Goal: Task Accomplishment & Management: Use online tool/utility

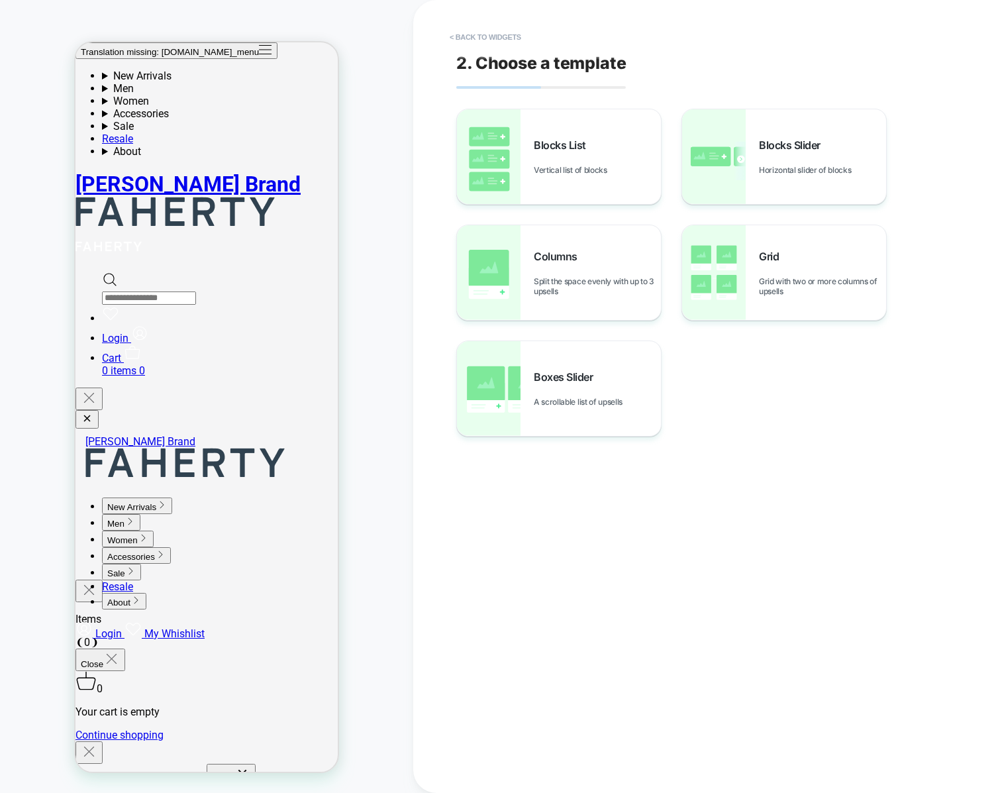
click at [482, 2] on div "2. Choose a template Blocks List Vertical list of blocks Blocks Slider Horizont…" at bounding box center [704, 396] width 497 height 793
click at [470, 32] on button "< Back to widgets" at bounding box center [485, 37] width 85 height 21
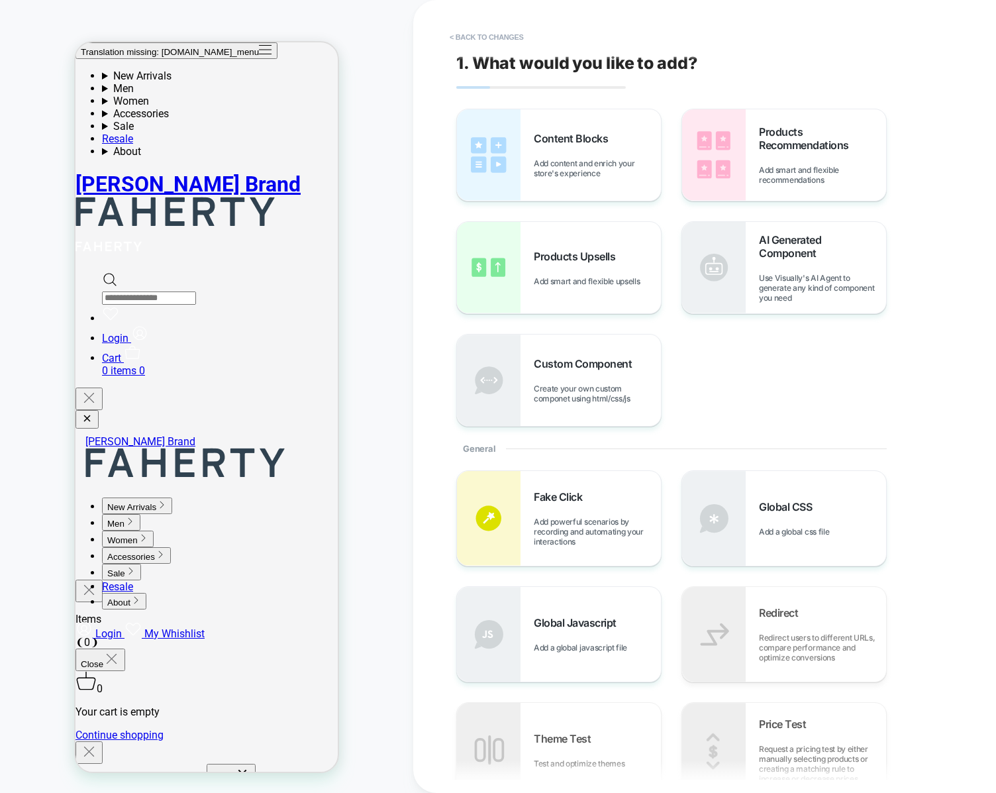
click at [470, 32] on button "< Back to changes" at bounding box center [486, 37] width 87 height 21
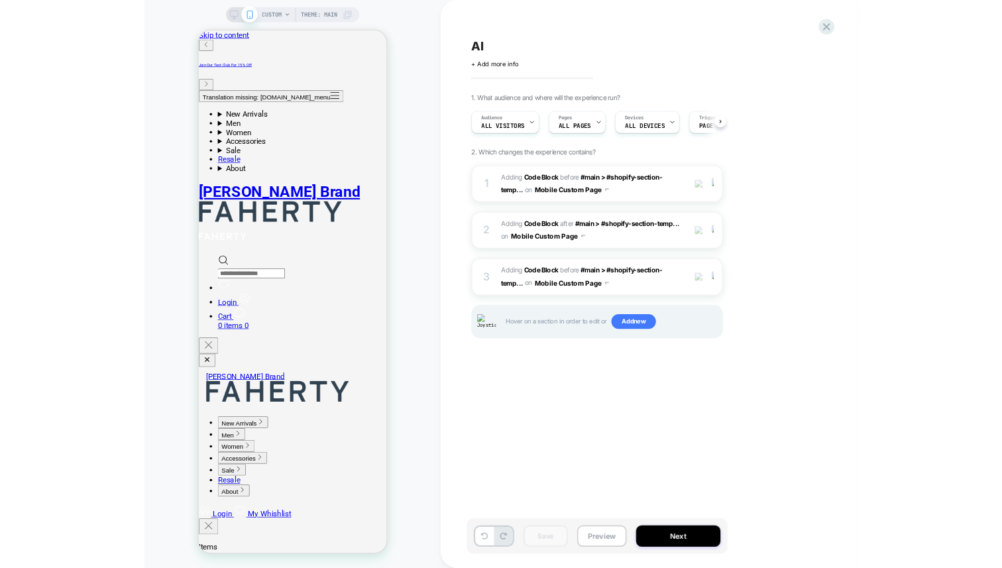
scroll to position [0, 1]
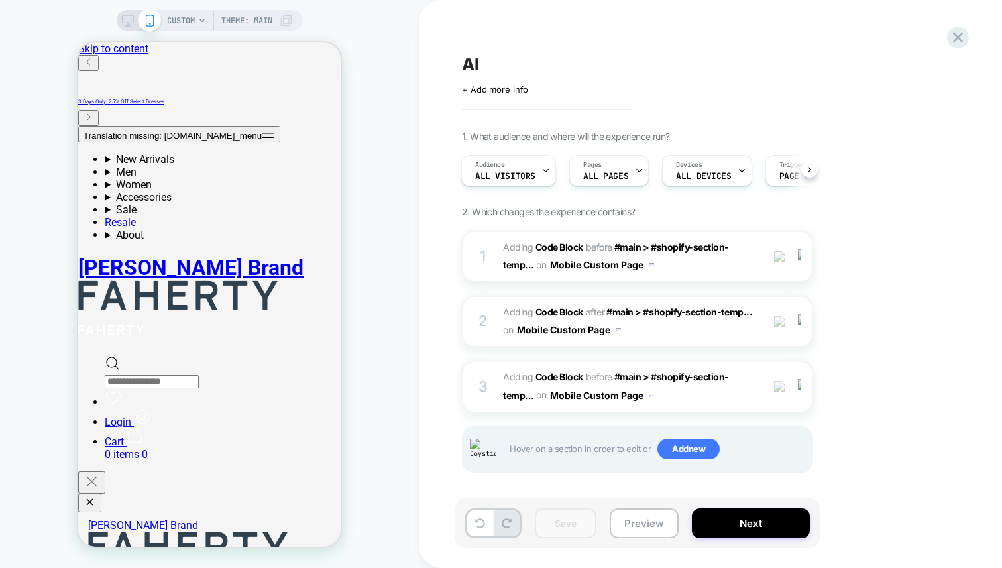
click at [645, 60] on div "AI" at bounding box center [704, 64] width 484 height 20
click at [543, 66] on icon at bounding box center [542, 64] width 17 height 17
click at [543, 66] on div "AI" at bounding box center [704, 64] width 484 height 20
click at [545, 60] on icon at bounding box center [542, 64] width 17 height 17
click at [402, 85] on div "CUSTOM Theme: MAIN" at bounding box center [209, 283] width 419 height 541
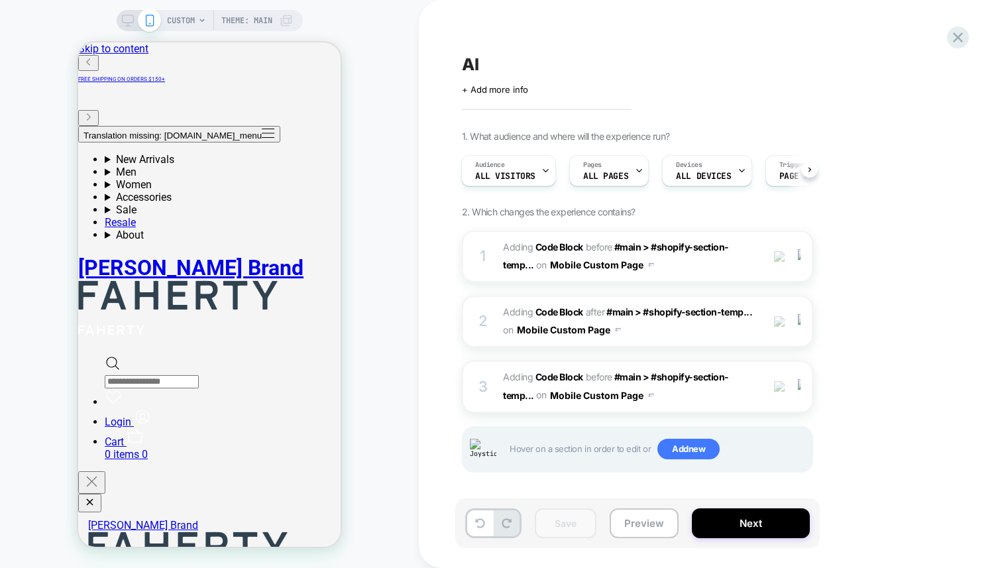
click at [855, 262] on div "1. What audience and where will the experience run? Audience All Visitors Pages…" at bounding box center [704, 318] width 484 height 375
click at [854, 263] on div "1. What audience and where will the experience run? Audience All Visitors Pages…" at bounding box center [704, 318] width 484 height 375
click at [886, 301] on div "1. What audience and where will the experience run? Audience All Visitors Pages…" at bounding box center [704, 318] width 484 height 375
click at [717, 271] on span "Adding Code Block BEFORE #main > #shopify-section-temp... #main > #shopify-sect…" at bounding box center [629, 257] width 252 height 36
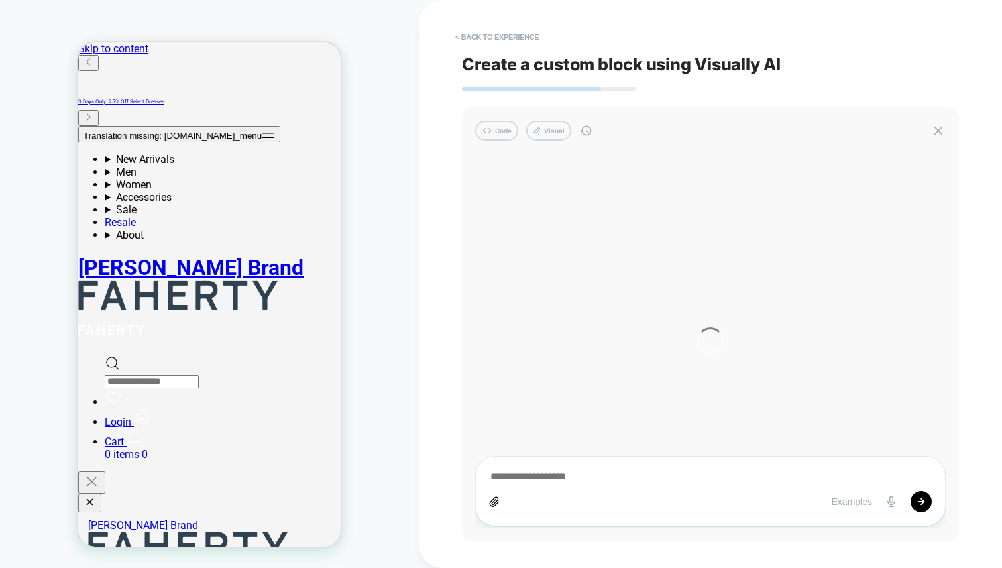
type textarea "*"
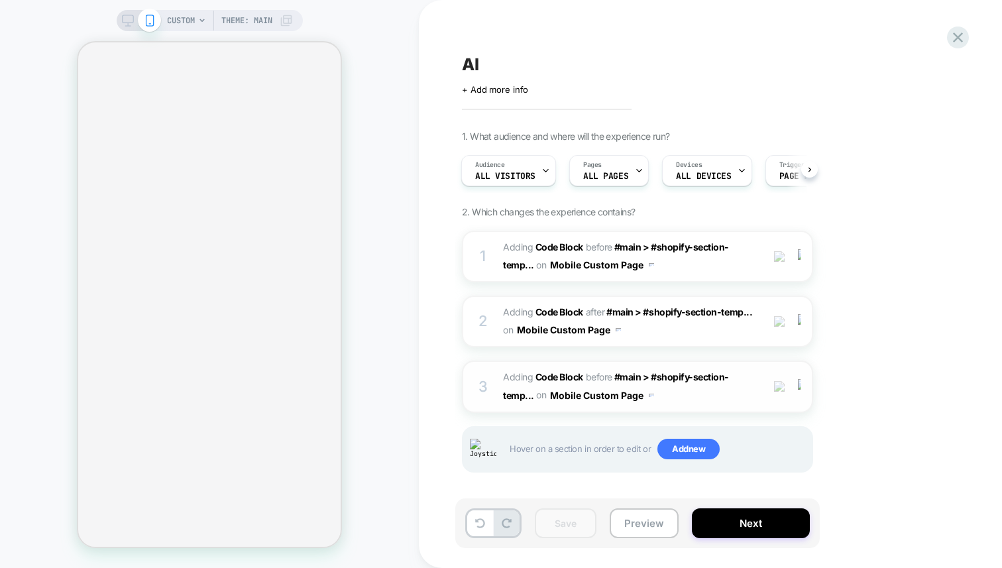
scroll to position [0, 2]
click at [458, 225] on div "AI Click to edit experience details + Add more info 1. What audience and where …" at bounding box center [703, 283] width 497 height 541
click at [494, 263] on div "1 Adding Code Block BEFORE #main > #shopify-section-temp... #main > #shopify-se…" at bounding box center [637, 257] width 351 height 52
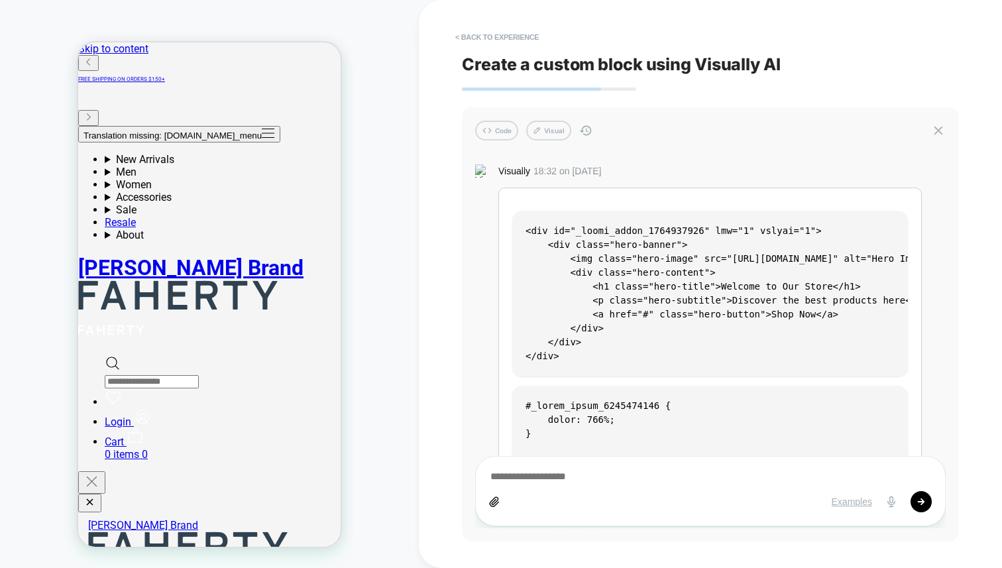
scroll to position [0, 0]
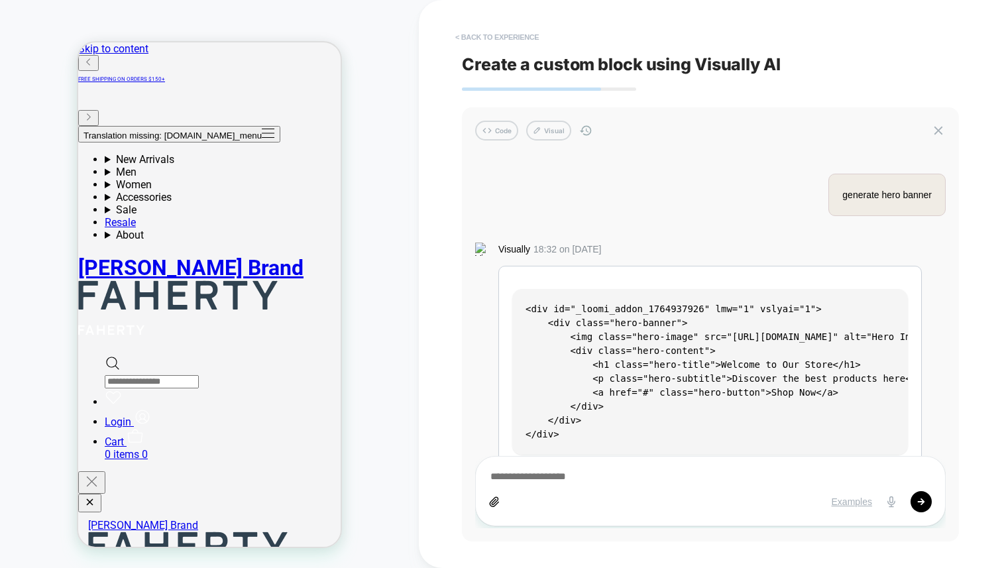
click at [502, 38] on button "< Back to experience" at bounding box center [497, 37] width 97 height 21
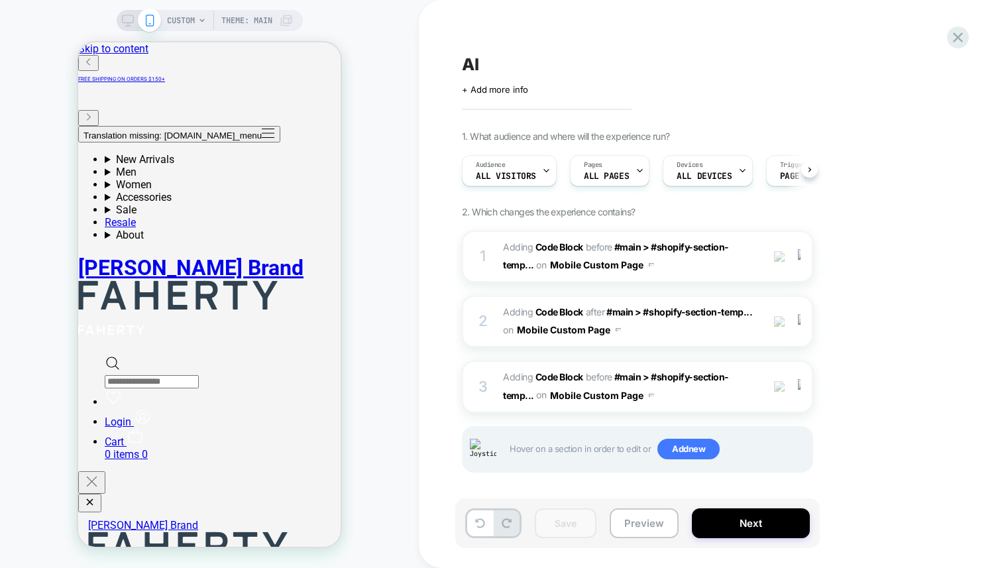
scroll to position [0, 1]
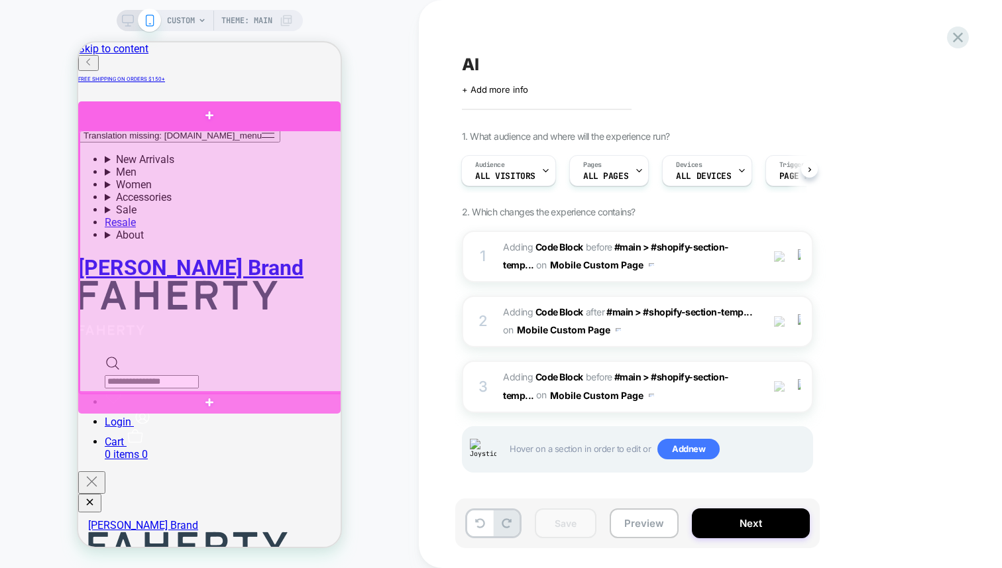
click at [252, 115] on div at bounding box center [209, 115] width 262 height 28
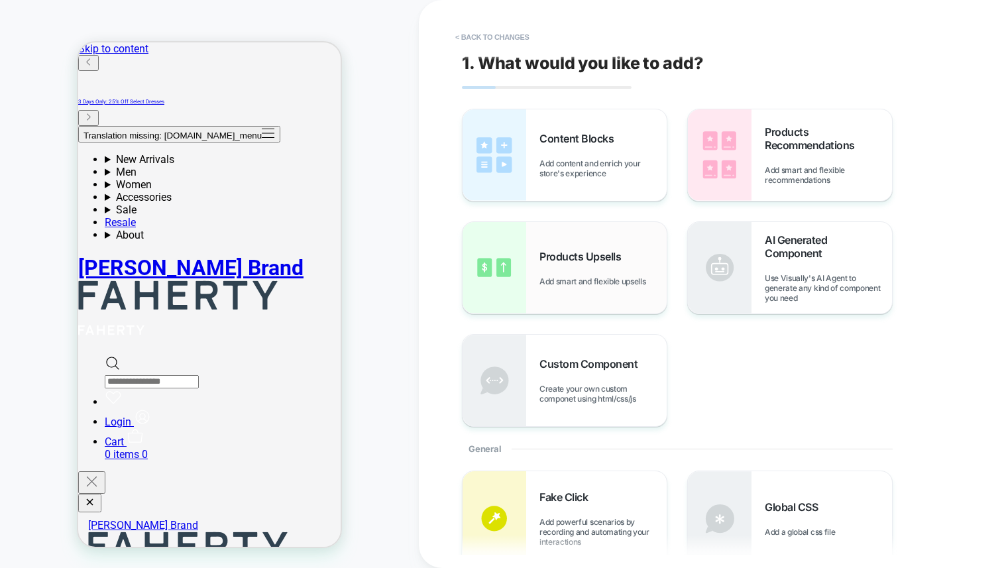
scroll to position [0, 0]
click at [515, 48] on div "1. What would you like to add? Content Blocks Add content and enrich your store…" at bounding box center [703, 283] width 497 height 541
click at [507, 38] on button "< Back to changes" at bounding box center [492, 37] width 87 height 21
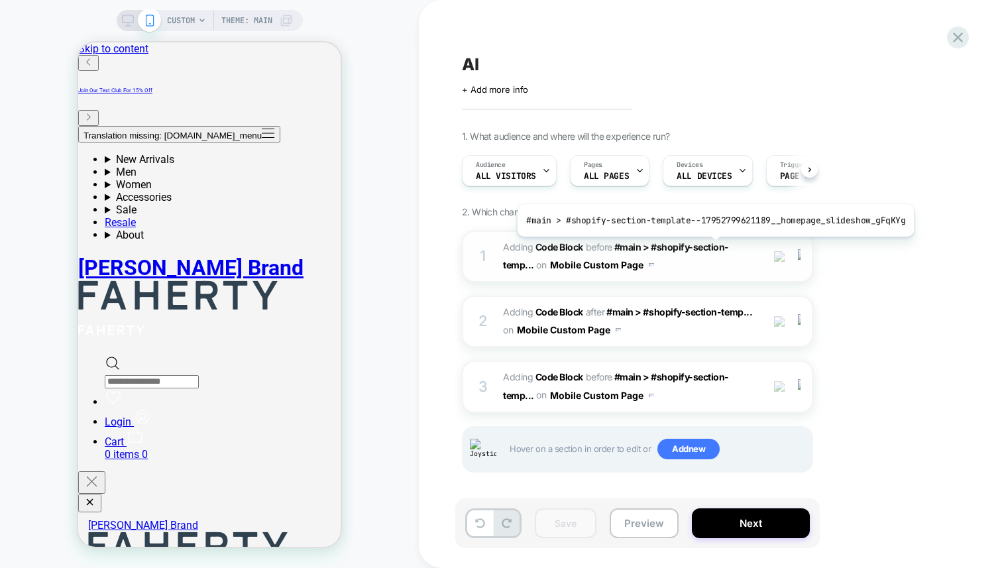
scroll to position [0, 1]
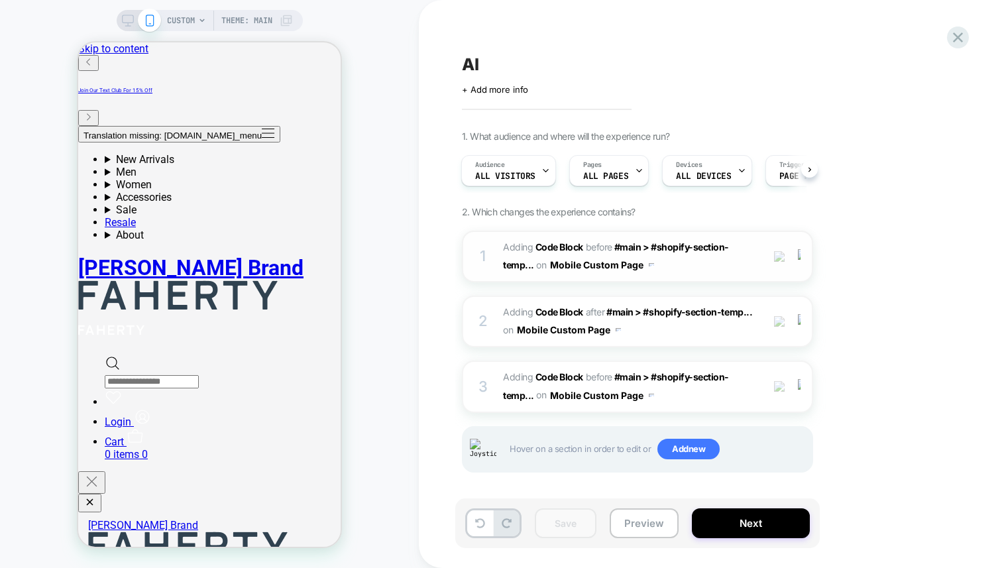
click at [710, 262] on span "Adding Code Block BEFORE #main > #shopify-section-temp... #main > #shopify-sect…" at bounding box center [629, 257] width 252 height 36
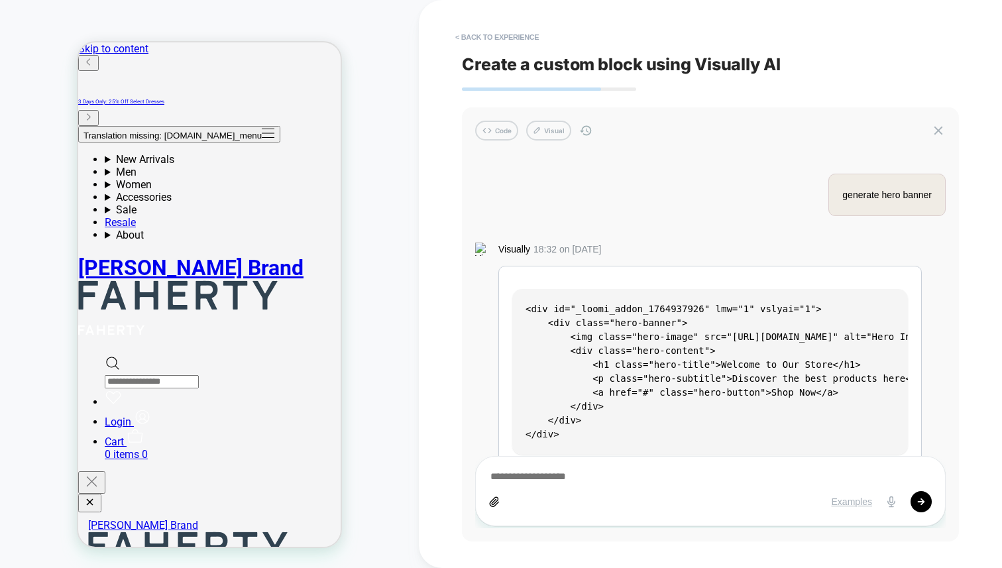
scroll to position [2388, 0]
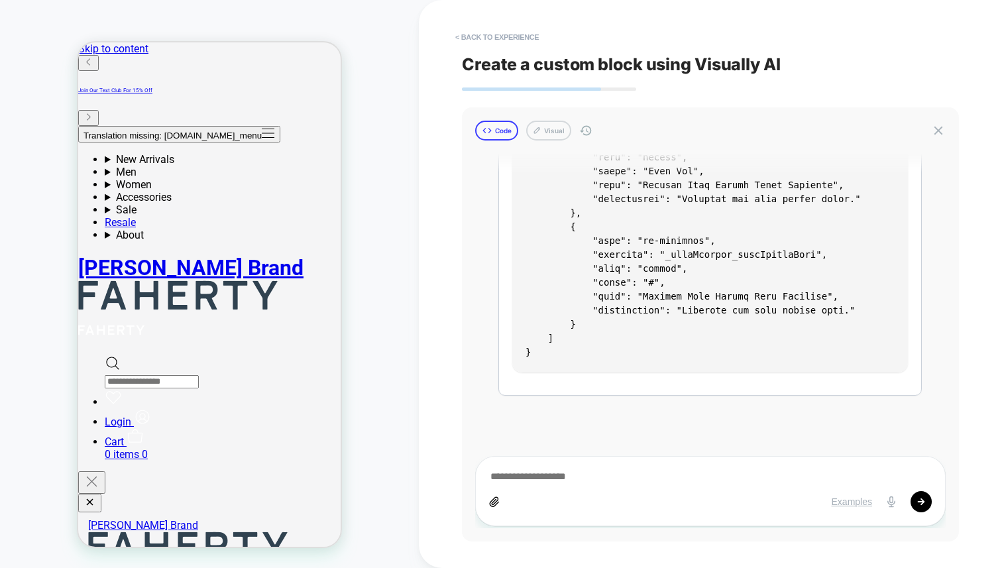
click at [498, 131] on button "Code" at bounding box center [496, 131] width 43 height 20
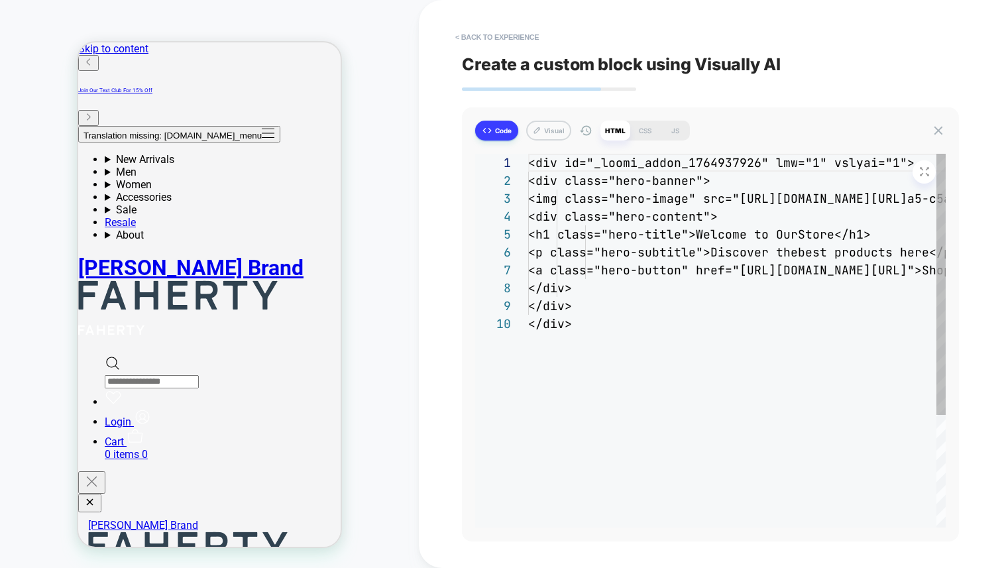
scroll to position [107, 0]
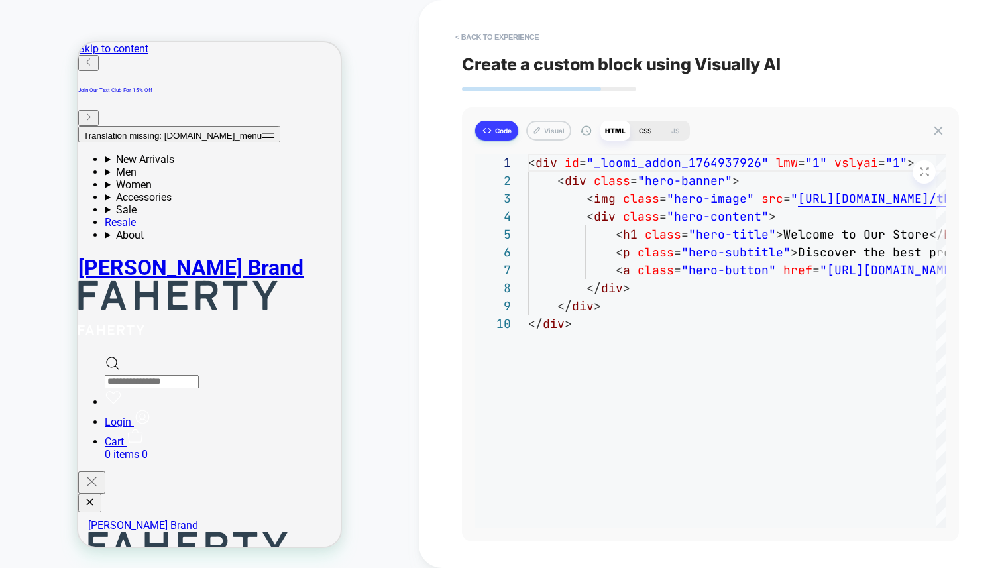
click at [641, 132] on div "CSS" at bounding box center [645, 131] width 30 height 20
type textarea "*"
type textarea "**********"
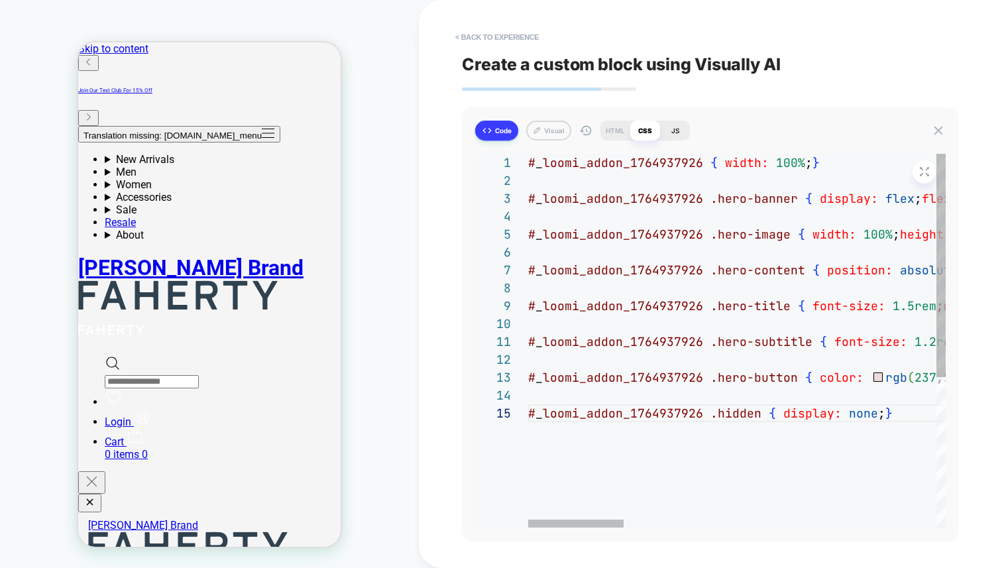
click at [674, 129] on div "JS" at bounding box center [675, 131] width 30 height 20
type textarea "*"
type textarea "**********"
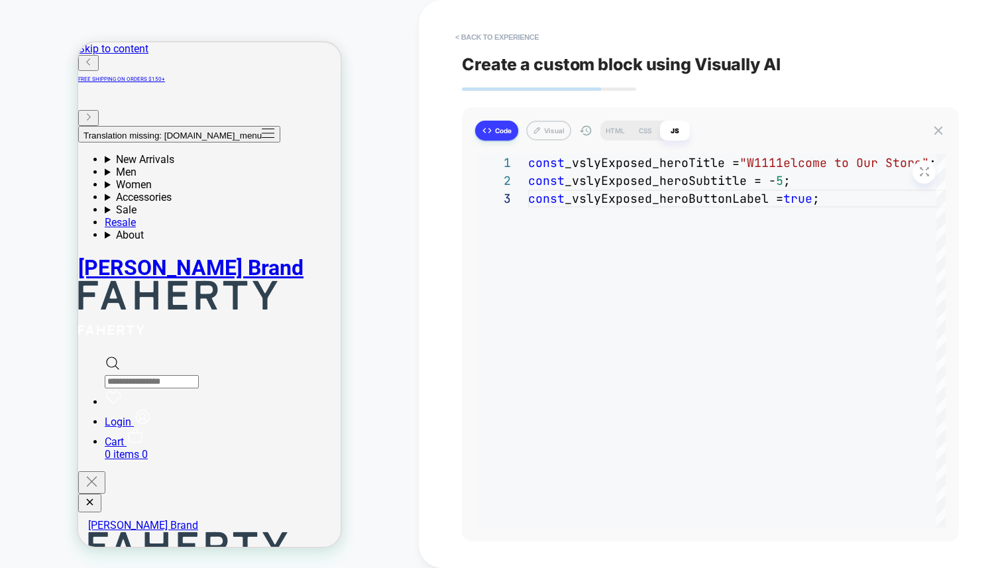
click at [495, 135] on button "Code" at bounding box center [496, 131] width 43 height 20
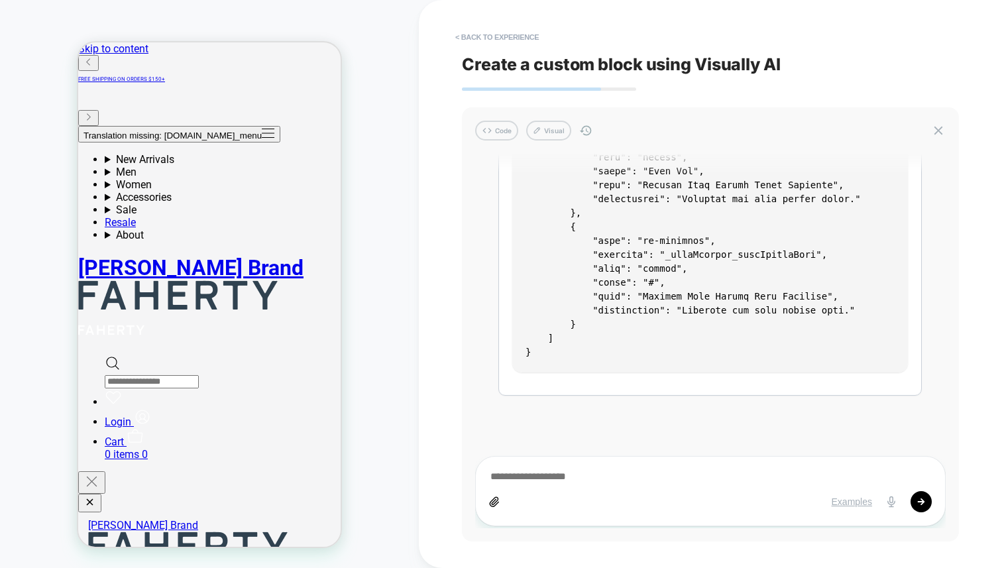
click at [558, 127] on button "Visual" at bounding box center [548, 131] width 45 height 20
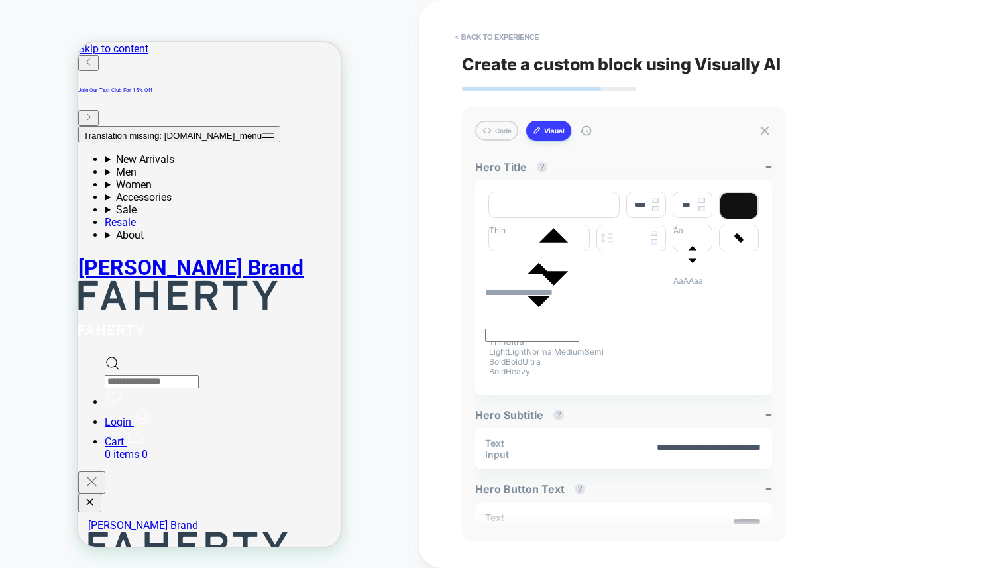
type textarea "*"
type input "****"
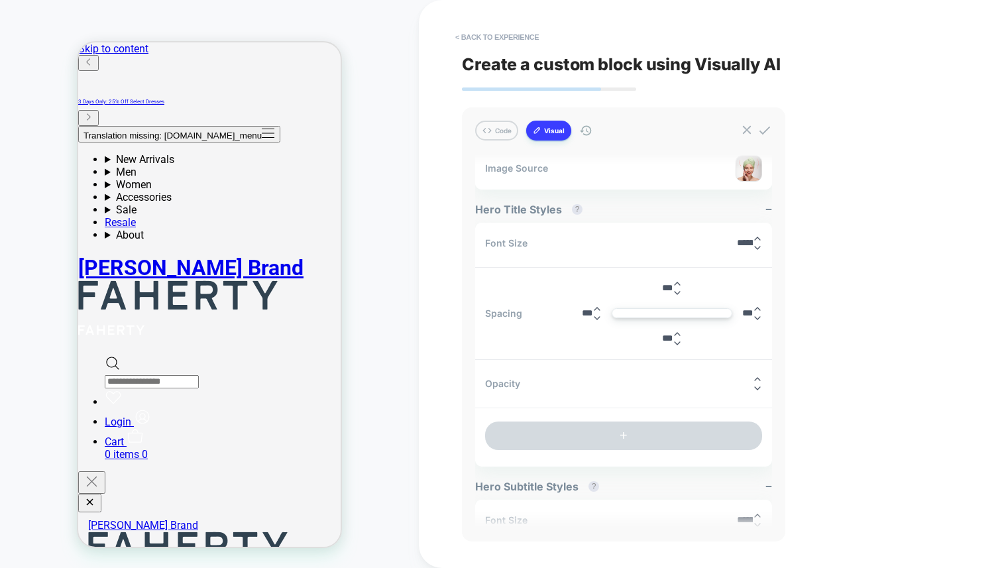
scroll to position [504, 0]
click at [851, 310] on div "**********" at bounding box center [710, 284] width 497 height 568
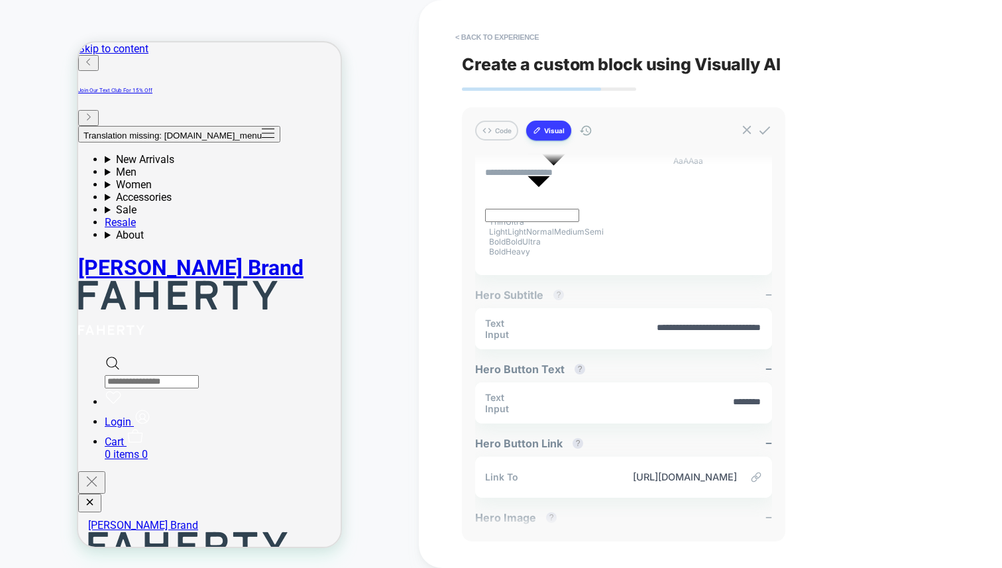
scroll to position [76, 0]
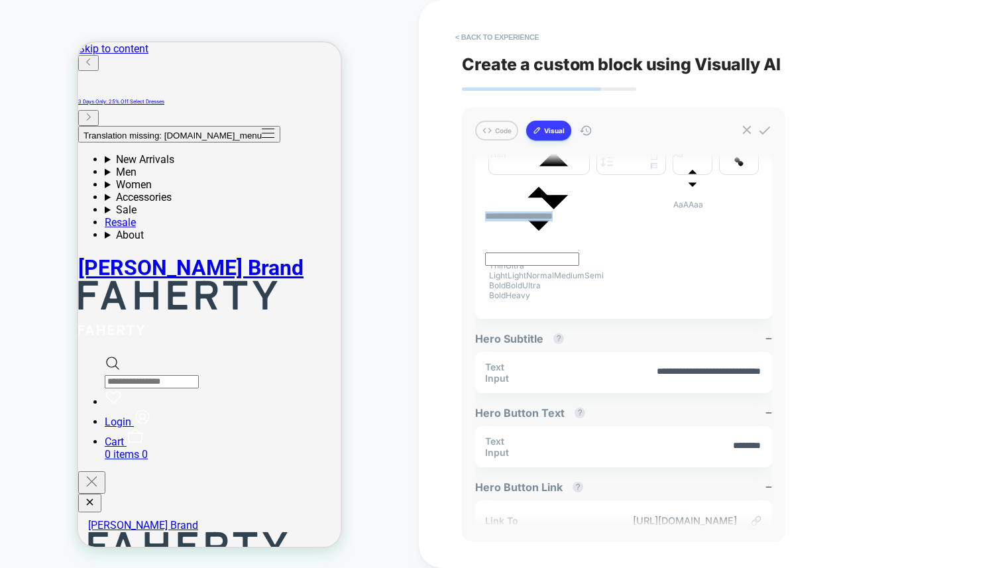
drag, startPoint x: 529, startPoint y: 227, endPoint x: 500, endPoint y: 224, distance: 28.7
click at [500, 223] on div "**********" at bounding box center [623, 217] width 277 height 12
drag, startPoint x: 574, startPoint y: 374, endPoint x: 529, endPoint y: 380, distance: 44.8
click at [435, 371] on div "**********" at bounding box center [710, 284] width 583 height 568
drag, startPoint x: 614, startPoint y: 376, endPoint x: 750, endPoint y: 385, distance: 136.1
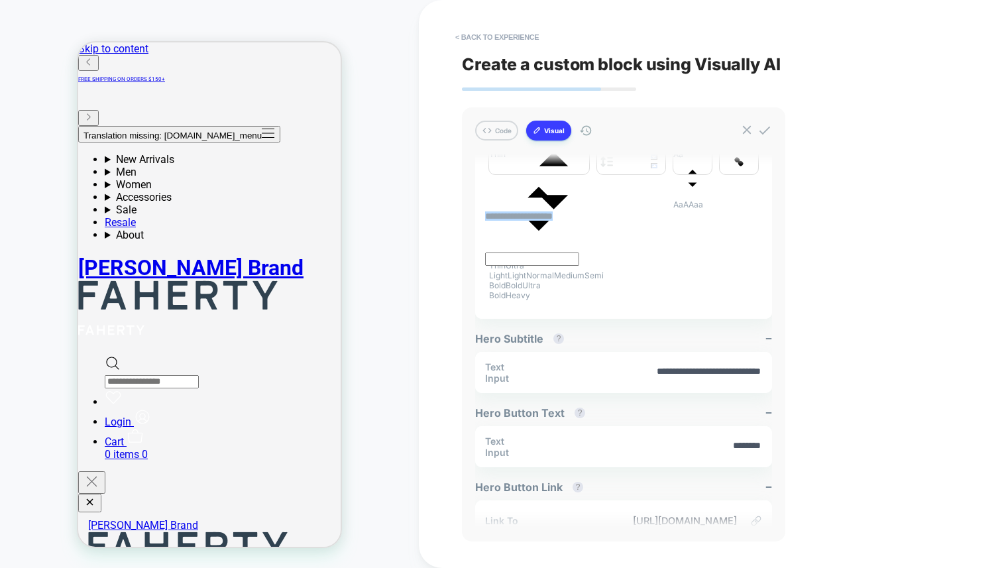
click at [750, 385] on div "**********" at bounding box center [623, 372] width 297 height 41
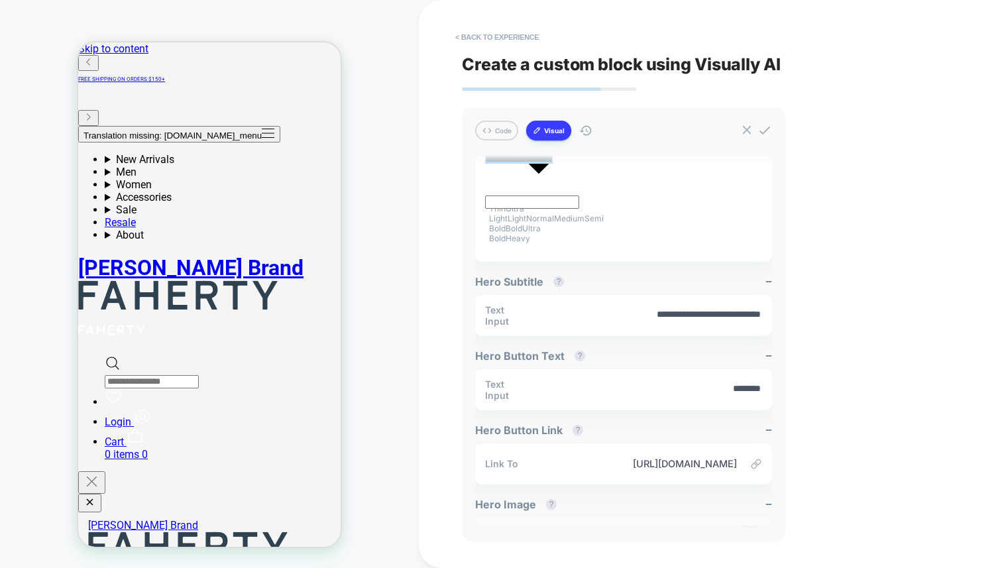
scroll to position [155, 0]
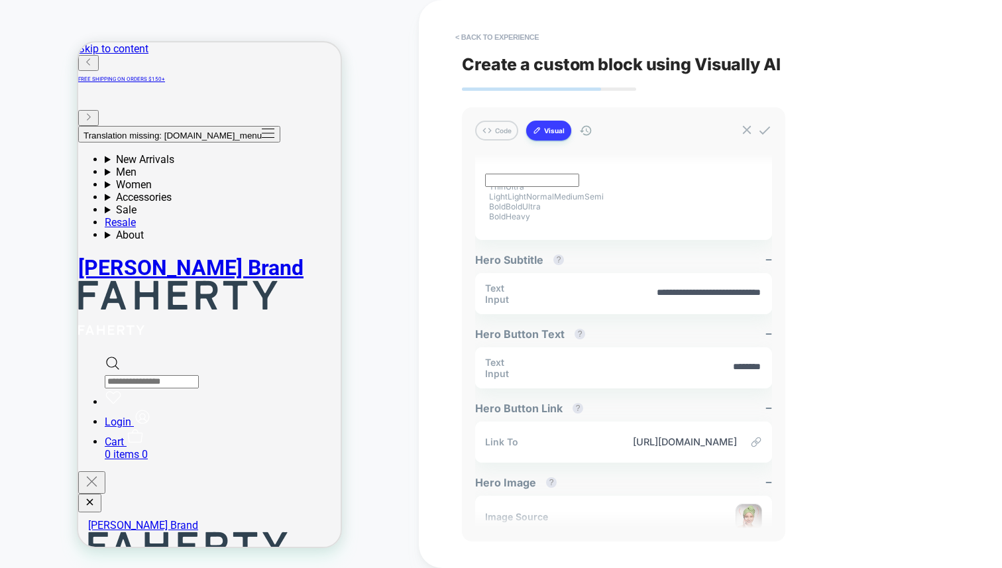
click at [718, 382] on div "Text Input ********" at bounding box center [623, 367] width 297 height 41
click at [723, 374] on textarea "********" at bounding box center [652, 367] width 219 height 14
drag, startPoint x: 727, startPoint y: 370, endPoint x: 735, endPoint y: 372, distance: 7.8
click at [727, 370] on textarea "********" at bounding box center [652, 367] width 219 height 14
type textarea "*"
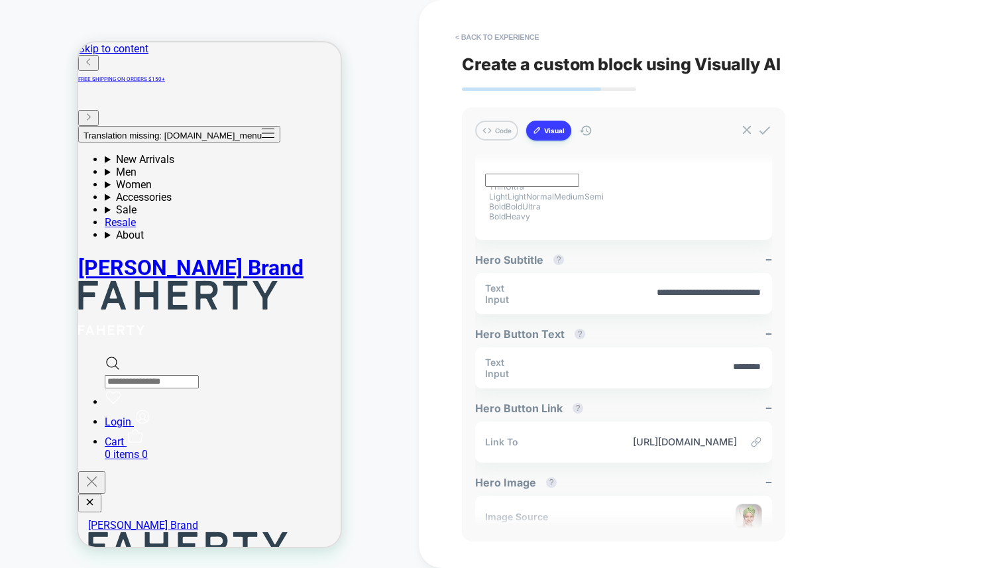
type textarea "*********"
type textarea "*"
type textarea "**********"
type textarea "*"
type textarea "**********"
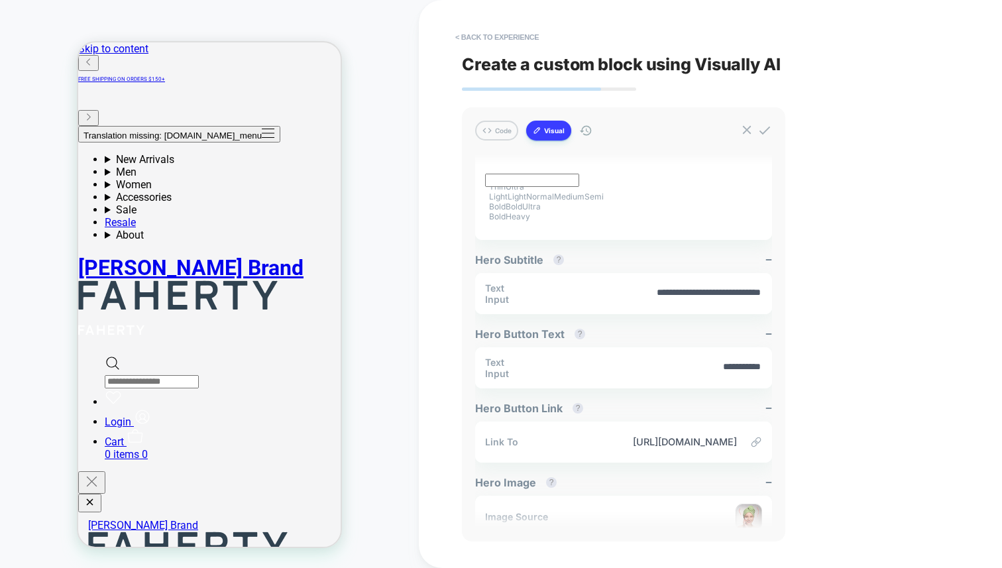
type textarea "*"
type textarea "**********"
type textarea "*"
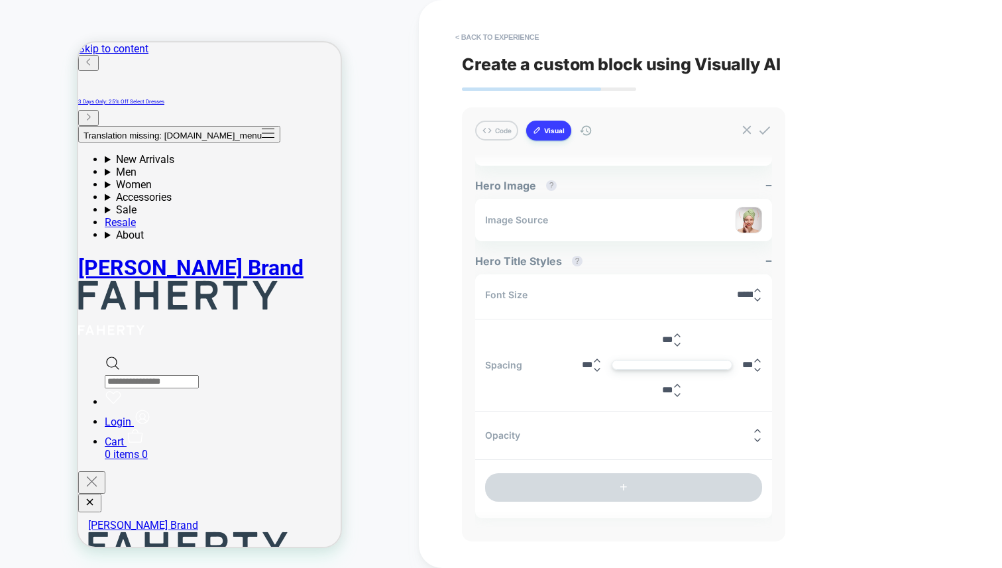
scroll to position [449, 0]
type textarea "**********"
click at [737, 298] on input "******" at bounding box center [745, 297] width 16 height 10
type input "******"
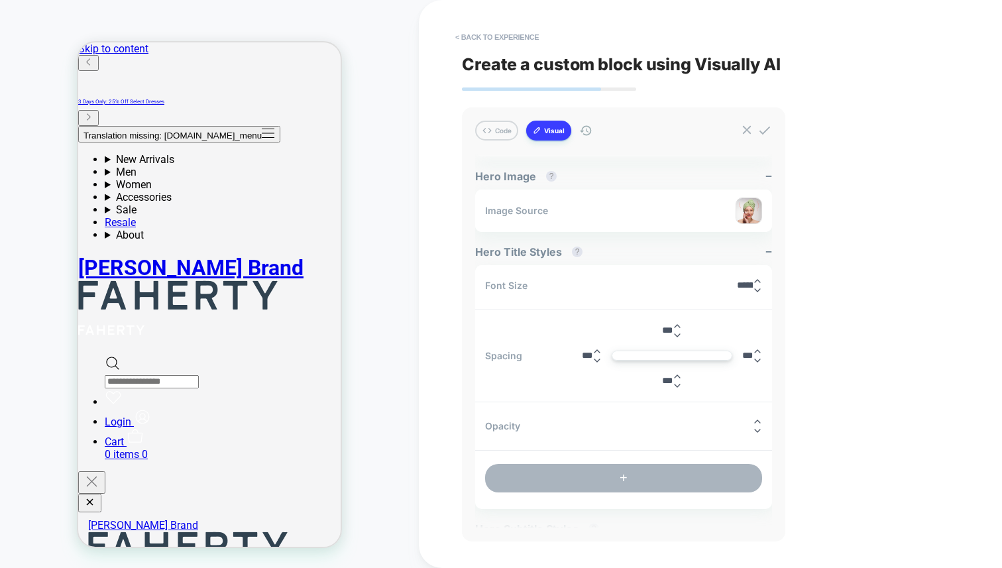
scroll to position [464, 0]
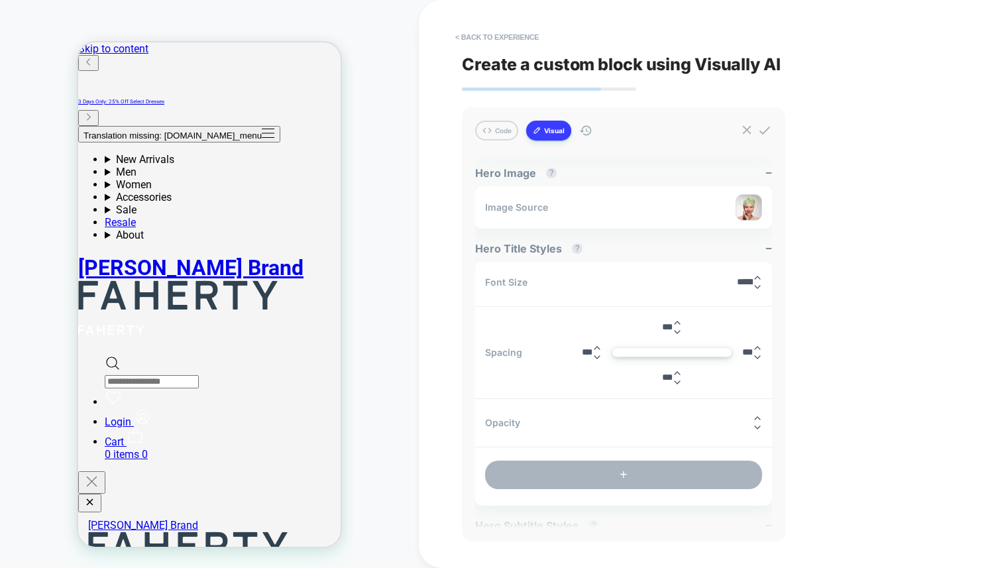
click at [617, 478] on button "+" at bounding box center [623, 474] width 277 height 28
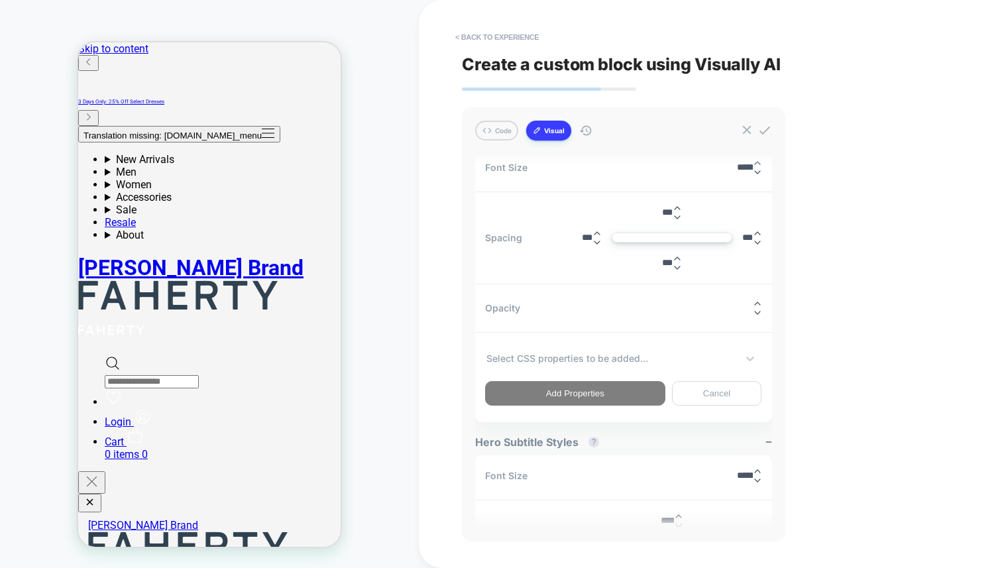
scroll to position [580, 0]
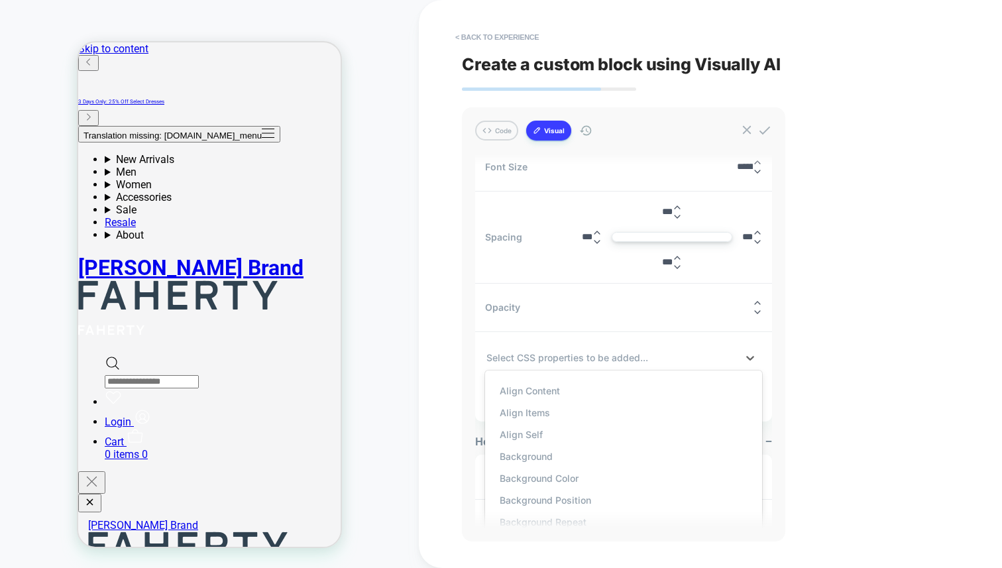
click at [559, 362] on div at bounding box center [611, 357] width 250 height 14
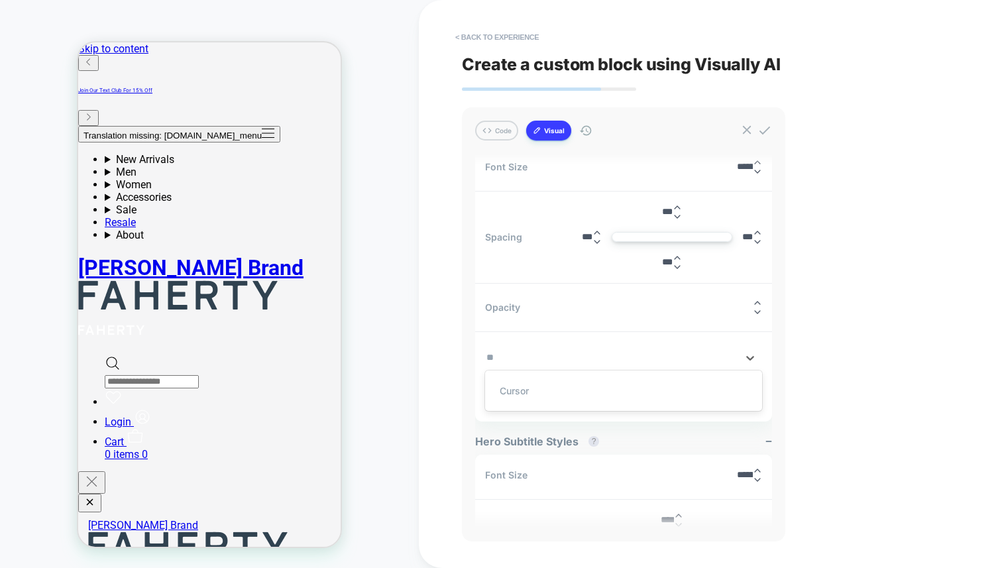
type input "***"
click at [533, 392] on div "Cursor" at bounding box center [624, 391] width 264 height 22
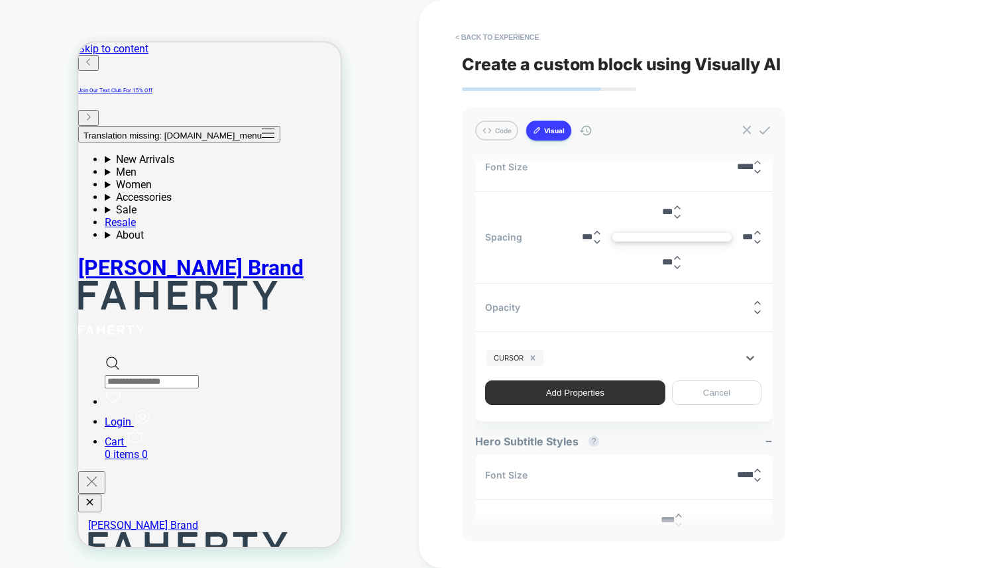
click at [586, 390] on button "Add Properties" at bounding box center [575, 392] width 180 height 25
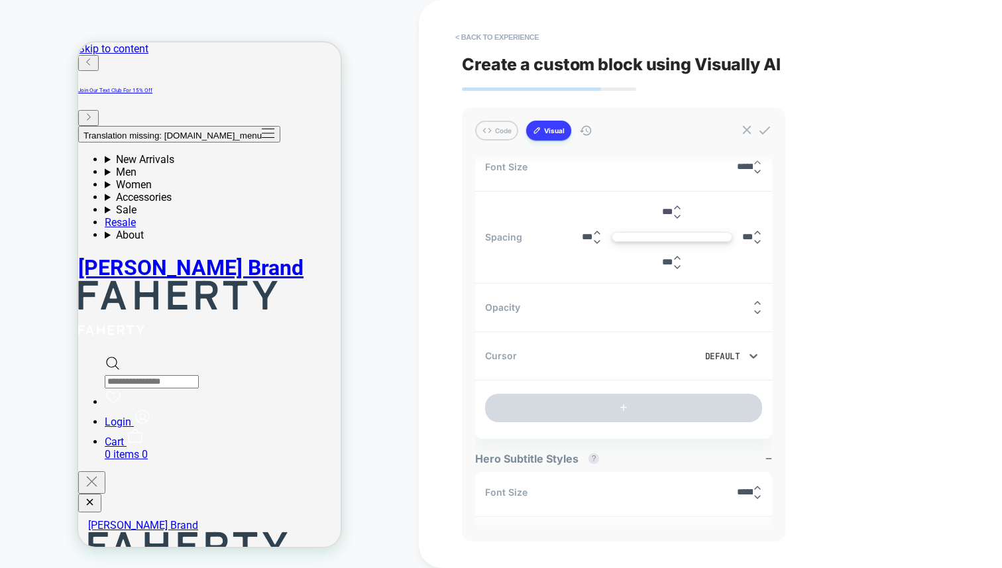
click at [731, 361] on div "Default" at bounding box center [707, 355] width 65 height 11
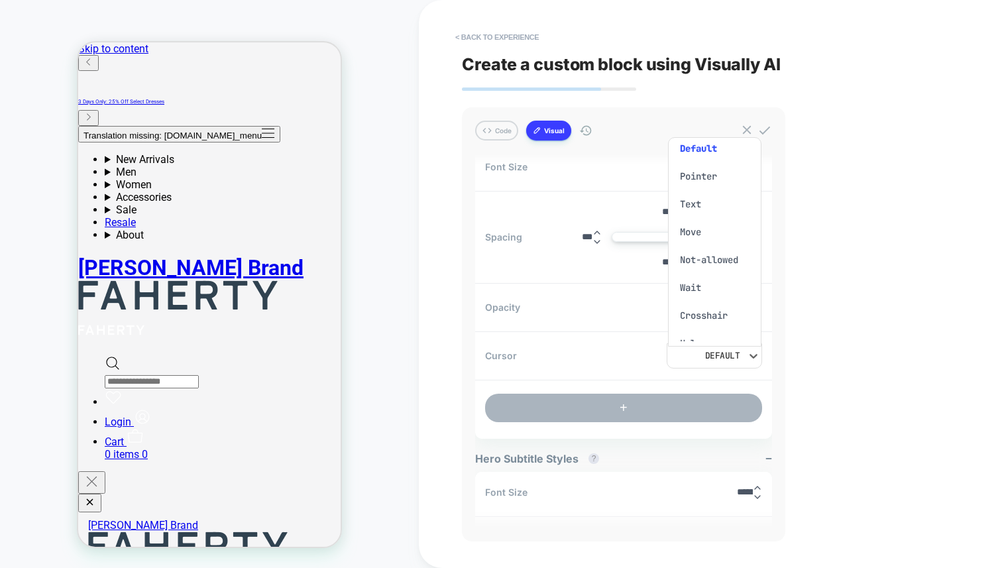
click at [594, 404] on div at bounding box center [501, 284] width 1002 height 568
click at [565, 407] on button "+" at bounding box center [623, 408] width 277 height 28
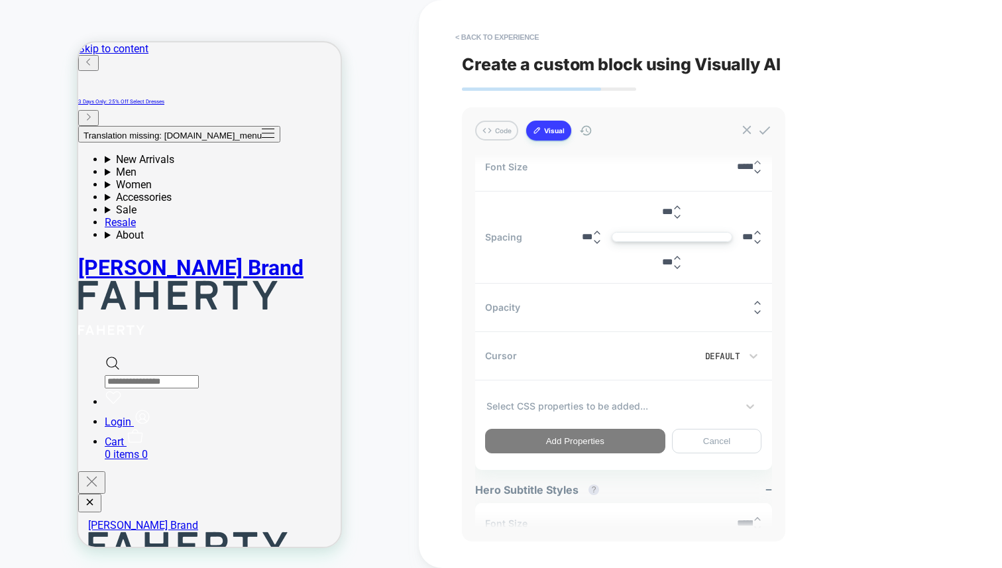
click at [594, 409] on div at bounding box center [611, 406] width 250 height 14
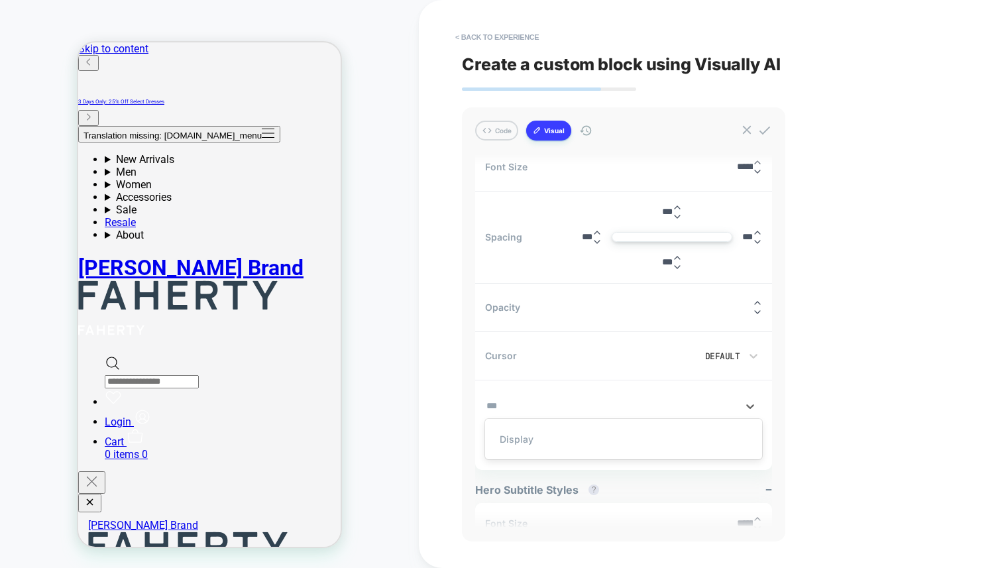
type input "****"
click at [536, 445] on div "Display" at bounding box center [624, 439] width 264 height 22
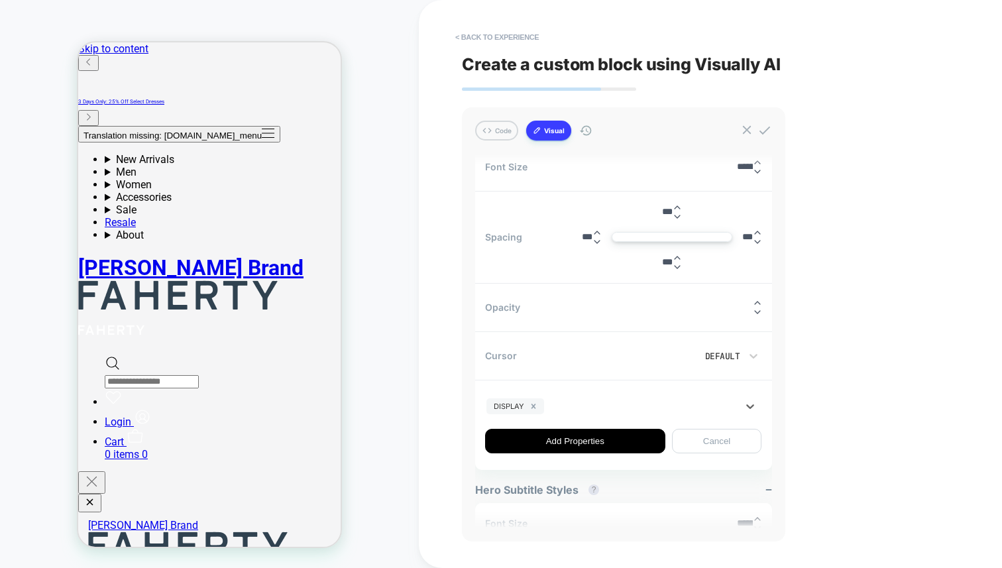
type input "*"
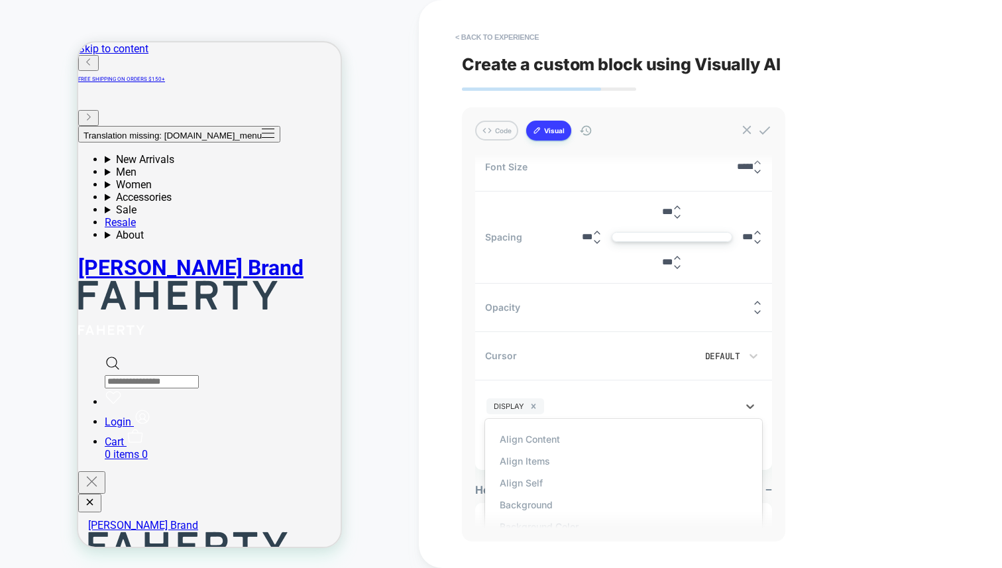
type input "*"
type input "****"
click at [554, 455] on div "Flex Direction" at bounding box center [624, 461] width 264 height 22
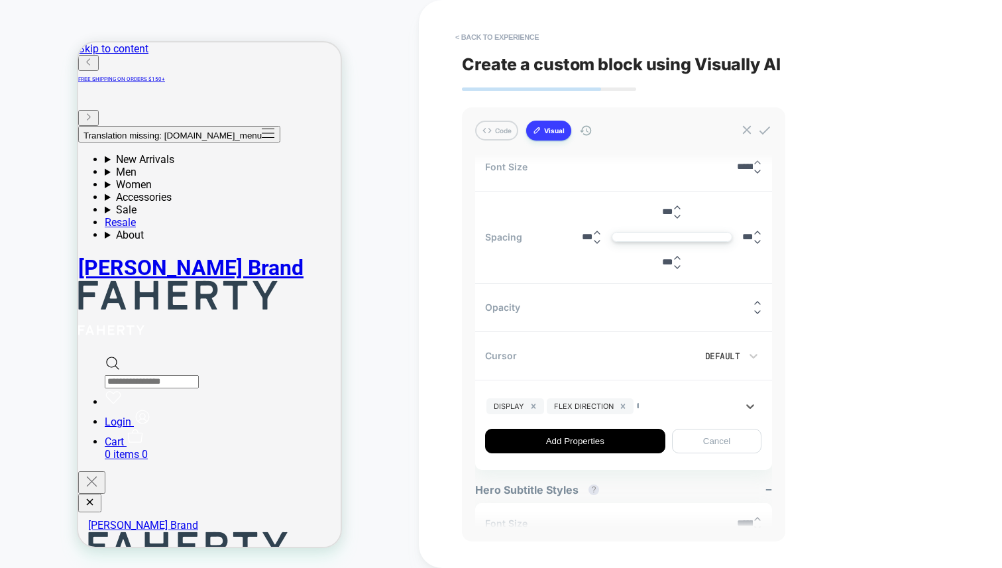
type input "**"
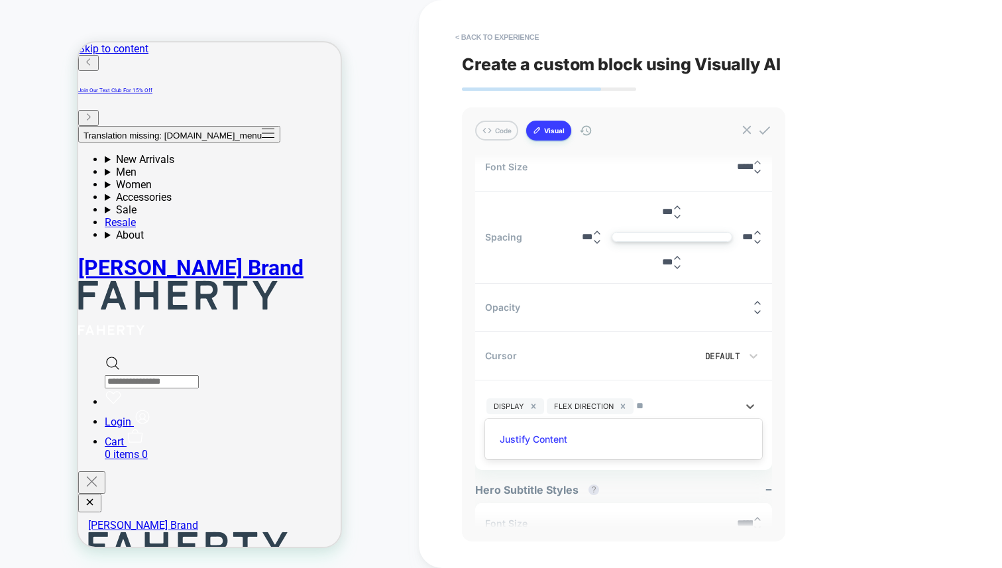
click at [636, 437] on div "Justify Content" at bounding box center [624, 439] width 264 height 22
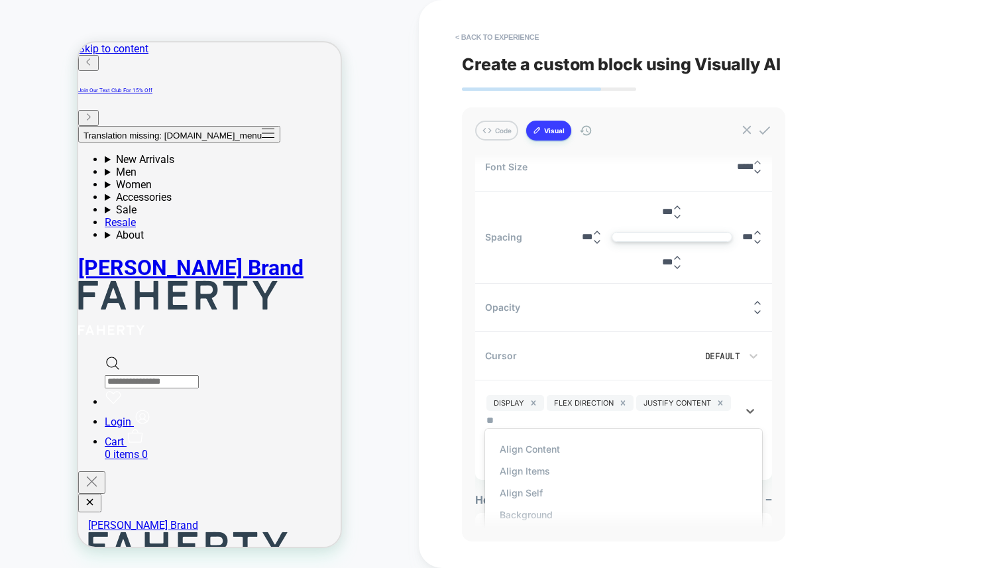
type input "***"
click at [527, 470] on div "Align Items" at bounding box center [624, 473] width 264 height 22
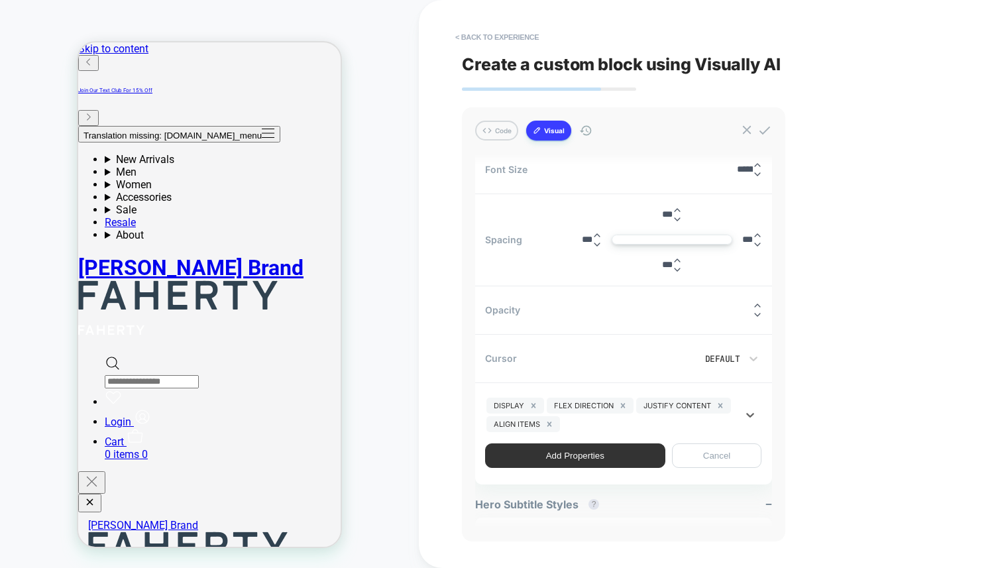
click at [599, 458] on button "Add Properties" at bounding box center [575, 455] width 180 height 25
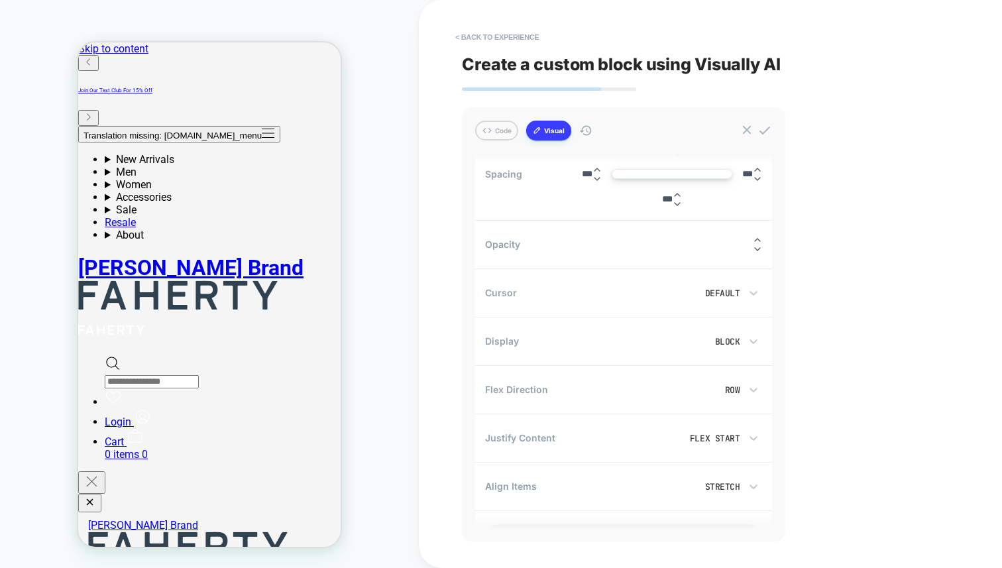
scroll to position [936, 0]
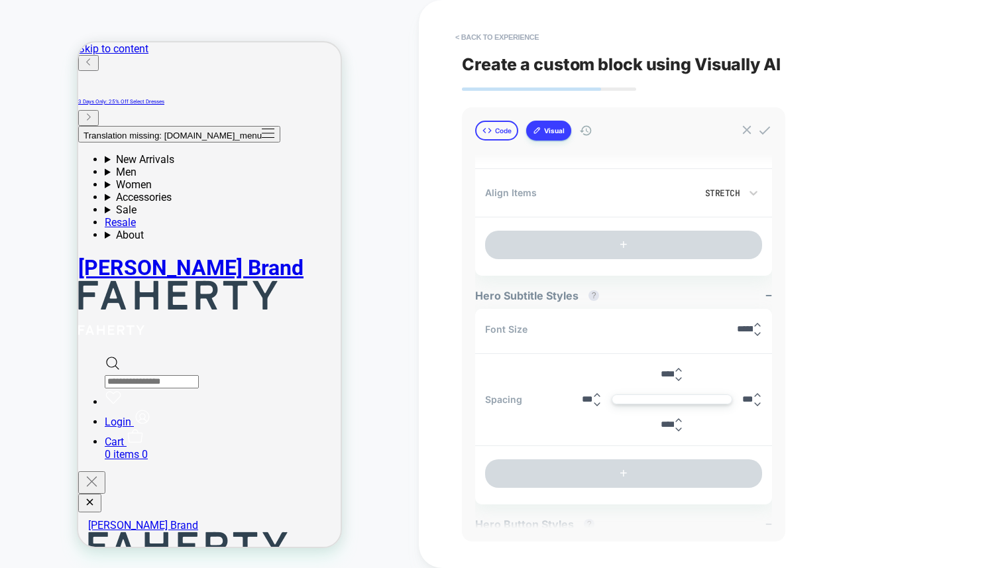
click at [500, 127] on button "Code" at bounding box center [496, 131] width 43 height 20
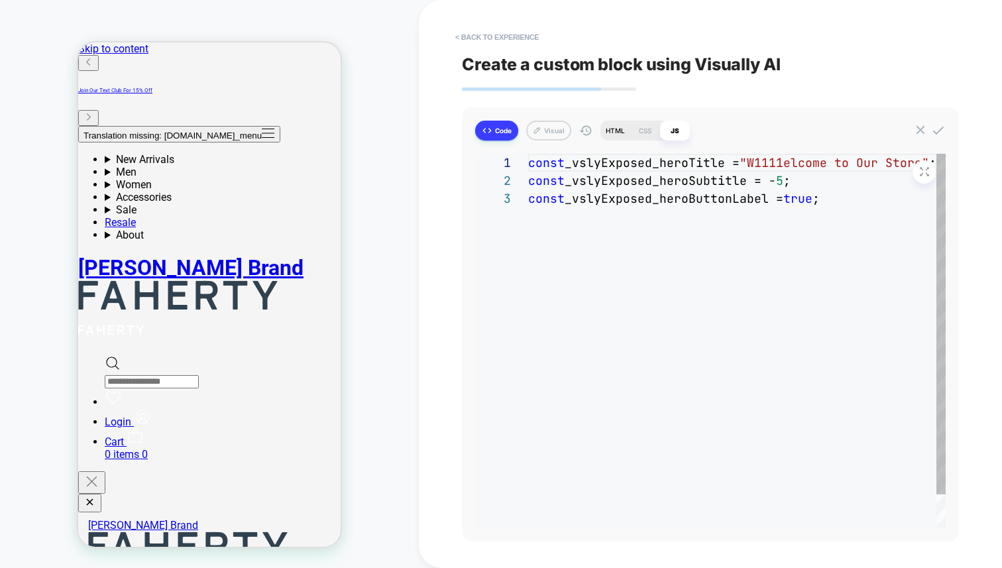
scroll to position [36, 0]
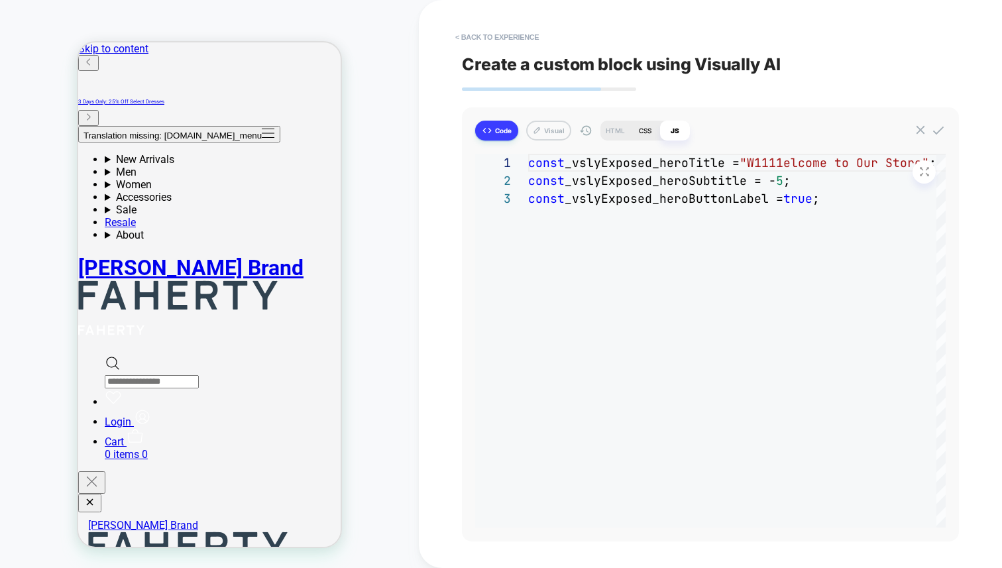
click at [657, 129] on div "CSS" at bounding box center [645, 131] width 30 height 20
type textarea "*"
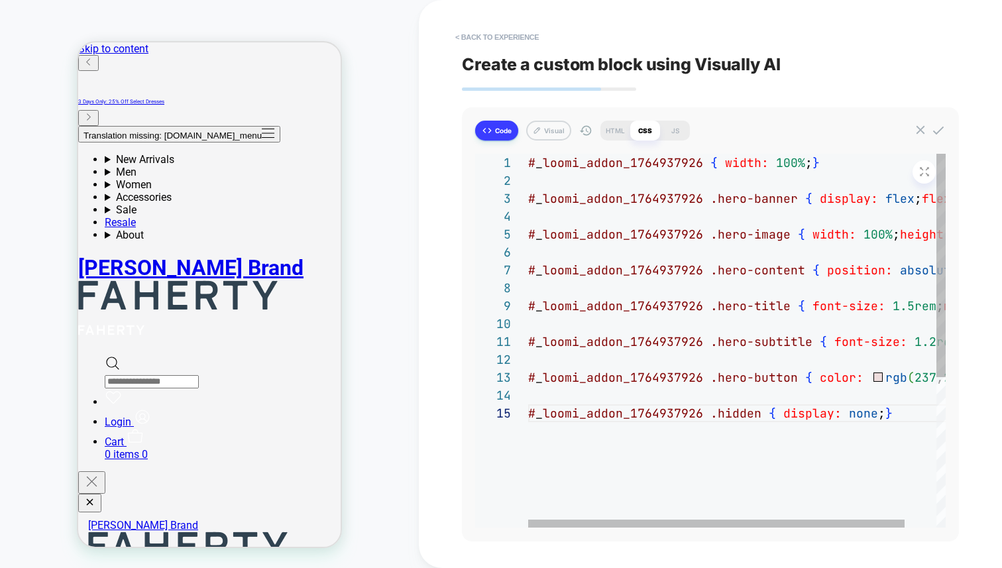
type textarea "**********"
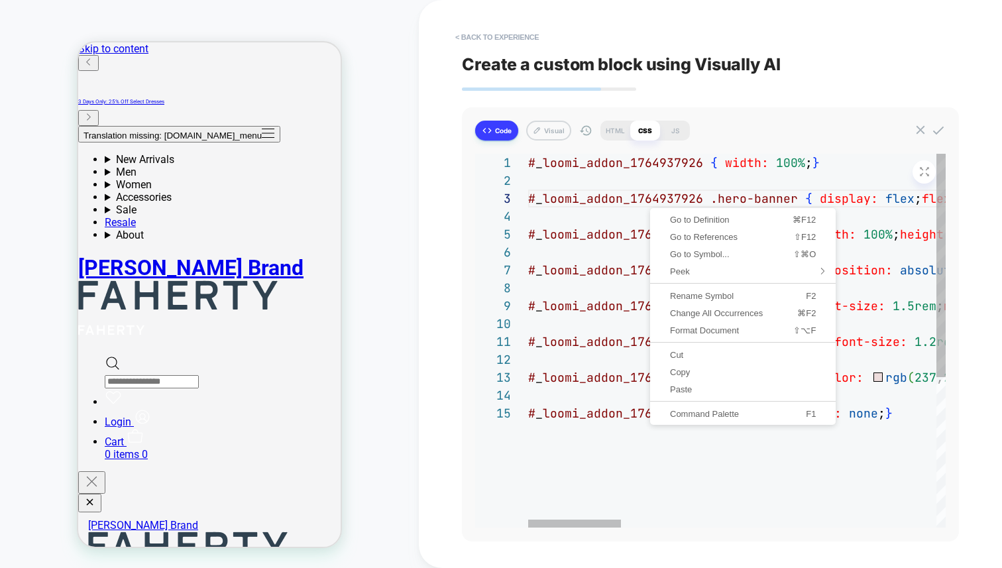
scroll to position [36, 122]
click at [722, 330] on span "Format Document" at bounding box center [708, 330] width 110 height 9
type textarea "*"
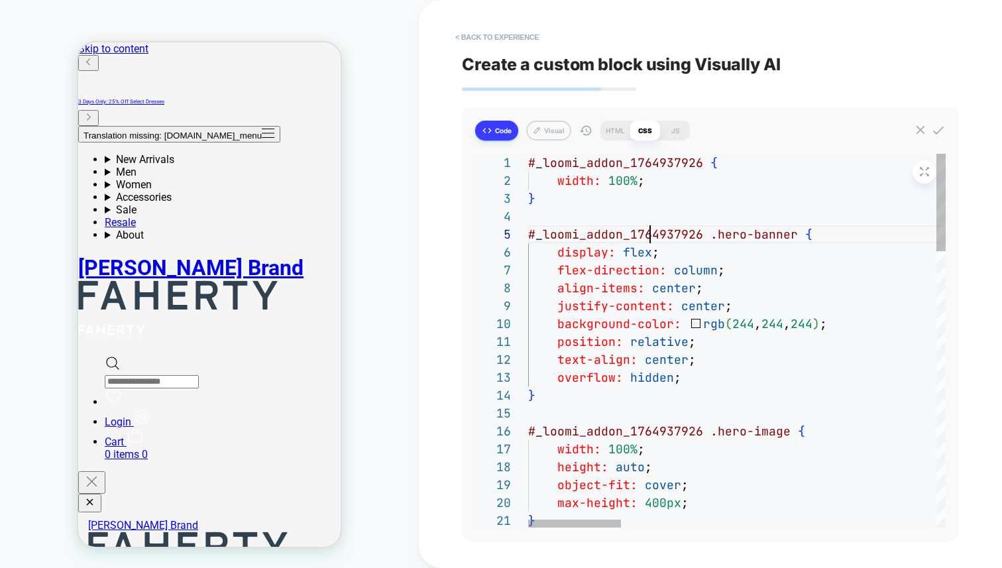
scroll to position [0, 164]
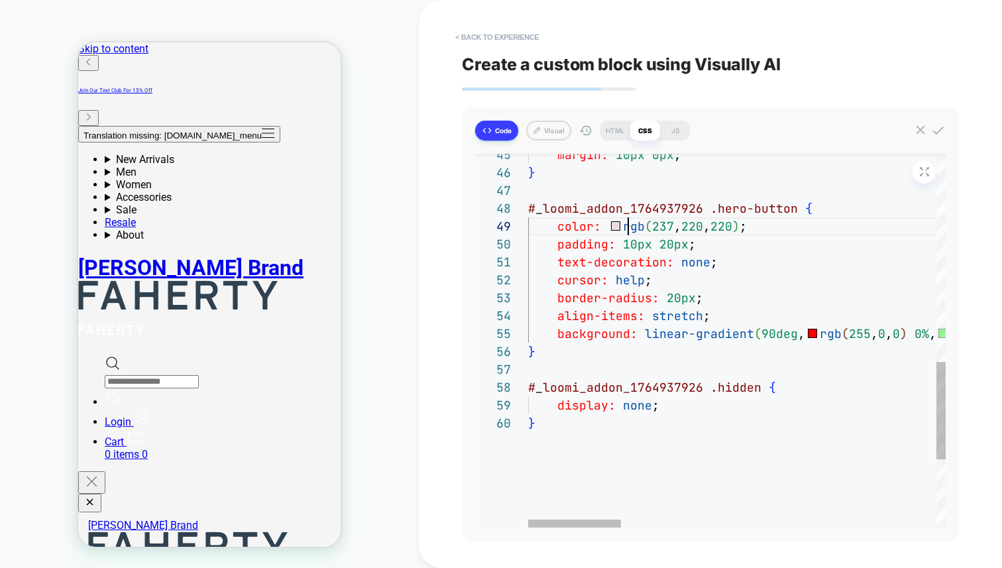
drag, startPoint x: 625, startPoint y: 227, endPoint x: 822, endPoint y: 217, distance: 196.4
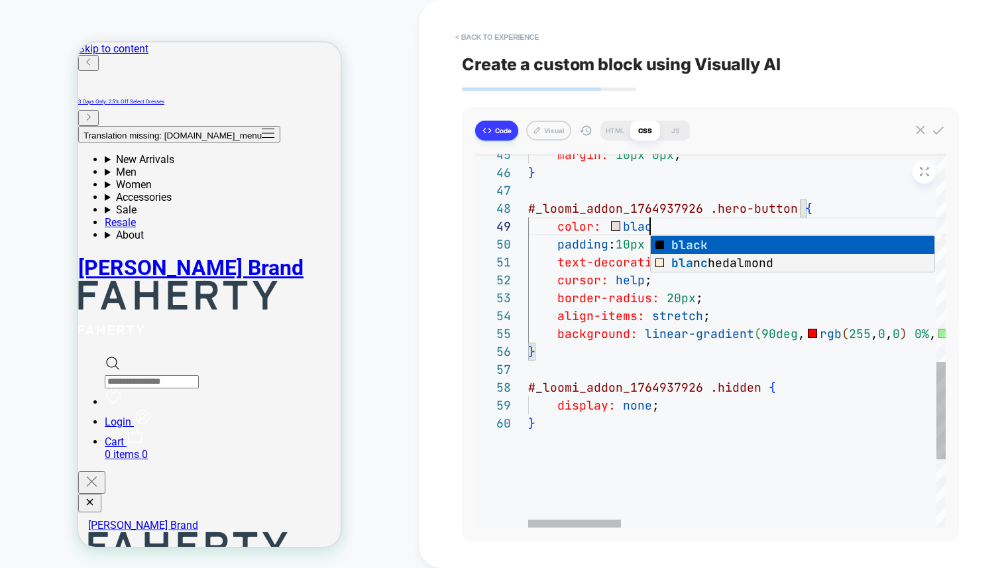
scroll to position [143, 129]
drag, startPoint x: 621, startPoint y: 315, endPoint x: 631, endPoint y: 297, distance: 19.9
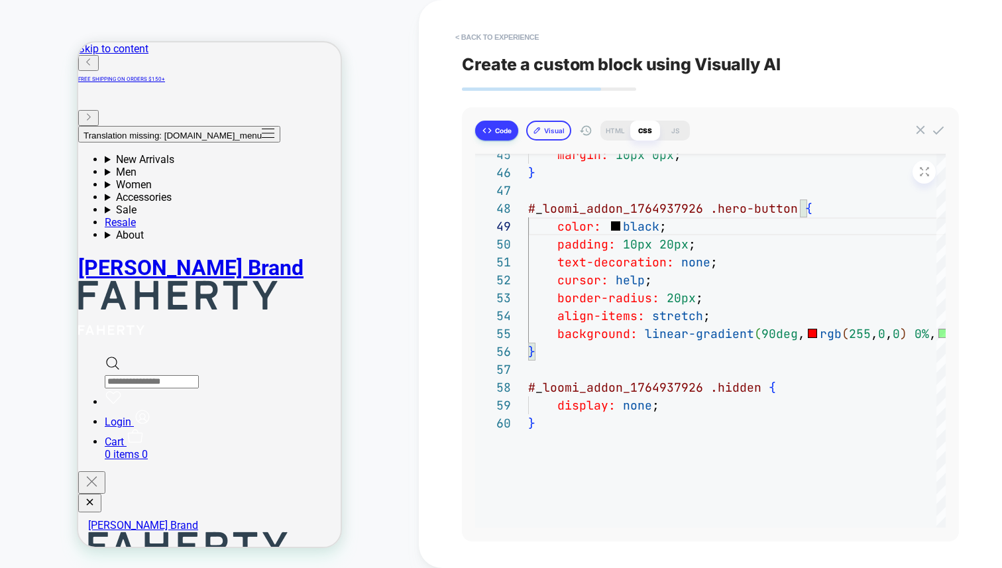
type textarea "**********"
click at [543, 129] on button "Visual" at bounding box center [548, 131] width 45 height 20
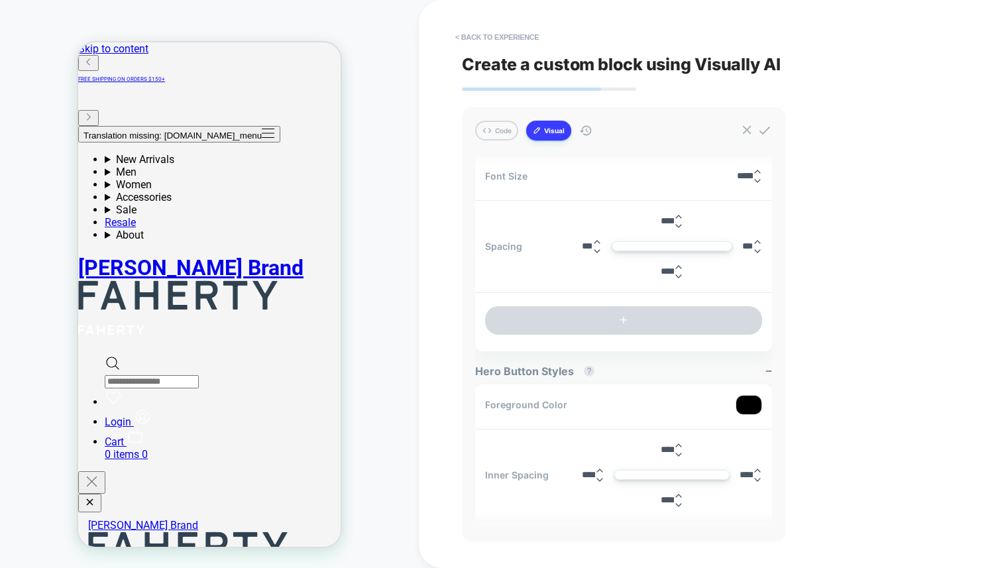
scroll to position [1091, 0]
click at [500, 131] on button "Code" at bounding box center [496, 131] width 43 height 20
type textarea "*"
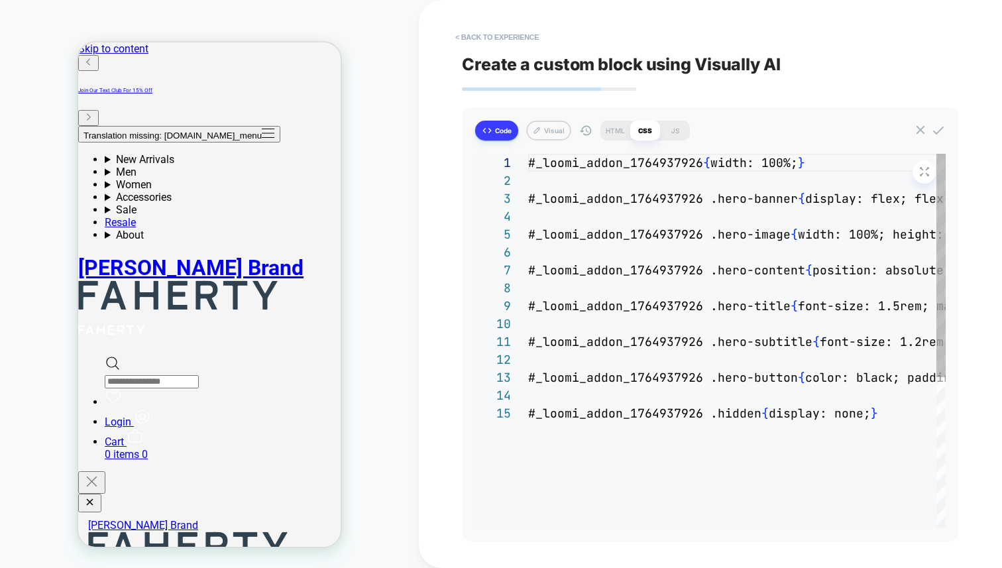
type textarea "**********"
type textarea "*"
type textarea "**********"
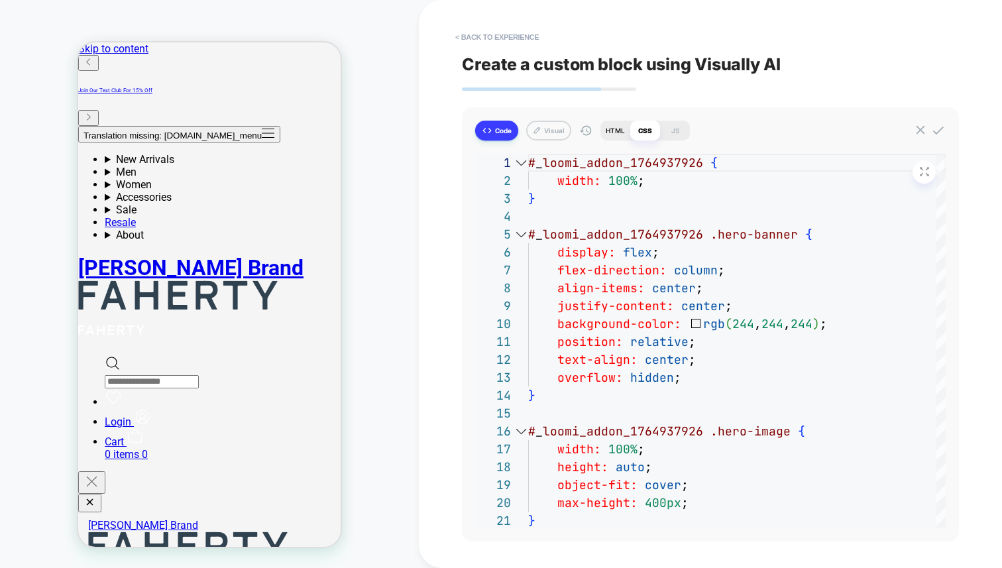
click at [617, 134] on div "HTML" at bounding box center [615, 131] width 30 height 20
type textarea "*"
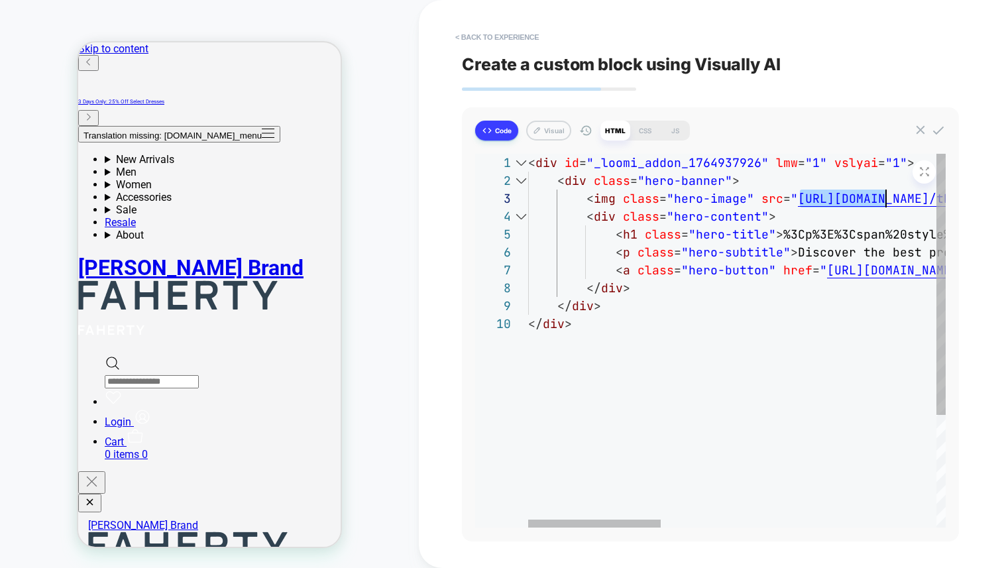
scroll to position [36, 358]
drag, startPoint x: 797, startPoint y: 201, endPoint x: 888, endPoint y: 191, distance: 91.4
type textarea "**********"
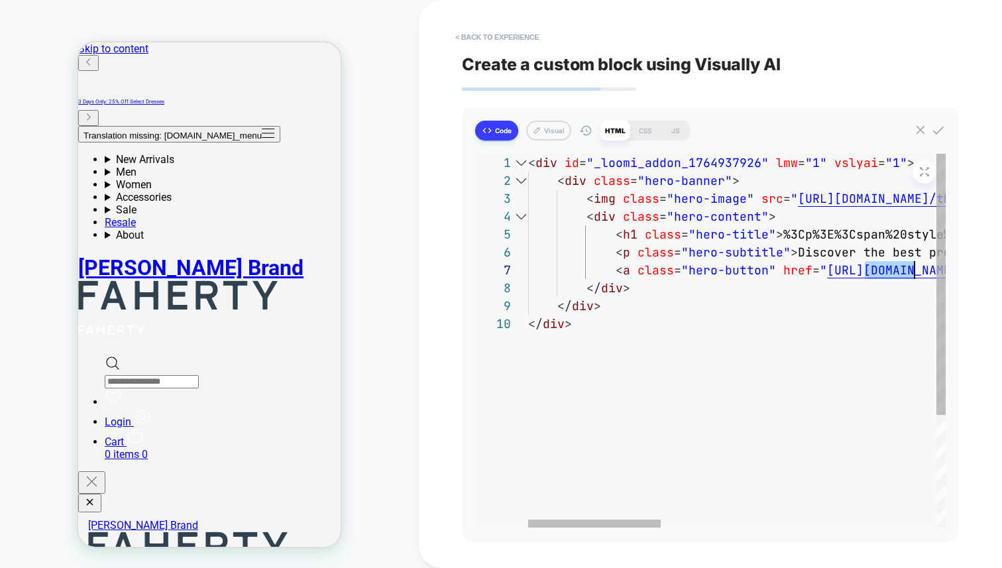
drag, startPoint x: 866, startPoint y: 270, endPoint x: 912, endPoint y: 269, distance: 46.4
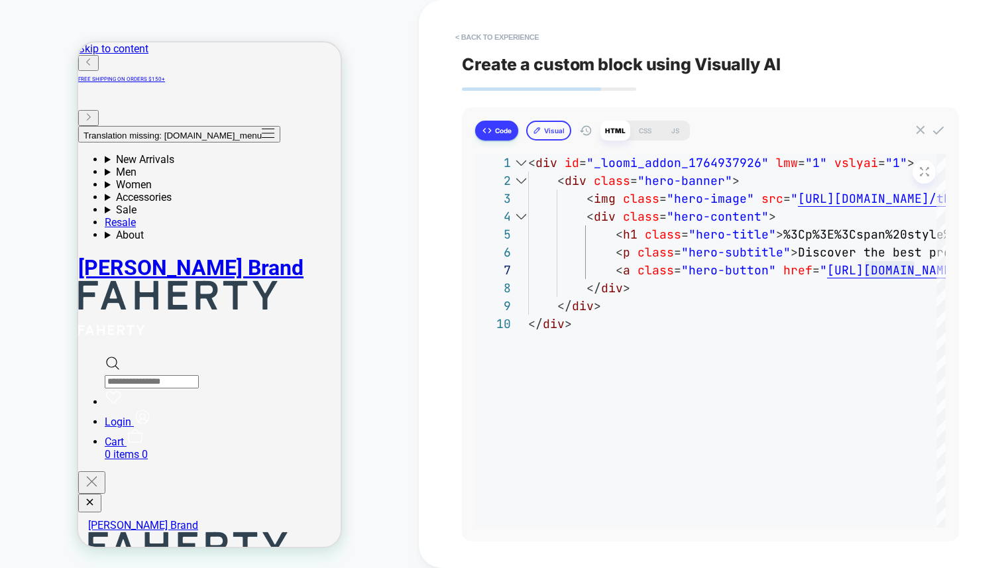
click at [545, 130] on button "Visual" at bounding box center [548, 131] width 45 height 20
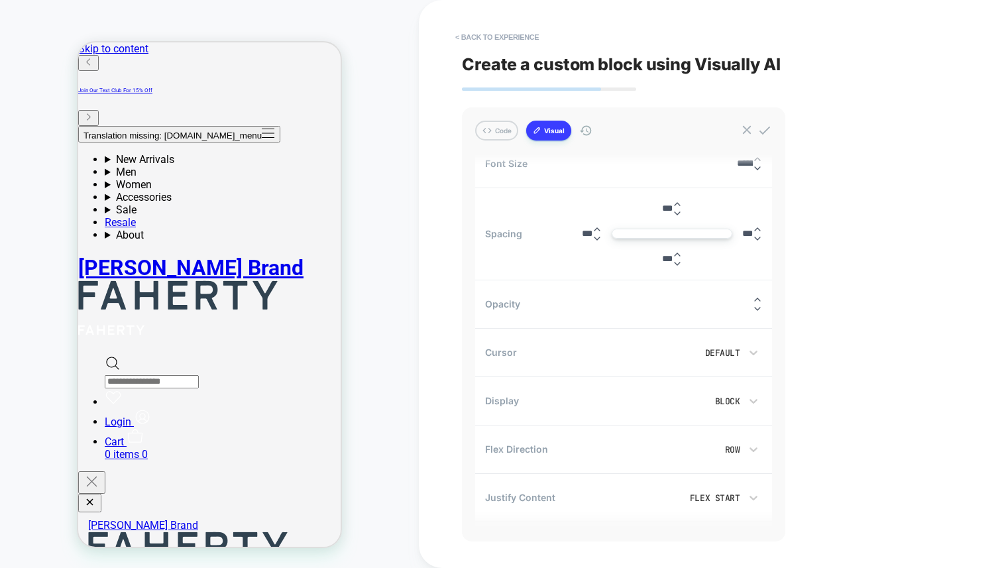
scroll to position [1619, 0]
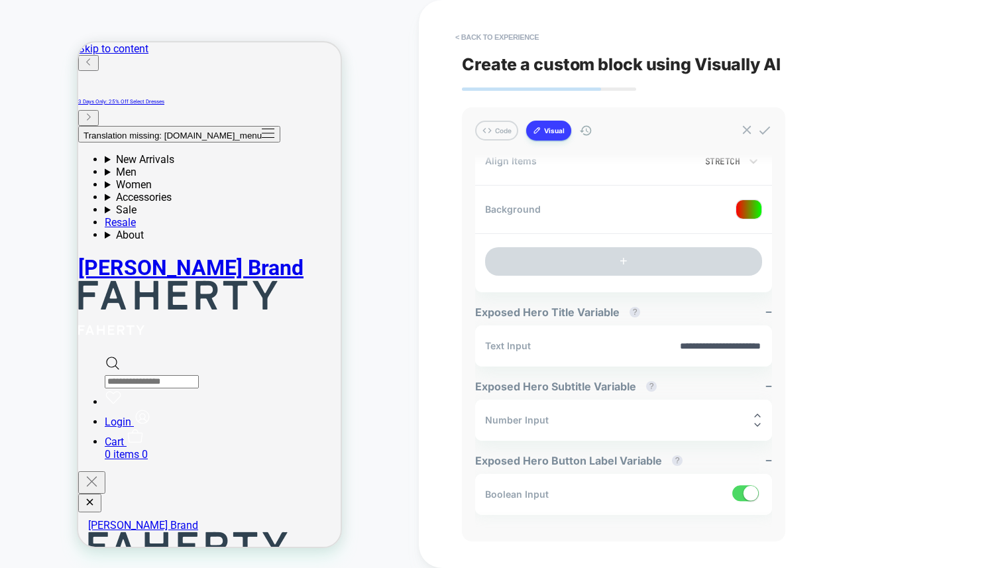
click at [543, 135] on button "Visual" at bounding box center [548, 131] width 45 height 20
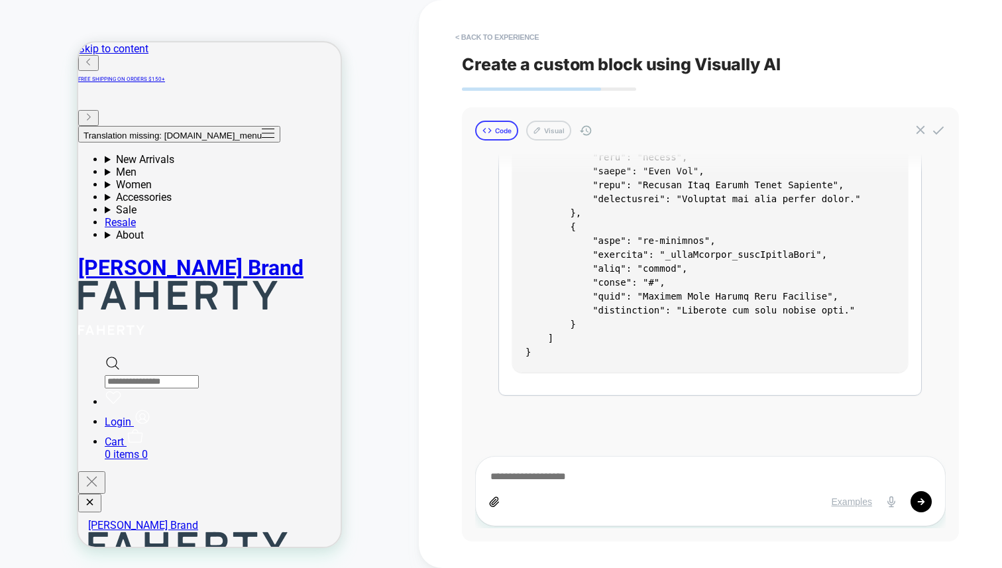
click at [486, 120] on div "Code Visual generate hero banner Visually 18:32 on Aug 04, 2025 <div id="_loomi…" at bounding box center [710, 324] width 497 height 434
click at [504, 142] on div "Code Visual generate hero banner Visually 18:32 on Aug 04, 2025 <div id="_loomi…" at bounding box center [710, 324] width 497 height 434
click at [494, 125] on button "Code" at bounding box center [496, 131] width 43 height 20
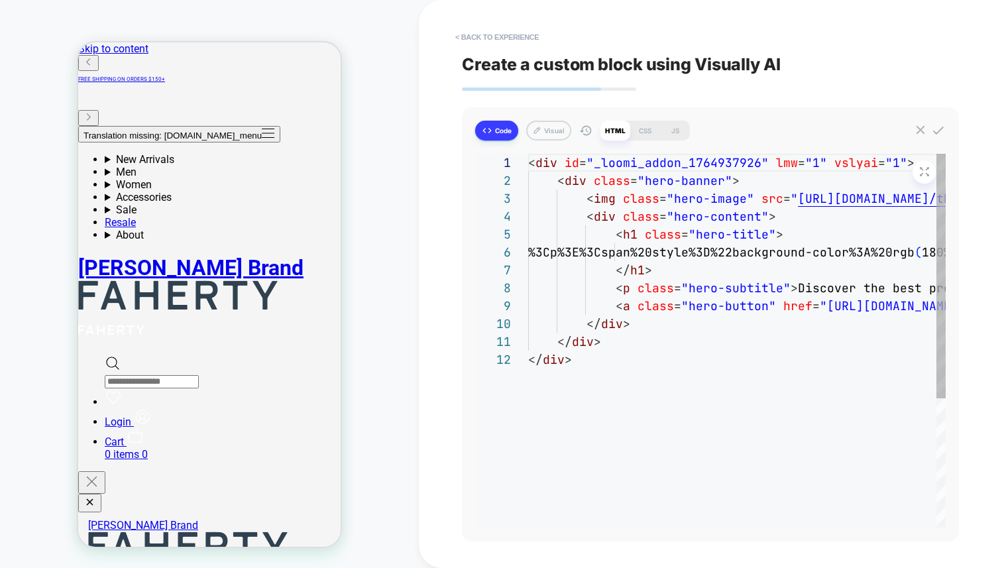
scroll to position [125, 0]
click at [674, 127] on div "JS" at bounding box center [675, 131] width 30 height 20
type textarea "*"
type textarea "**********"
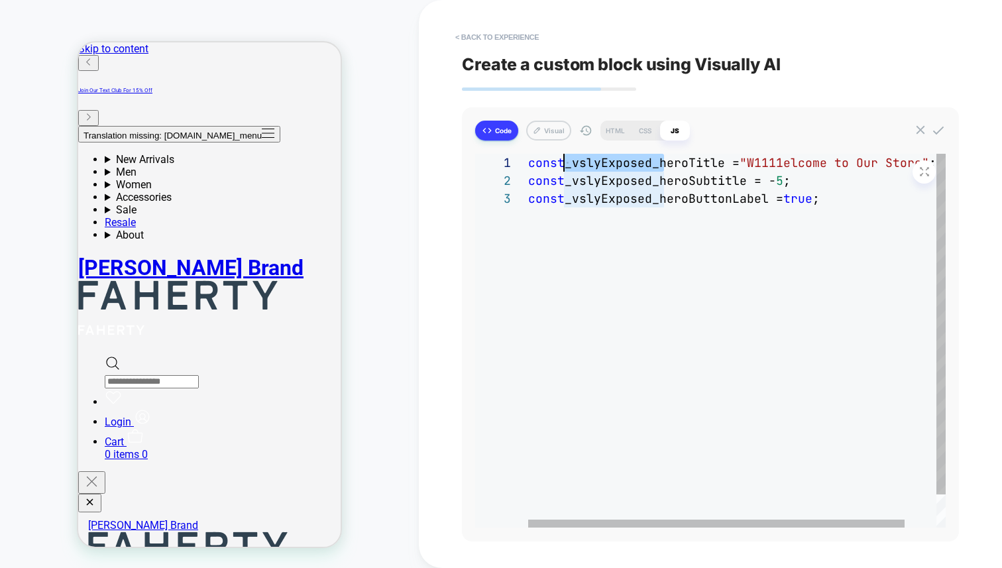
scroll to position [0, 43]
drag, startPoint x: 664, startPoint y: 165, endPoint x: 572, endPoint y: 167, distance: 91.4
click at [572, 167] on div "const _vslyExposed_heroTitle = "W1111elcome to Our Store" ; const _vslyExposed_…" at bounding box center [754, 358] width 453 height 409
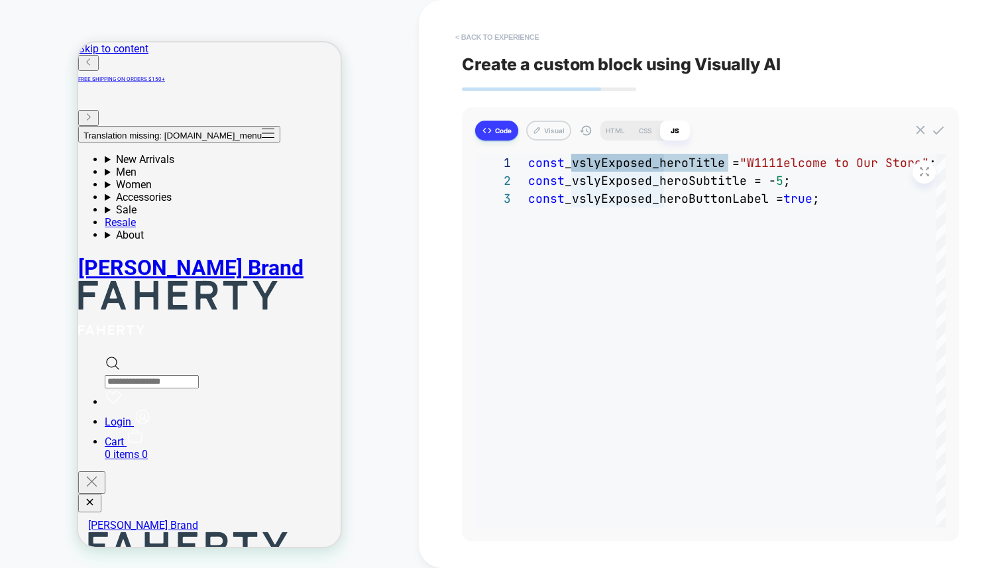
click at [493, 35] on button "< Back to experience" at bounding box center [497, 37] width 97 height 21
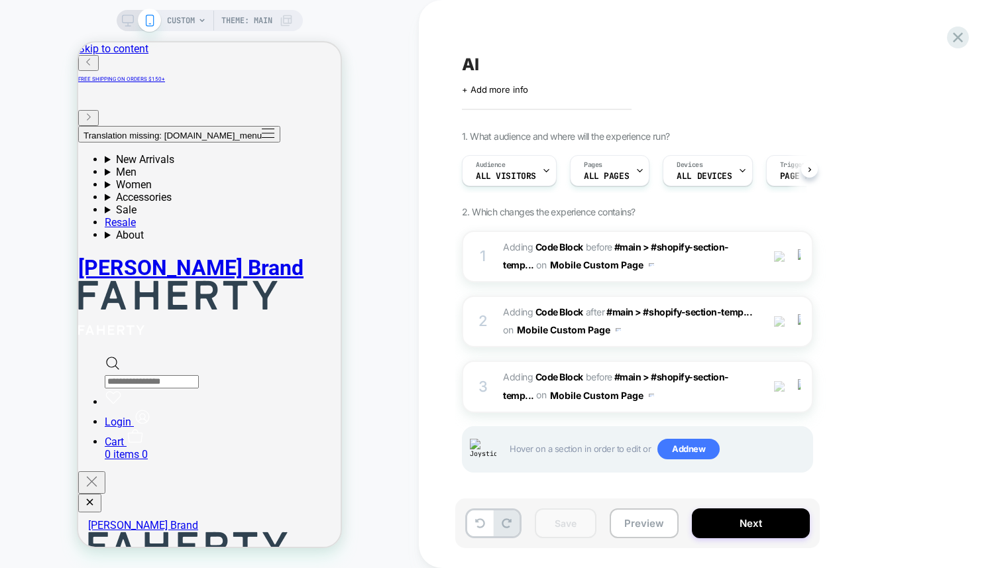
scroll to position [0, 1]
click at [498, 380] on div "3 Adding Code Block BEFORE #main > #shopify-section-temp... #main > #shopify-se…" at bounding box center [637, 386] width 351 height 52
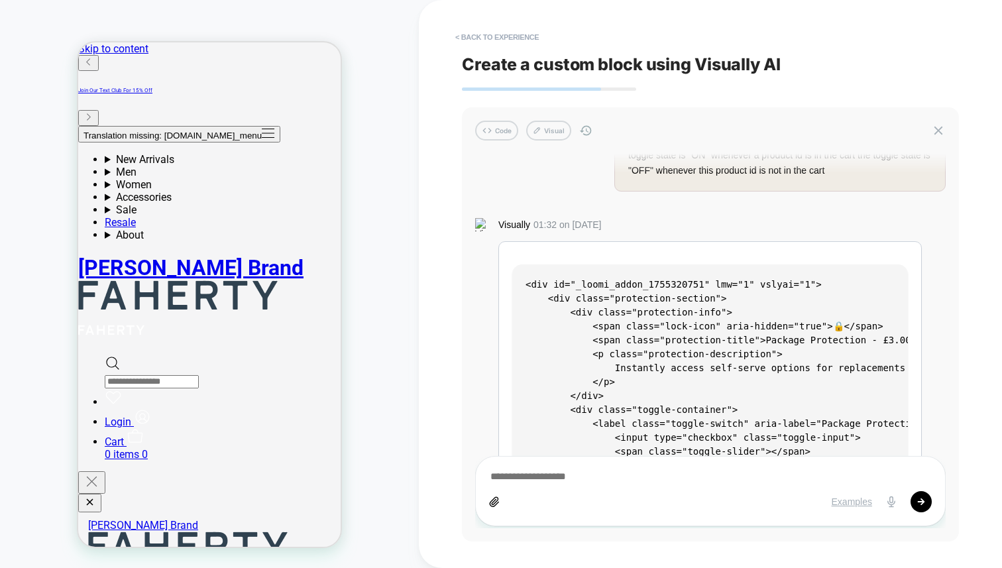
scroll to position [0, 0]
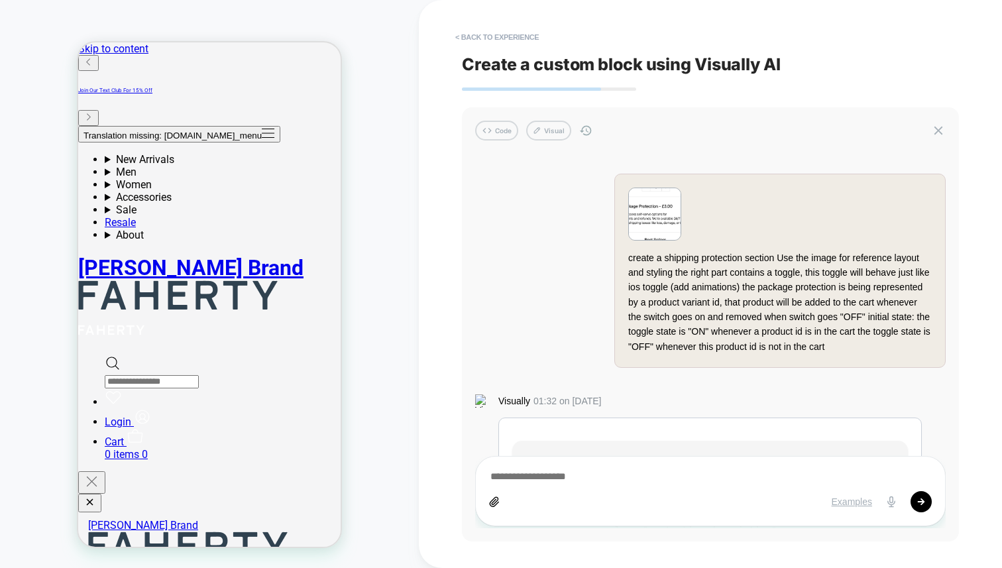
click at [649, 216] on img at bounding box center [655, 214] width 52 height 52
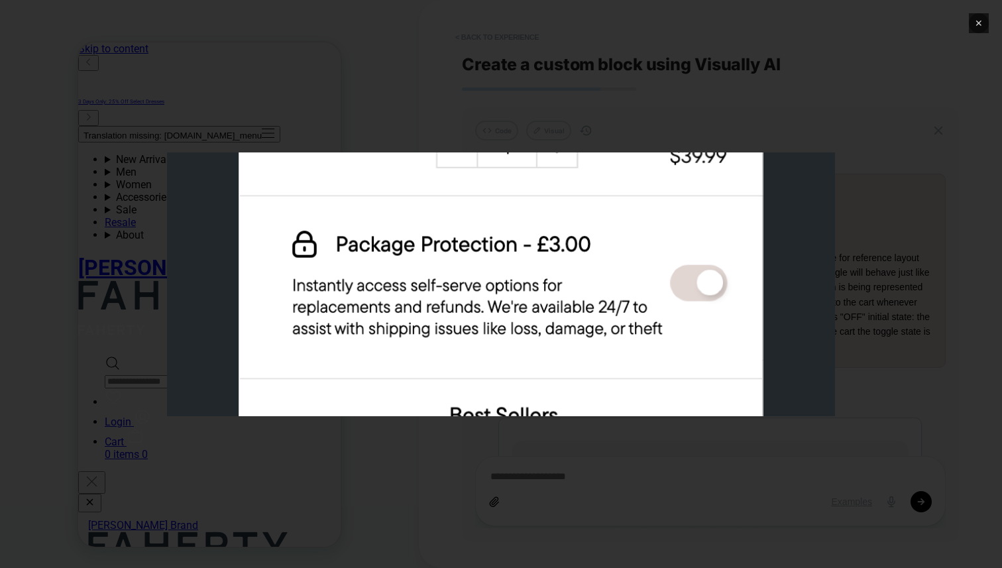
click at [973, 22] on button "✕" at bounding box center [979, 23] width 20 height 20
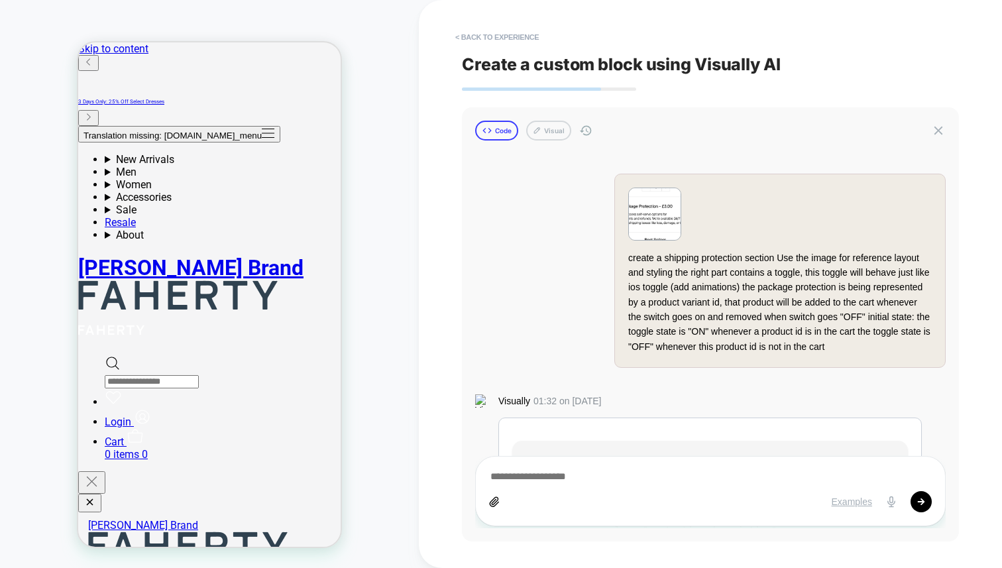
click at [504, 134] on button "Code" at bounding box center [496, 131] width 43 height 20
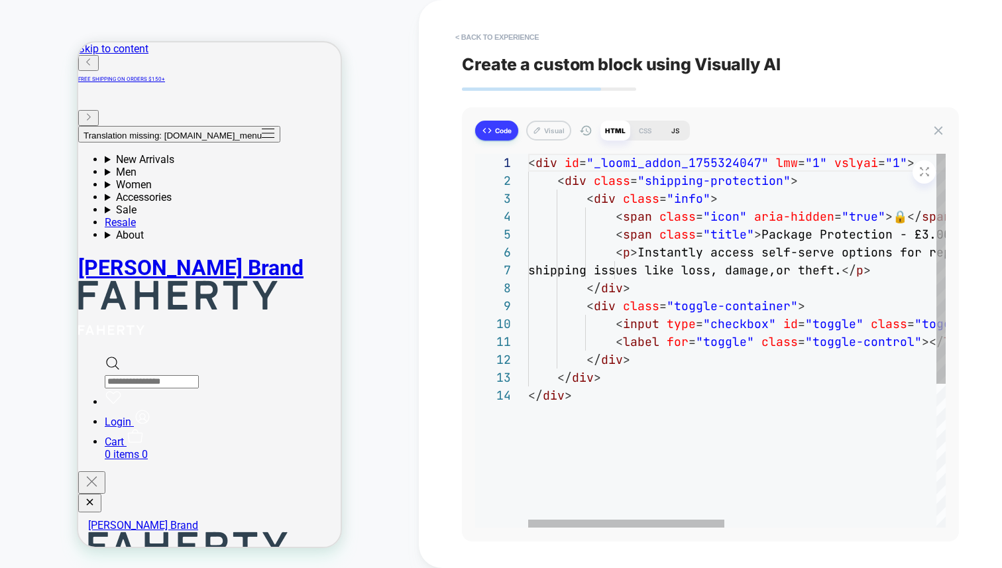
click at [675, 137] on div "JS" at bounding box center [675, 131] width 30 height 20
type textarea "*"
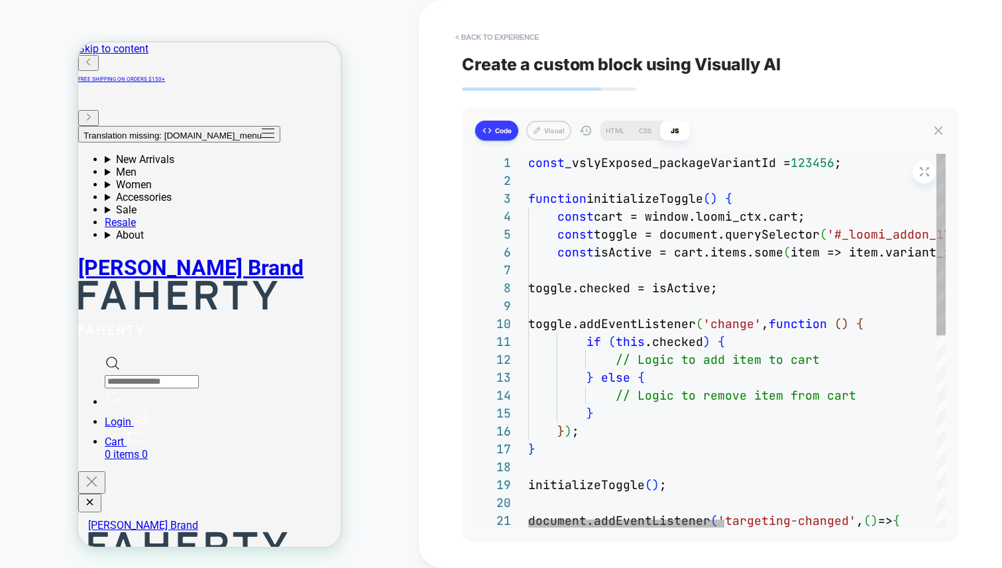
type textarea "**********"
drag, startPoint x: 601, startPoint y: 164, endPoint x: 773, endPoint y: 166, distance: 172.3
click at [774, 166] on div "const _vslyExposed_packageVariantId = 123456 ; function initializeToggle ( ) { …" at bounding box center [962, 537] width 868 height 767
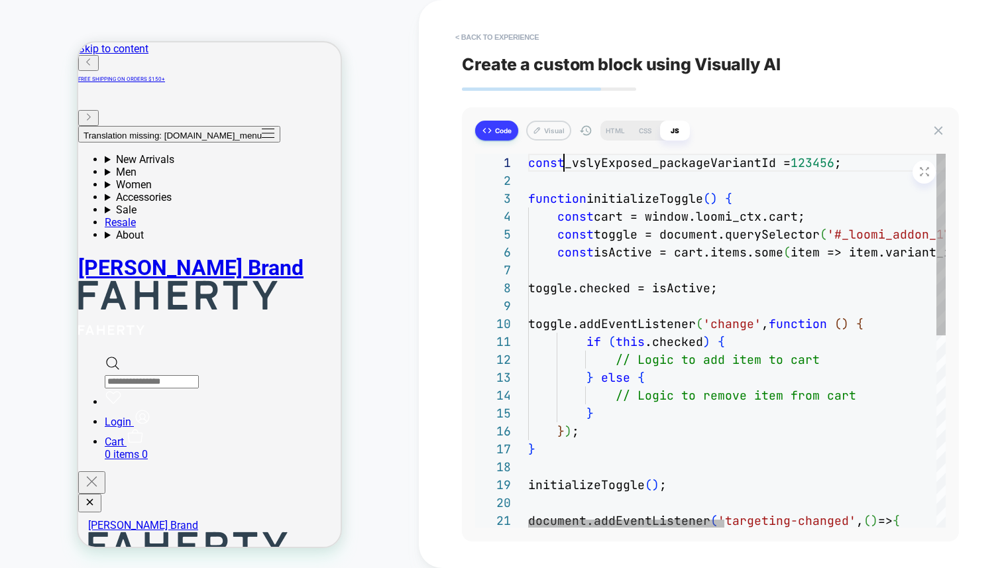
click at [566, 166] on div "const _vslyExposed_packageVariantId = 123456 ; function initializeToggle ( ) { …" at bounding box center [962, 537] width 868 height 767
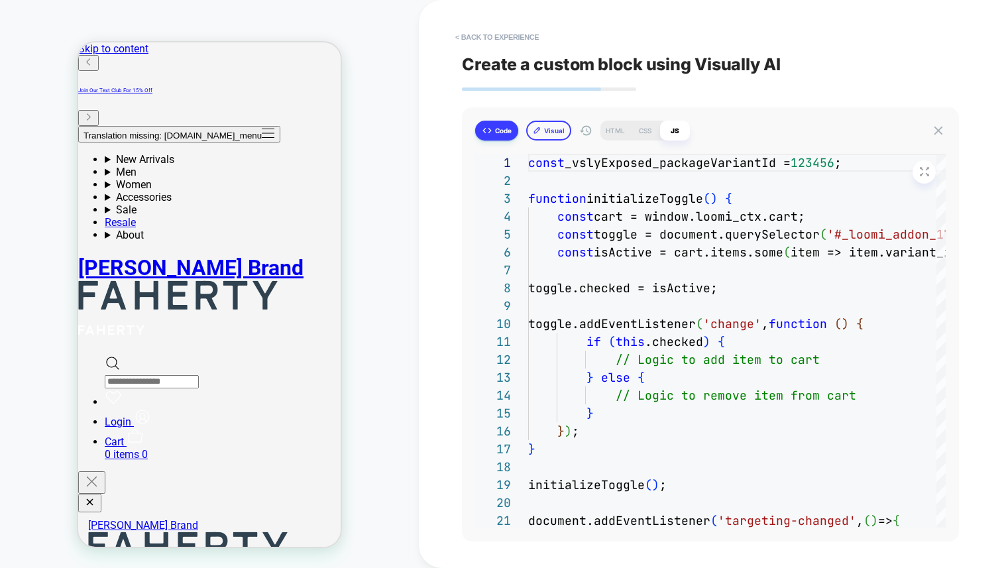
click at [560, 133] on button "Visual" at bounding box center [548, 131] width 45 height 20
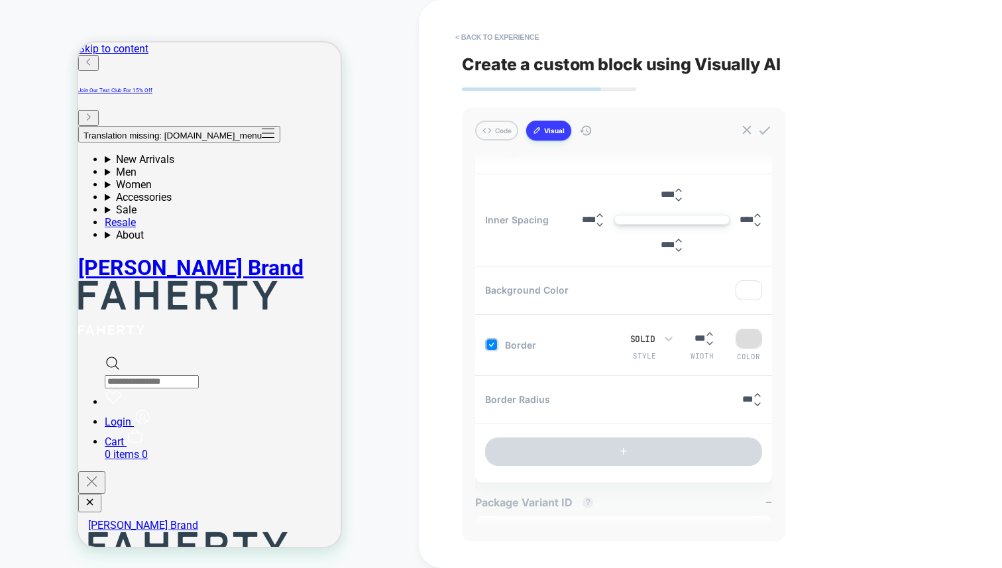
scroll to position [543, 0]
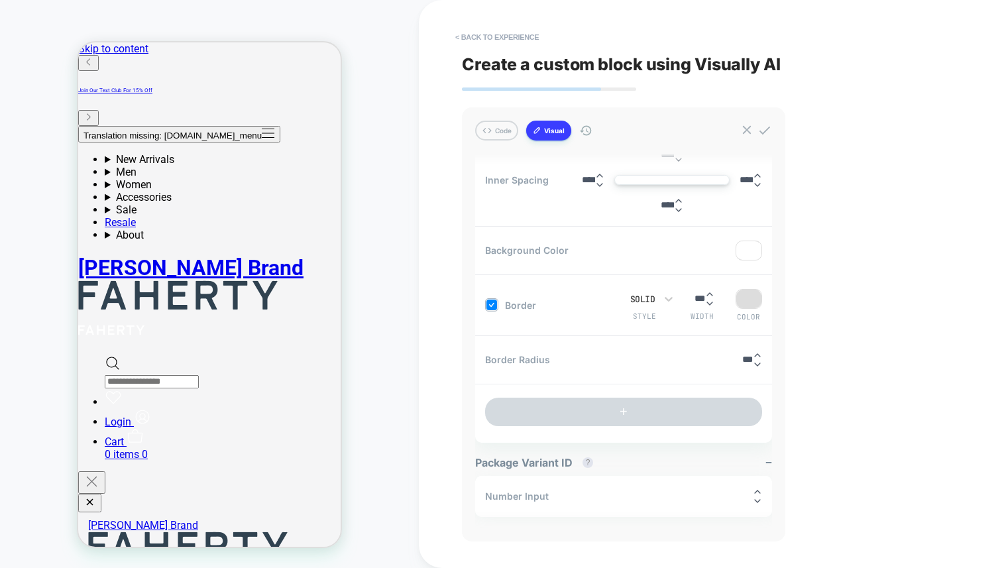
click at [734, 496] on input "******" at bounding box center [743, 496] width 19 height 10
click at [734, 492] on input "******" at bounding box center [743, 496] width 19 height 10
click at [498, 133] on button "Code" at bounding box center [496, 131] width 43 height 20
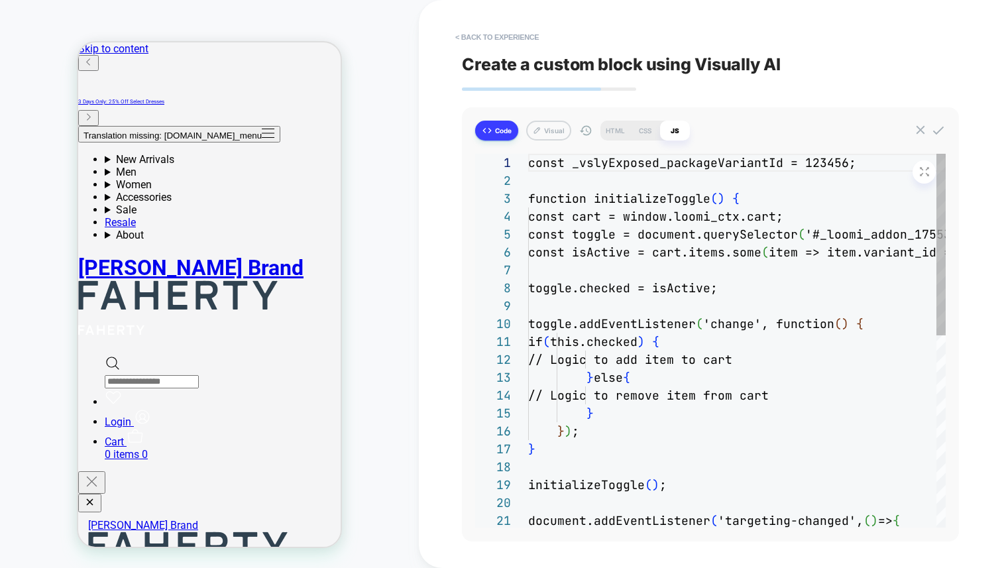
scroll to position [179, 0]
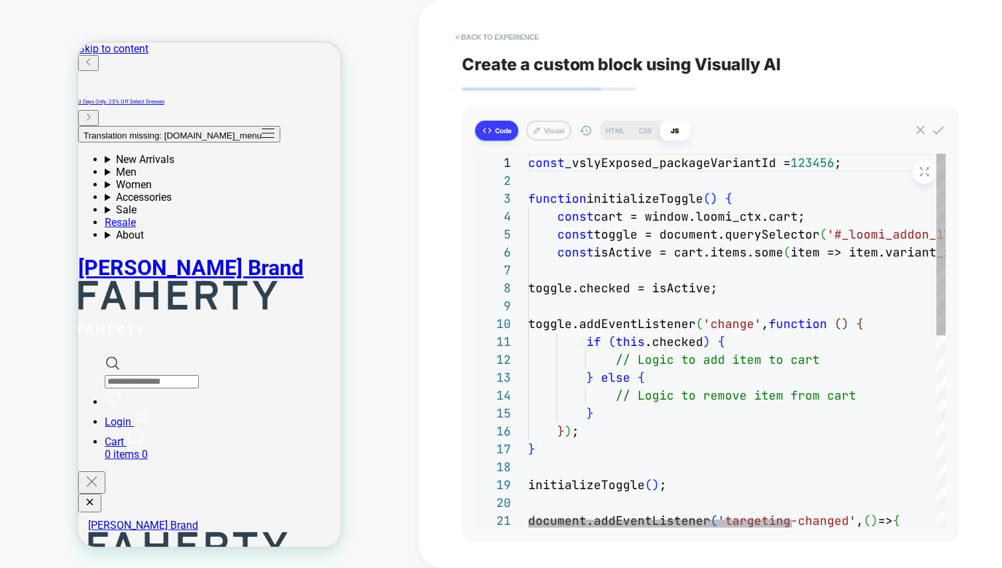
click at [840, 162] on div "const _vslyExposed_packageVariantId = 123456 ; function initializeToggle ( ) { …" at bounding box center [851, 537] width 646 height 767
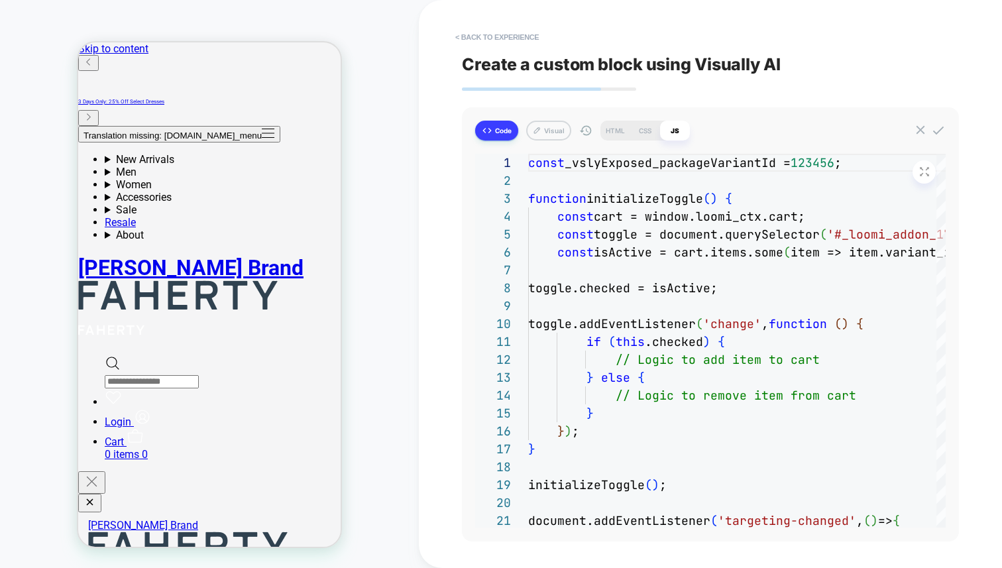
type textarea "*"
type textarea "**********"
click at [554, 134] on button "Visual" at bounding box center [548, 131] width 45 height 20
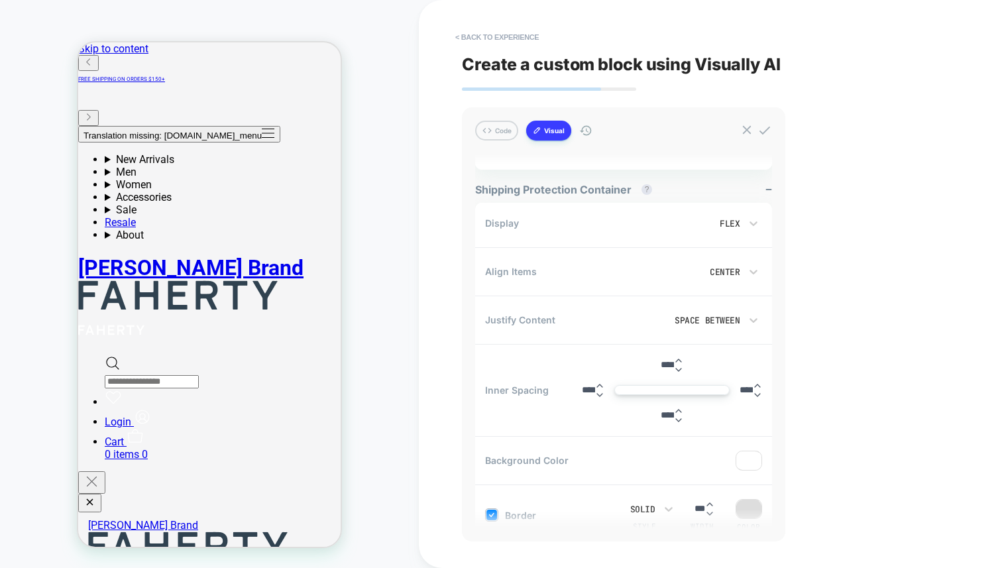
scroll to position [543, 0]
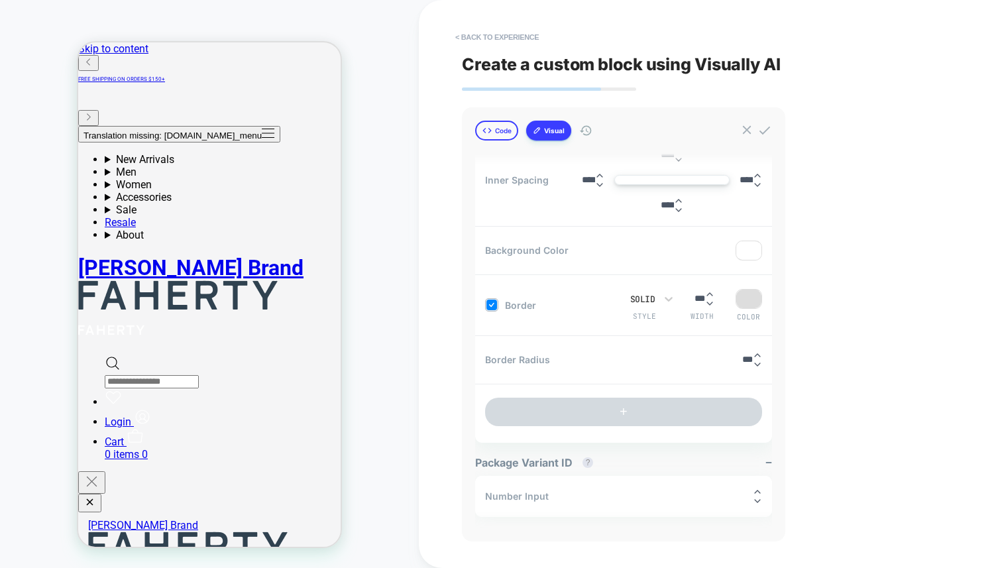
click at [500, 134] on button "Code" at bounding box center [496, 131] width 43 height 20
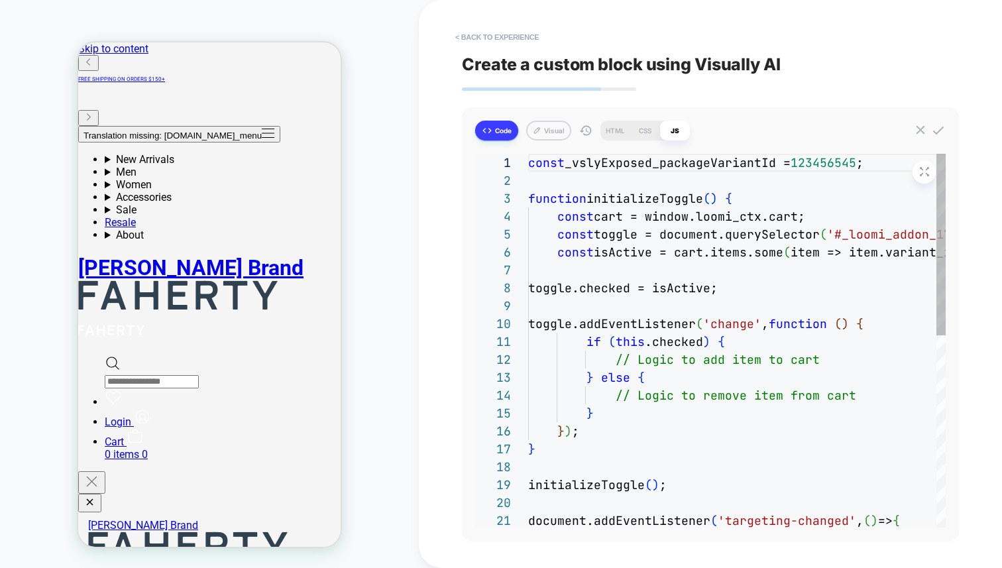
scroll to position [179, 0]
click at [650, 131] on div "CSS" at bounding box center [645, 131] width 30 height 20
type textarea "*"
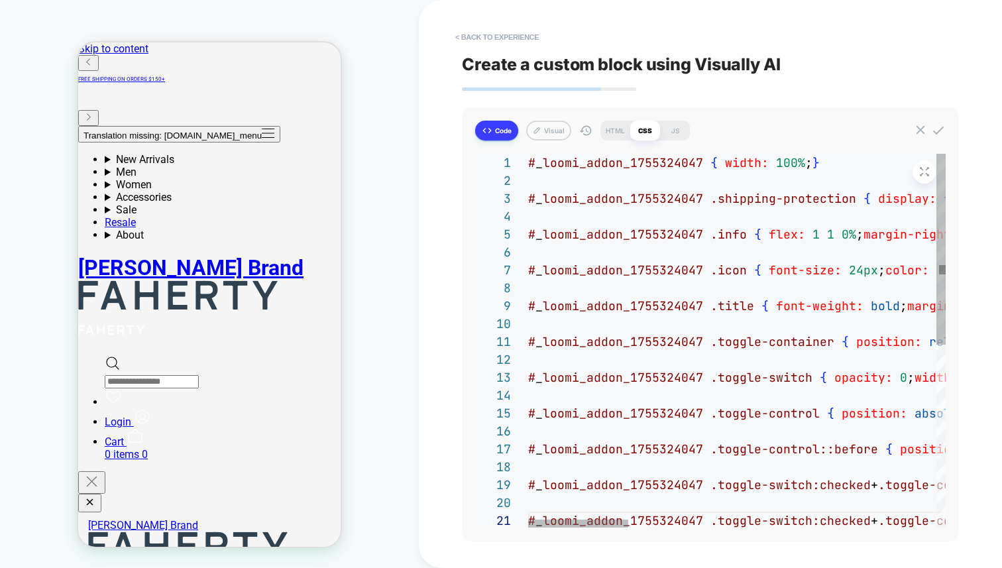
type textarea "**********"
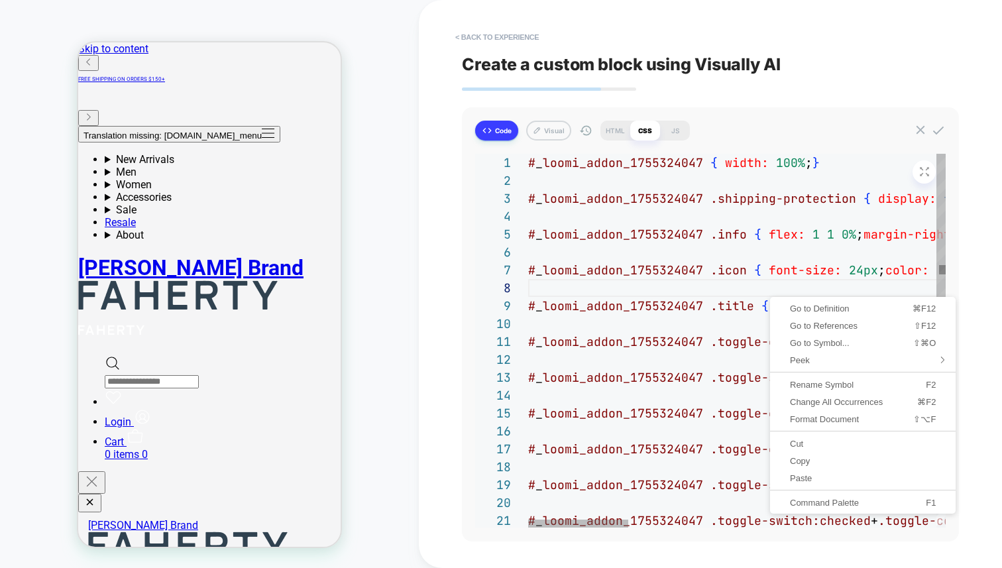
scroll to position [125, 0]
click at [831, 417] on span "Format Document" at bounding box center [827, 419] width 110 height 9
type textarea "*"
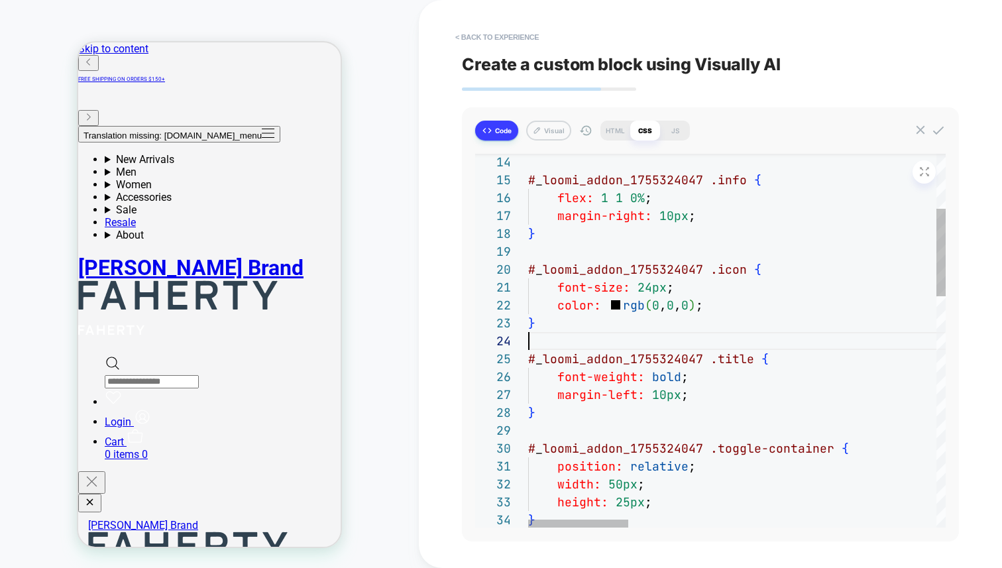
scroll to position [54, 0]
type textarea "**********"
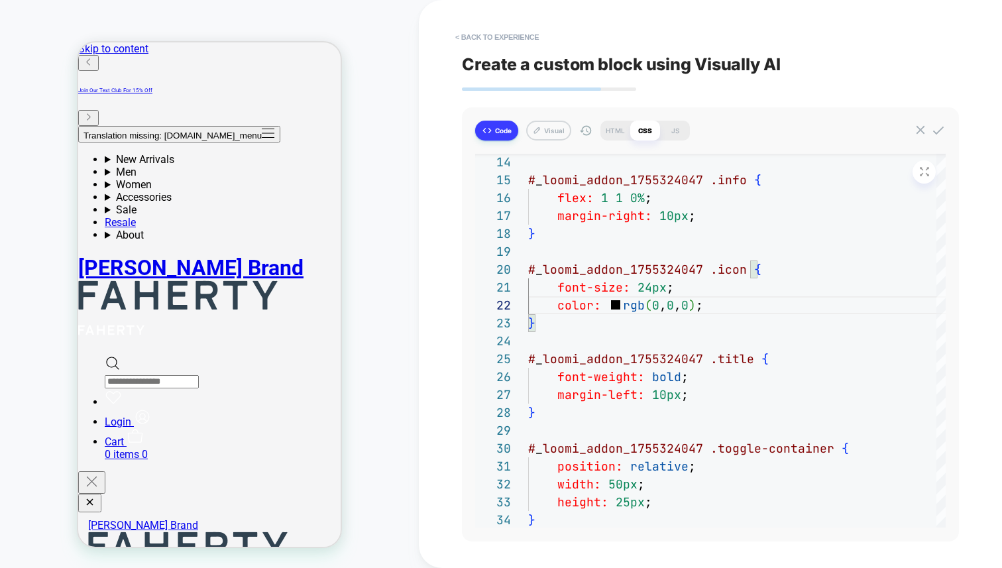
click at [421, 150] on div "< Back to experience Create a custom block using Visually AI Code Visual HTML C…" at bounding box center [710, 284] width 583 height 568
click at [556, 136] on button "Visual" at bounding box center [548, 131] width 45 height 20
type textarea "*"
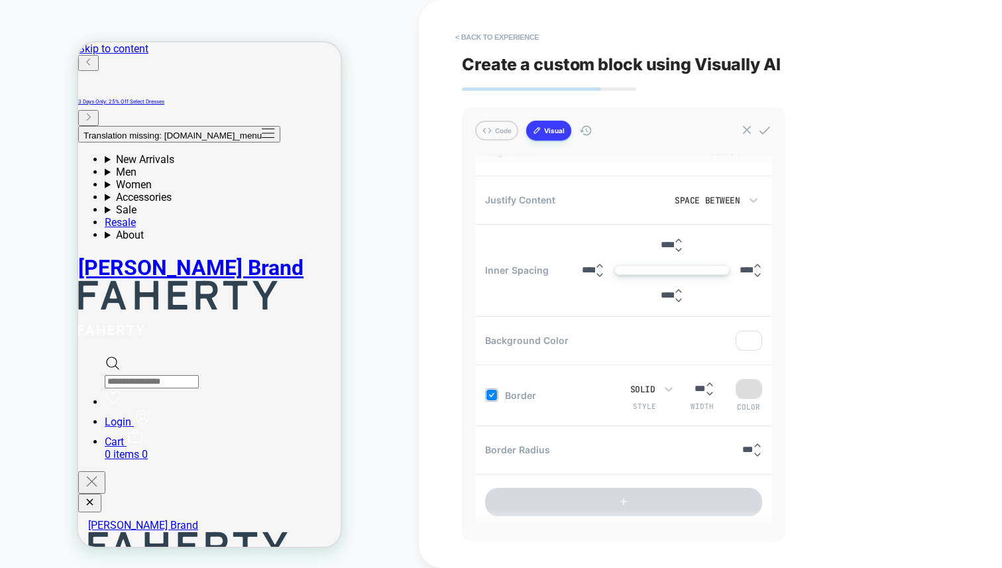
scroll to position [454, 0]
drag, startPoint x: 743, startPoint y: 266, endPoint x: 731, endPoint y: 268, distance: 12.1
click at [739, 268] on input "****" at bounding box center [745, 269] width 13 height 10
type input "****"
click at [745, 449] on input "***" at bounding box center [747, 448] width 11 height 10
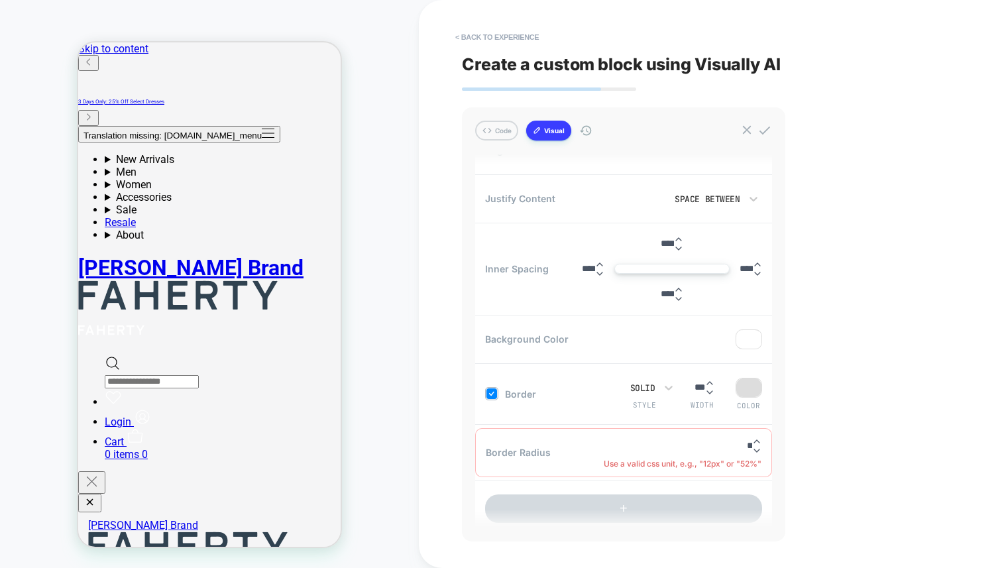
type input "***"
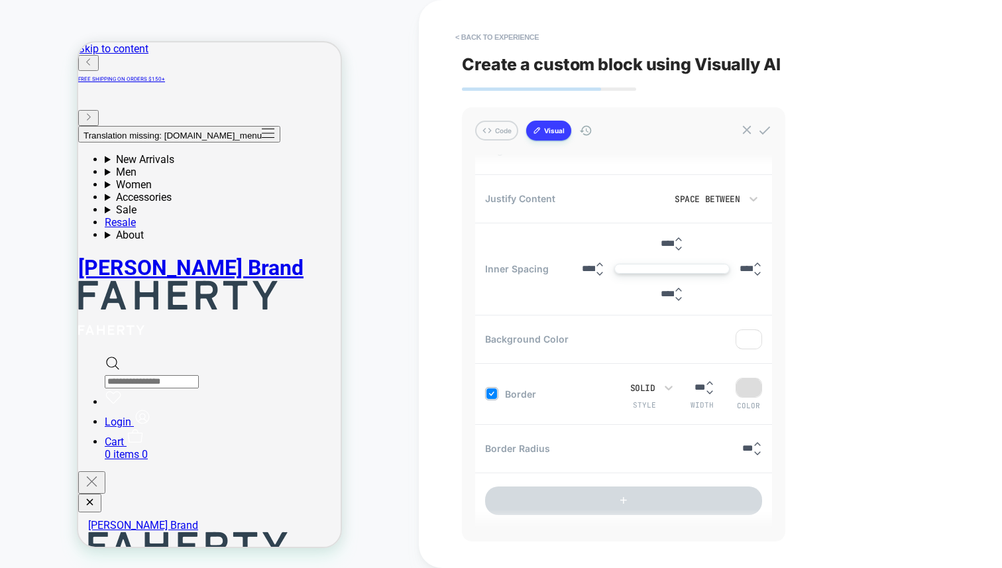
click at [444, 150] on div "< Back to experience Create a custom block using Visually AI Code Visual create…" at bounding box center [710, 284] width 583 height 568
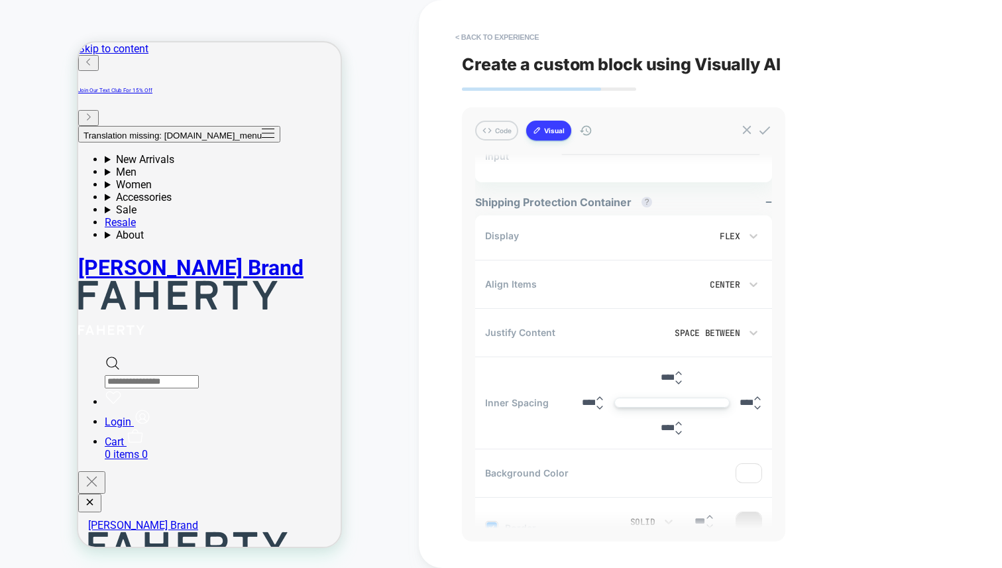
scroll to position [0, 0]
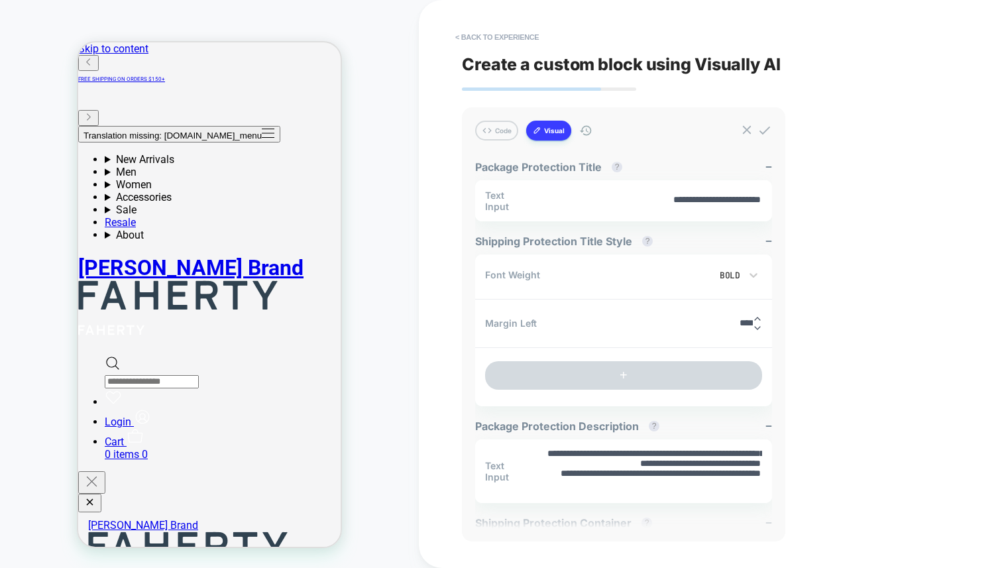
click at [396, 76] on div "CUSTOM Theme: MAIN" at bounding box center [209, 283] width 419 height 541
click at [514, 131] on button "Code" at bounding box center [496, 131] width 43 height 20
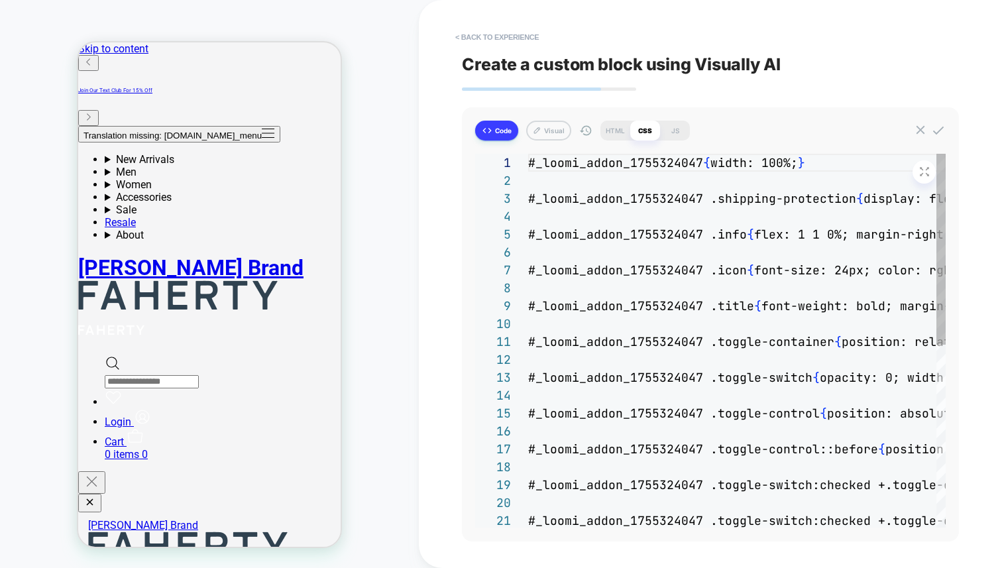
scroll to position [179, 0]
type textarea "*"
type textarea "**********"
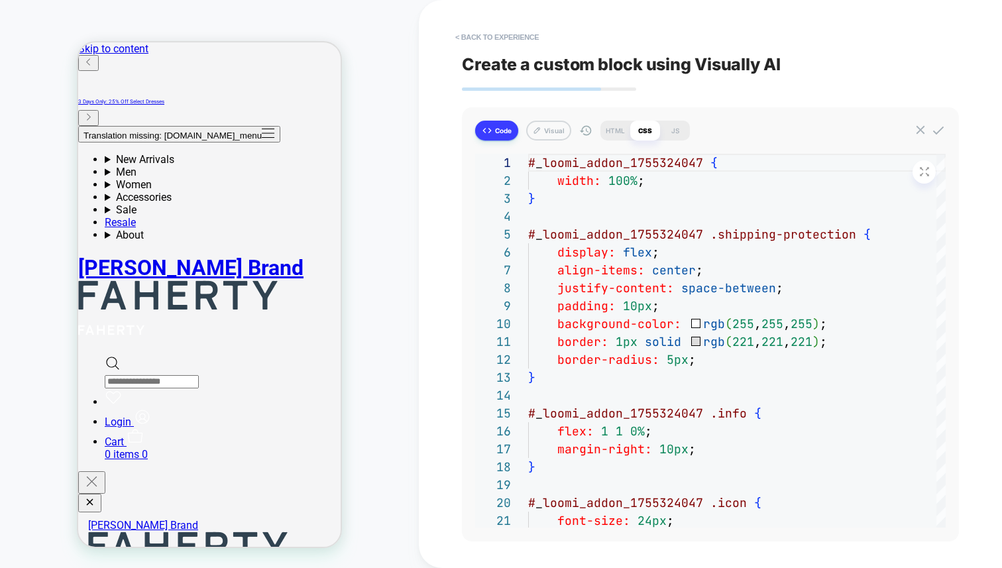
click at [504, 133] on button "Code" at bounding box center [496, 131] width 43 height 20
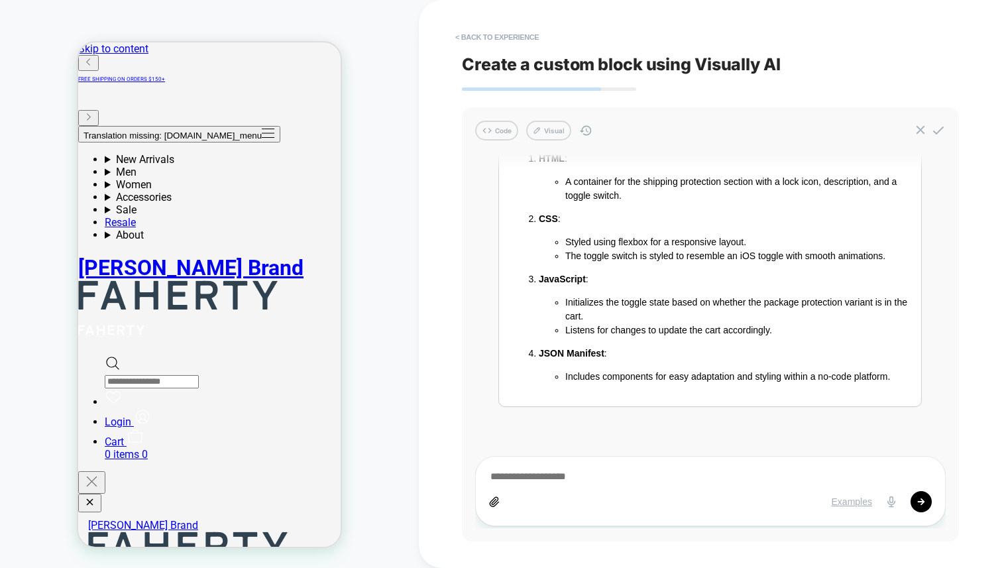
scroll to position [4913, 0]
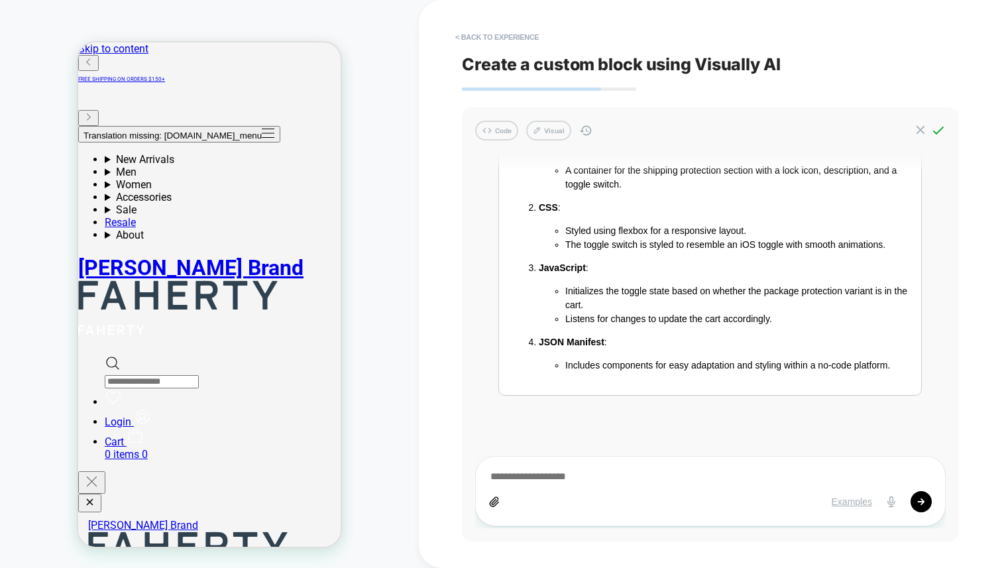
click at [939, 130] on icon at bounding box center [938, 130] width 11 height 9
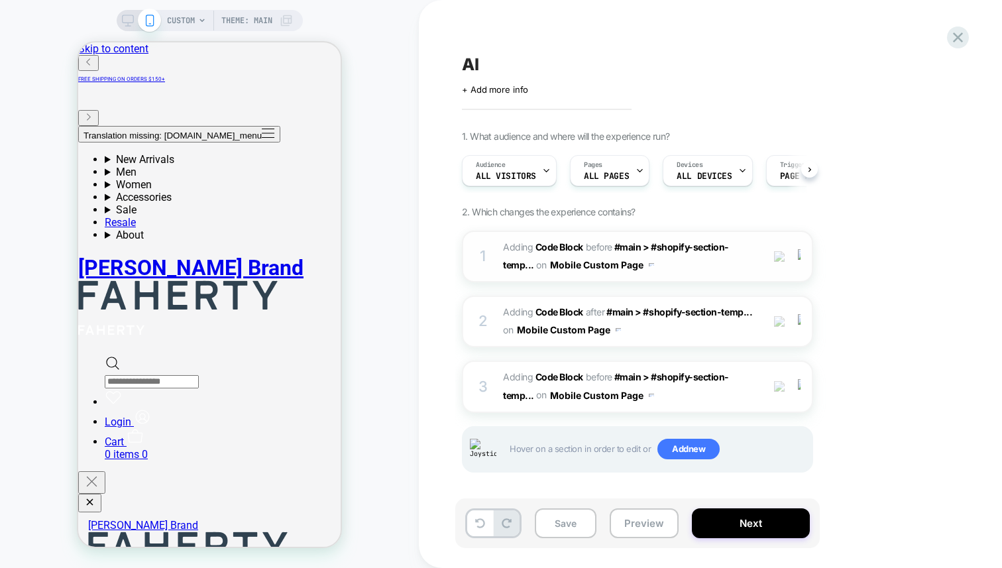
scroll to position [0, 1]
click at [518, 242] on span "Adding Code Block" at bounding box center [543, 246] width 80 height 11
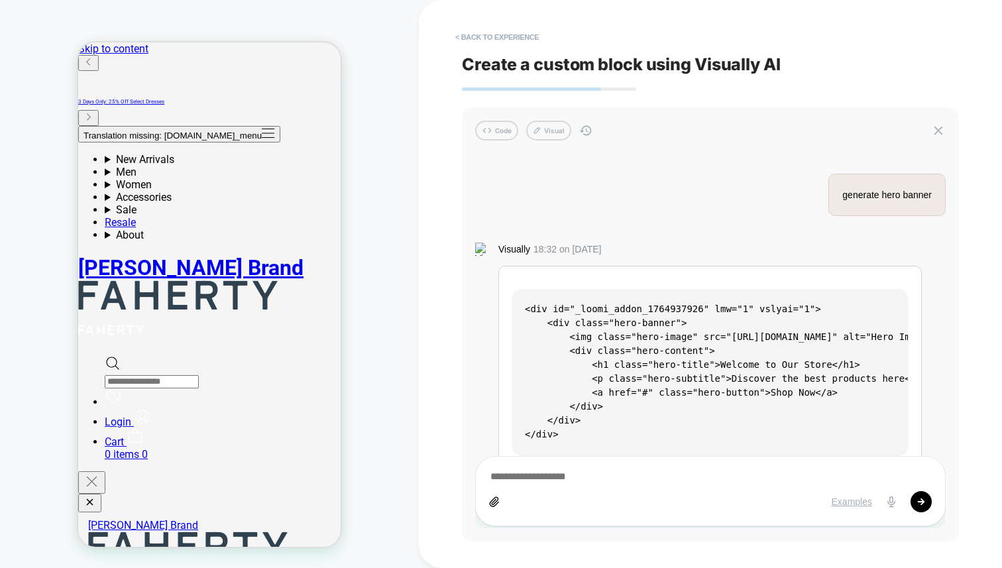
scroll to position [0, 0]
click at [613, 32] on span "< Back to experience" at bounding box center [697, 37] width 497 height 21
click at [493, 45] on button "< Back to experience" at bounding box center [497, 37] width 97 height 21
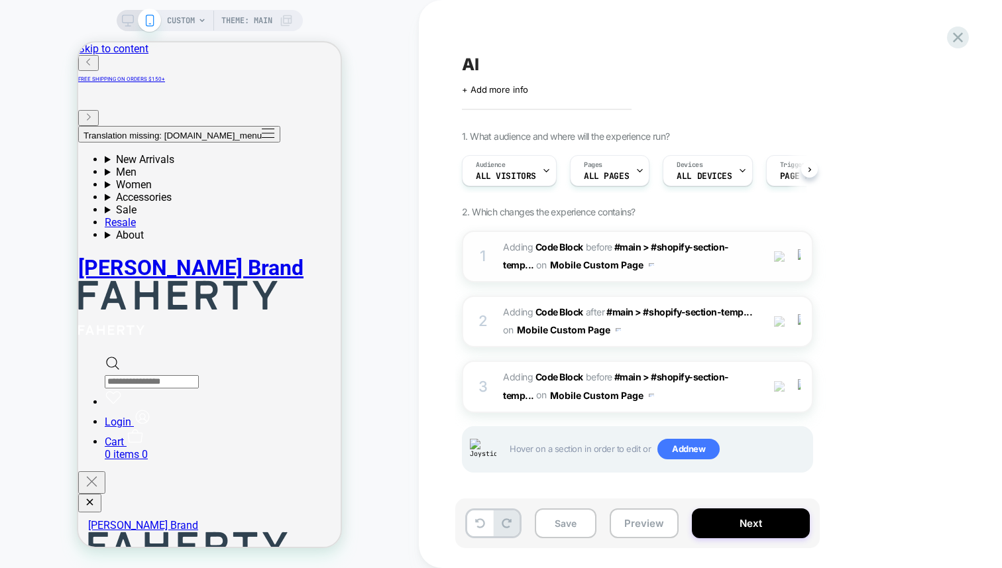
scroll to position [0, 1]
click at [515, 250] on span "Adding Code Block" at bounding box center [543, 246] width 80 height 11
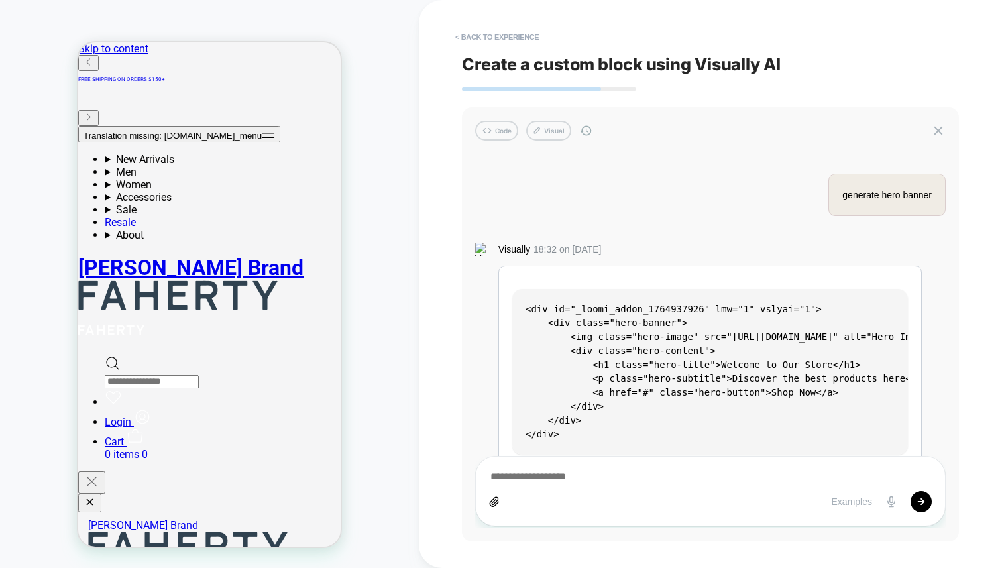
scroll to position [2388, 0]
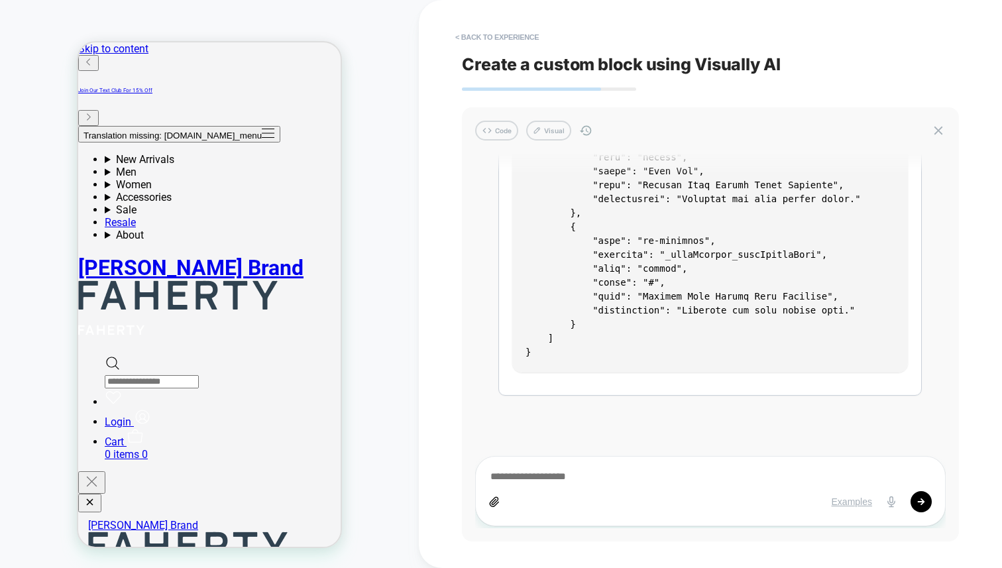
click at [682, 468] on div "Examples" at bounding box center [710, 491] width 470 height 70
click at [492, 38] on button "< Back to experience" at bounding box center [497, 37] width 97 height 21
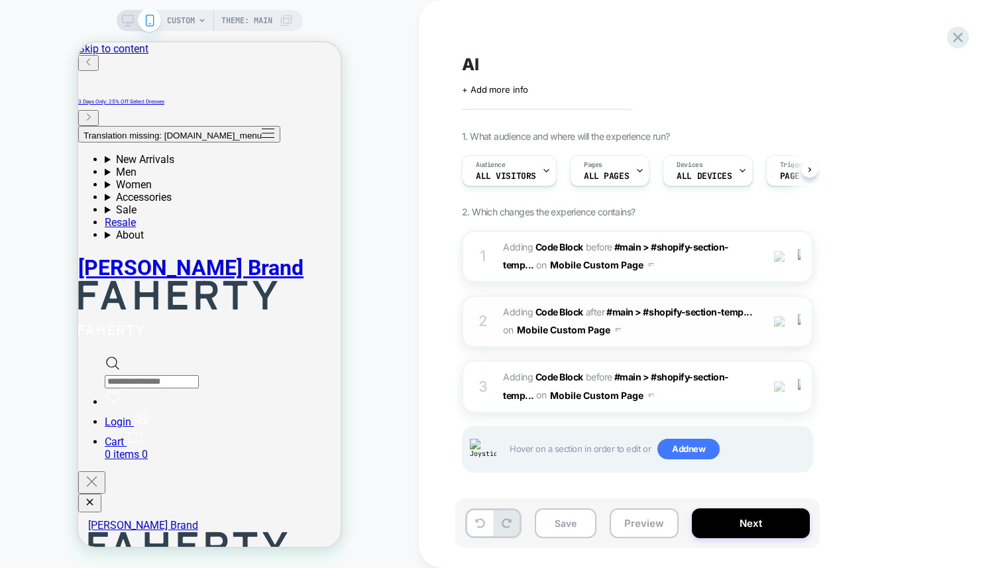
scroll to position [0, 1]
click at [682, 448] on span "Add new" at bounding box center [688, 449] width 62 height 21
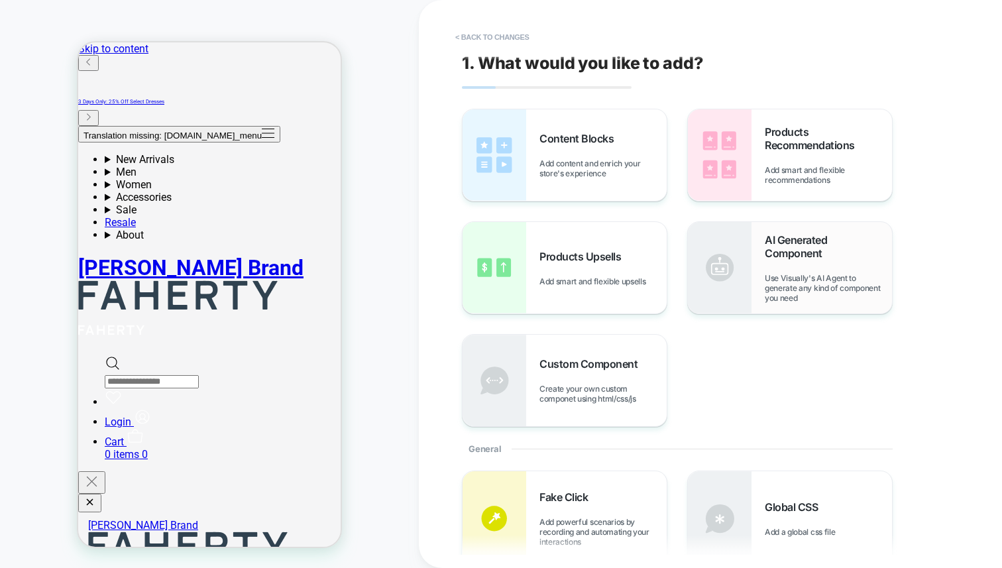
click at [802, 262] on div "AI Generated Component Use Visually's AI Agent to generate any kind of componen…" at bounding box center [828, 268] width 127 height 70
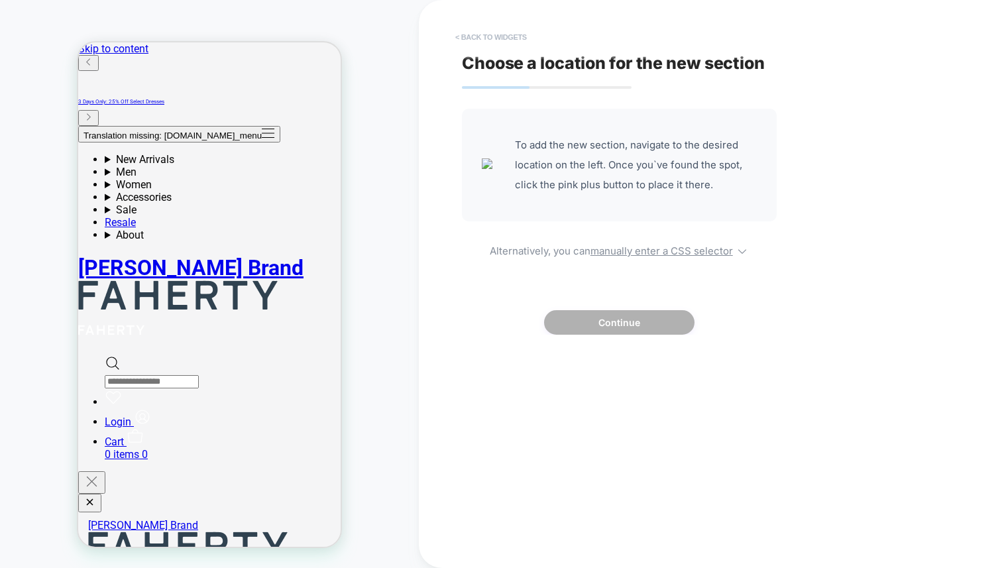
click at [474, 40] on button "< Back to widgets" at bounding box center [491, 37] width 85 height 21
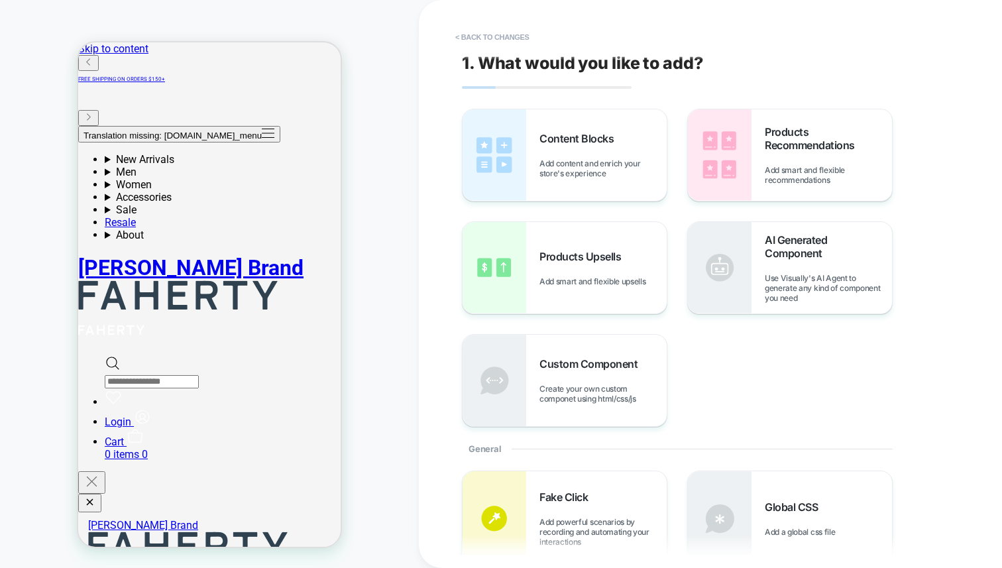
click at [474, 40] on button "< Back to changes" at bounding box center [492, 37] width 87 height 21
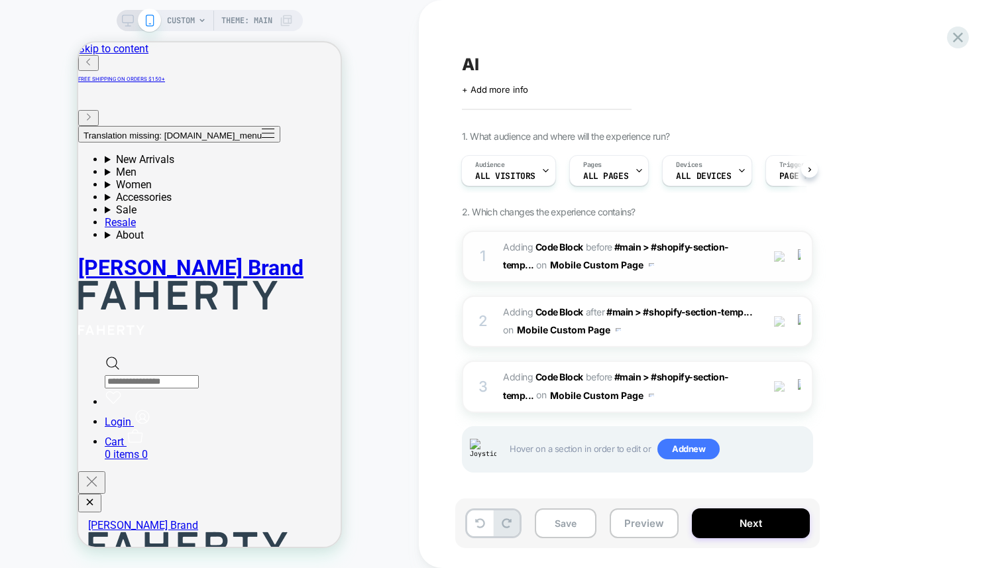
click at [525, 246] on span "Adding Code Block" at bounding box center [543, 246] width 80 height 11
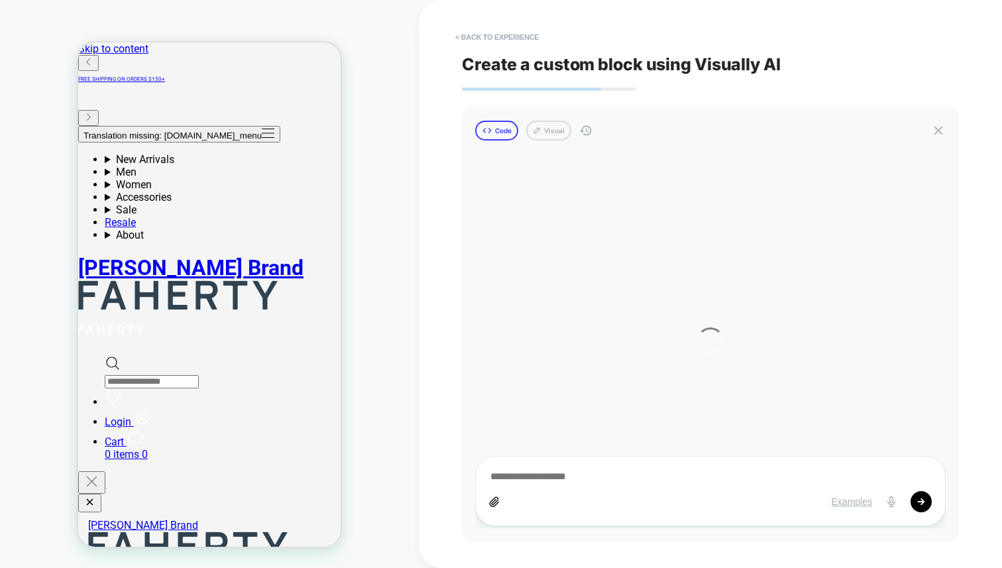
click at [510, 132] on button "Code" at bounding box center [496, 131] width 43 height 20
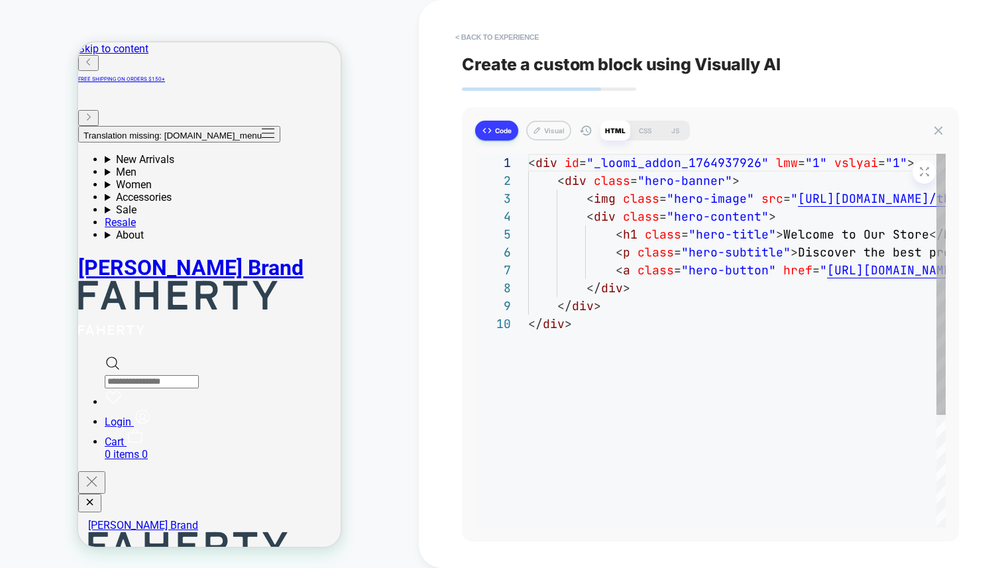
scroll to position [107, 0]
click at [651, 131] on div "CSS" at bounding box center [645, 131] width 30 height 20
type textarea "*"
type textarea "**********"
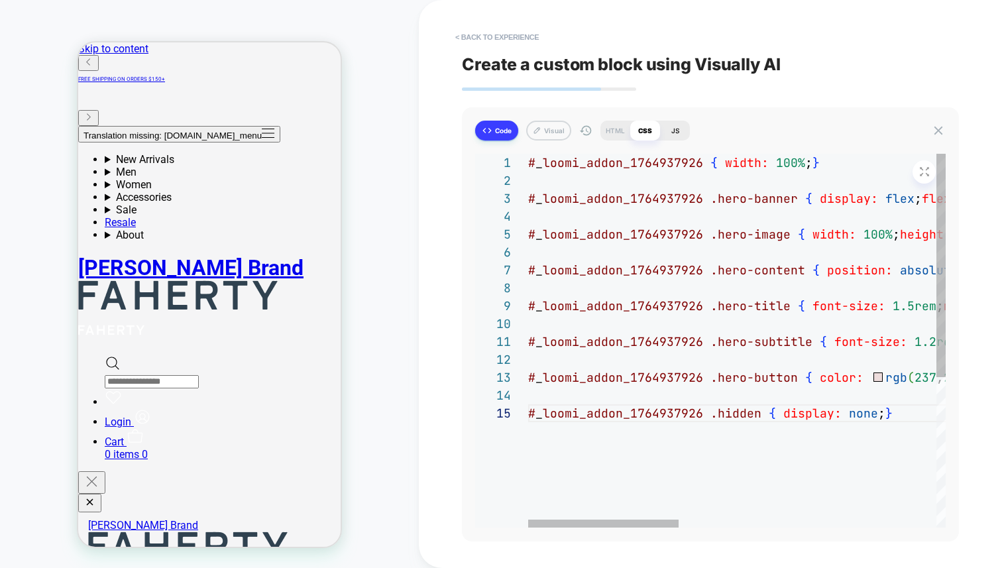
click at [667, 131] on div "JS" at bounding box center [675, 131] width 30 height 20
type textarea "*"
type textarea "**********"
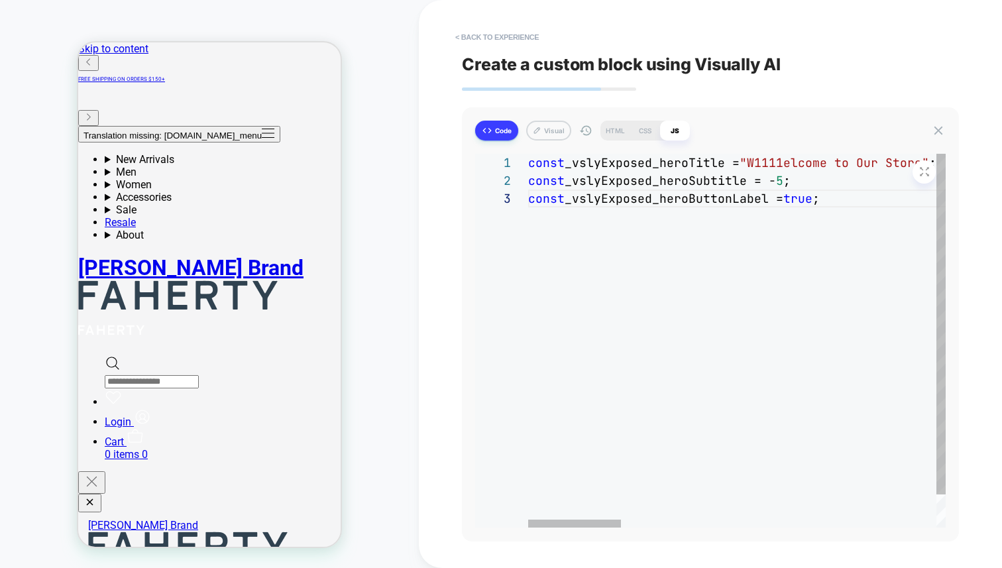
scroll to position [36, 301]
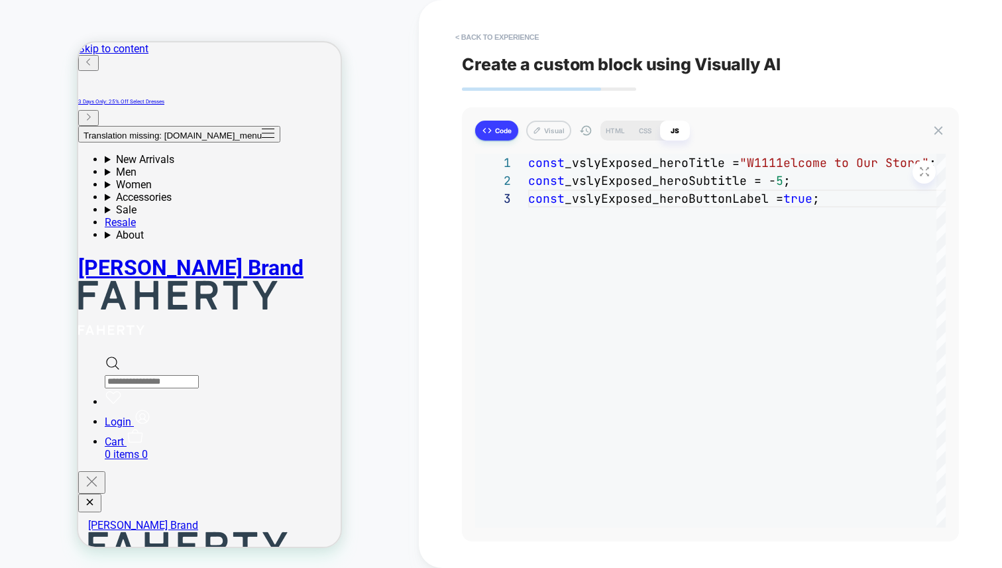
click at [428, 50] on div "**********" at bounding box center [710, 284] width 583 height 568
click at [464, 36] on button "< Back to experience" at bounding box center [497, 37] width 97 height 21
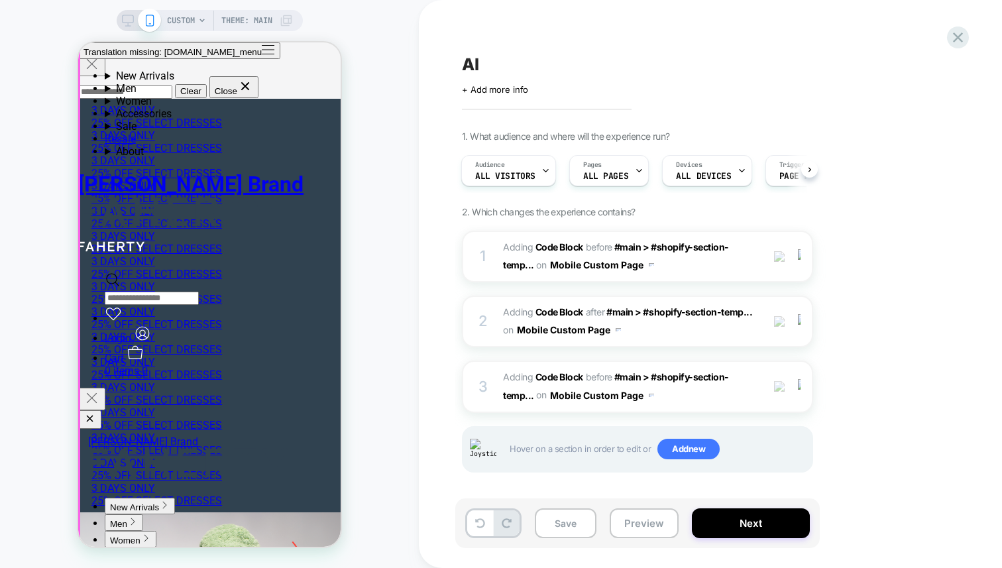
scroll to position [0, 0]
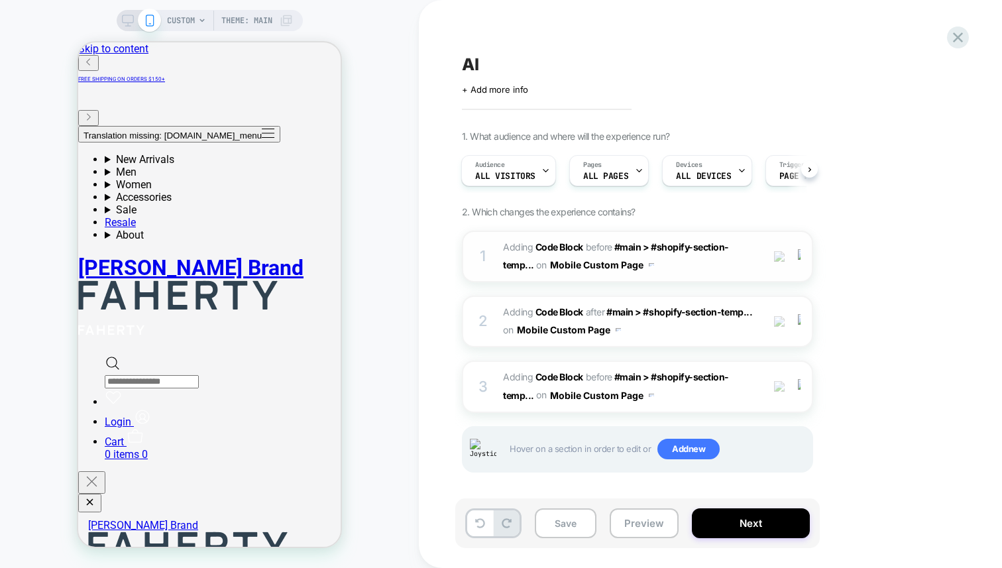
click at [517, 246] on span "Adding Code Block" at bounding box center [543, 246] width 80 height 11
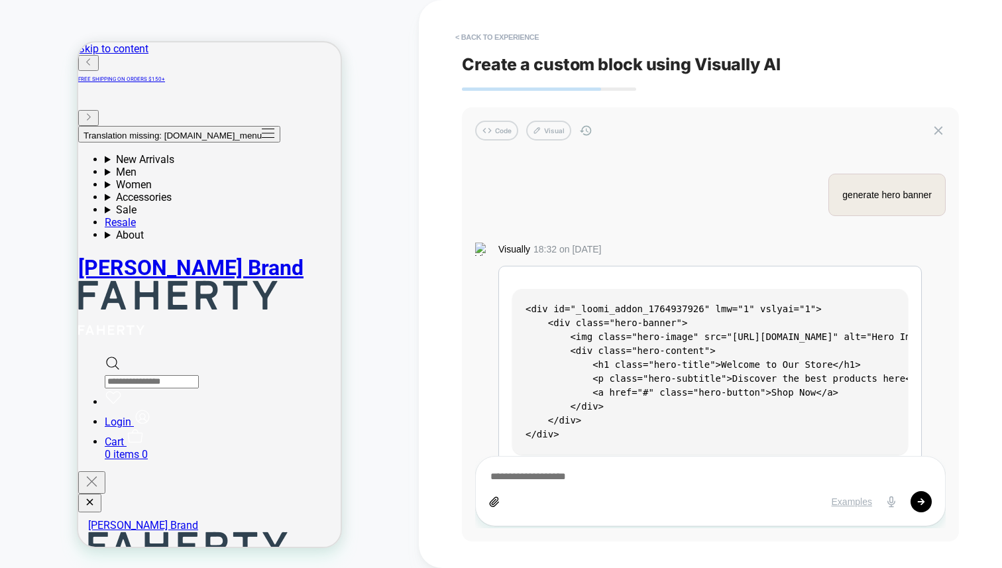
scroll to position [2388, 0]
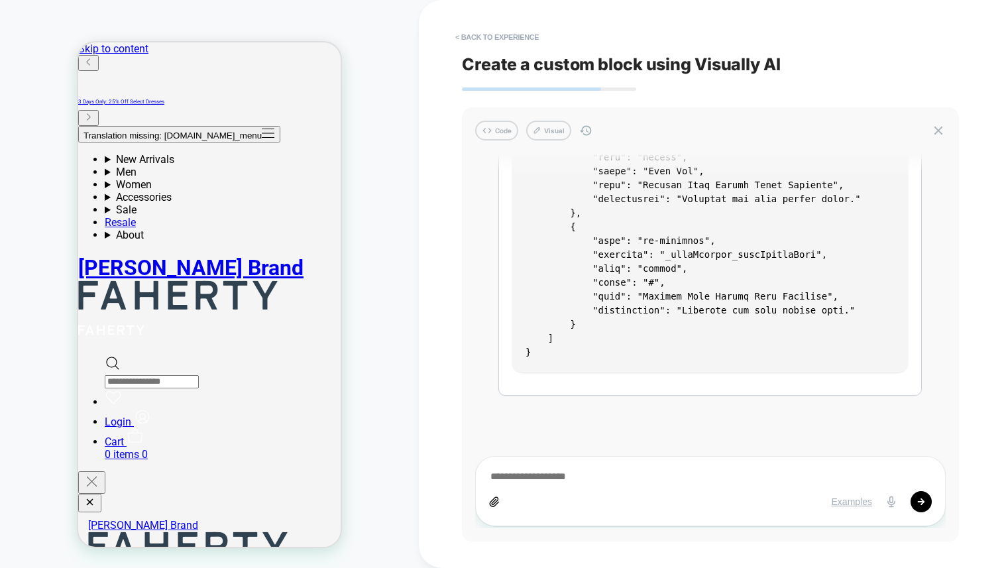
drag, startPoint x: 528, startPoint y: 35, endPoint x: 702, endPoint y: 9, distance: 176.2
click at [702, 9] on div "< Back to experience Create a custom block using Visually AI Code Visual genera…" at bounding box center [710, 284] width 497 height 568
click at [368, 52] on div "CUSTOM Theme: MAIN" at bounding box center [209, 283] width 419 height 541
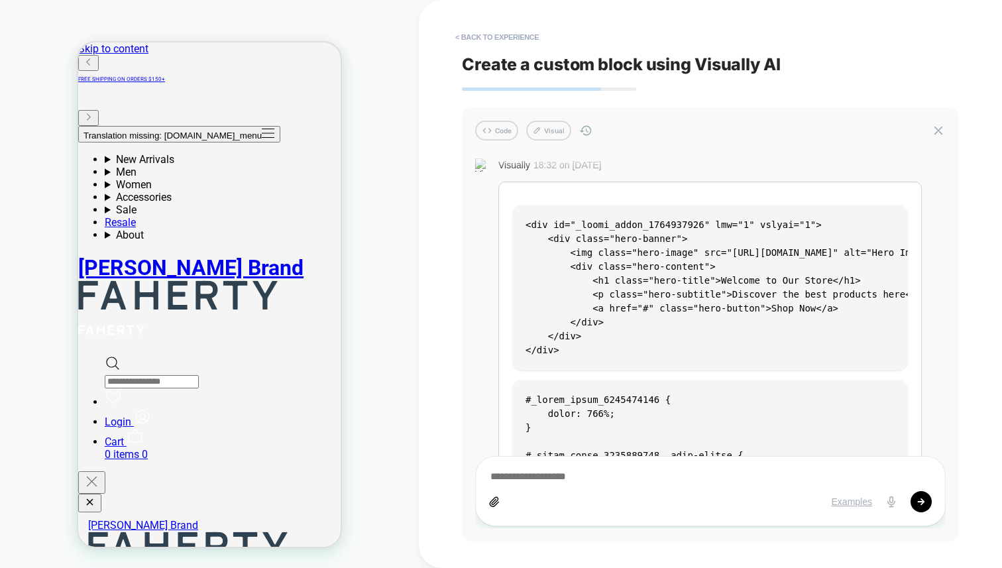
scroll to position [78, 0]
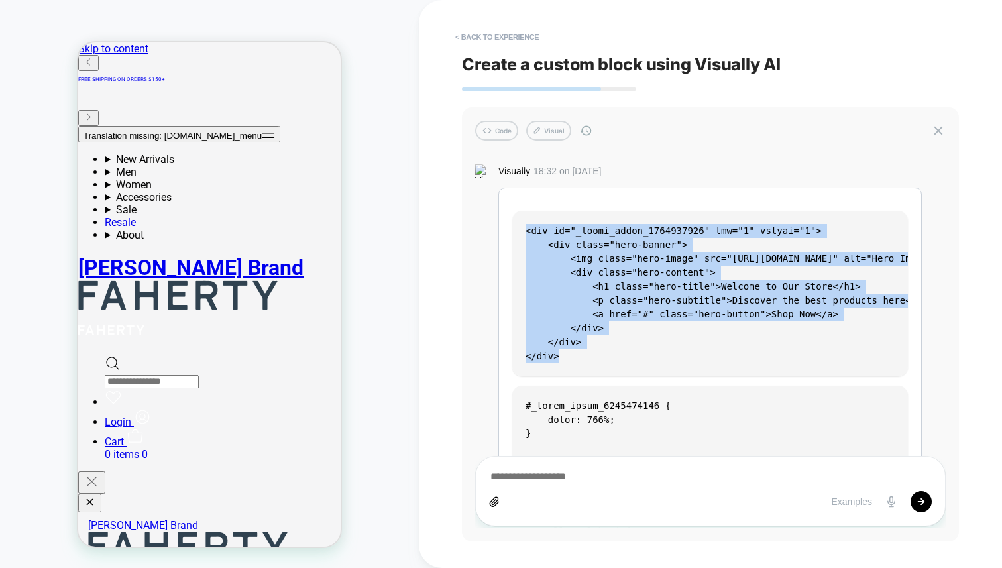
drag, startPoint x: 517, startPoint y: 234, endPoint x: 638, endPoint y: 380, distance: 189.6
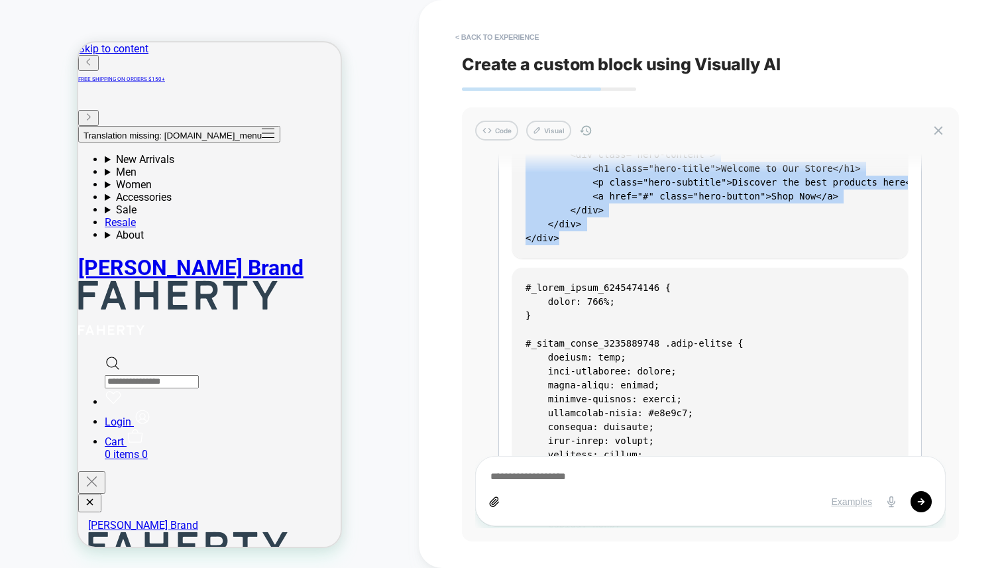
scroll to position [197, 0]
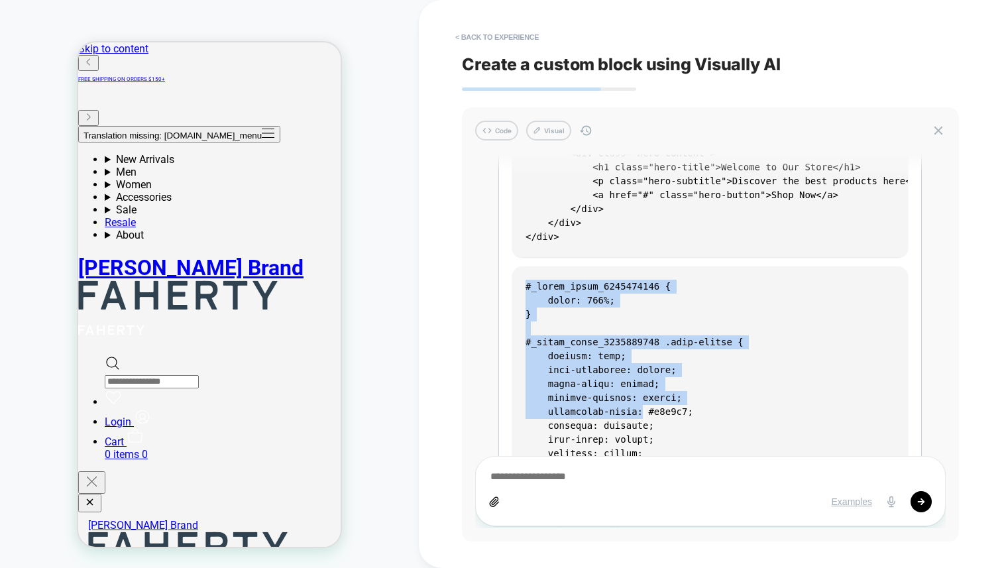
drag, startPoint x: 527, startPoint y: 282, endPoint x: 646, endPoint y: 409, distance: 173.9
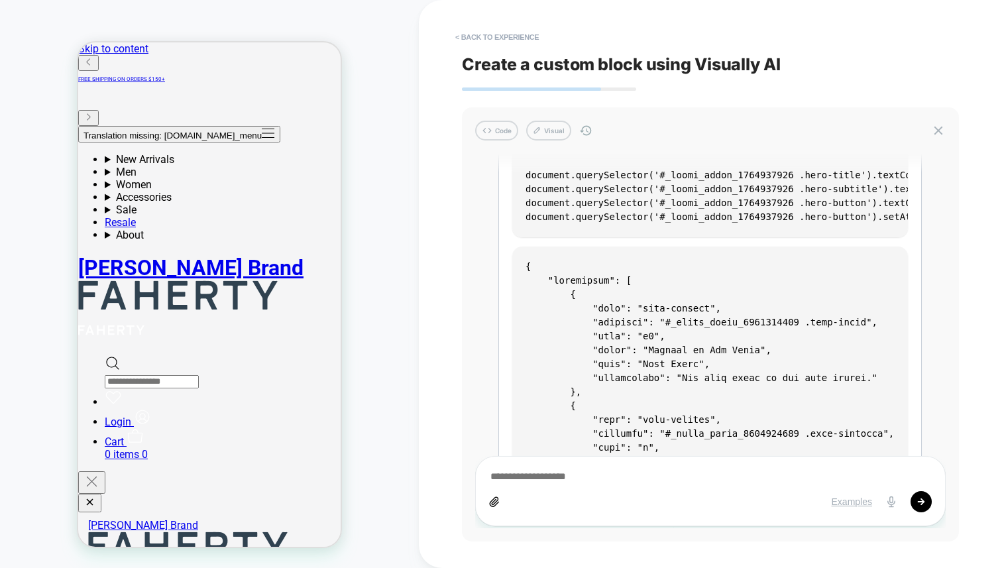
scroll to position [1222, 0]
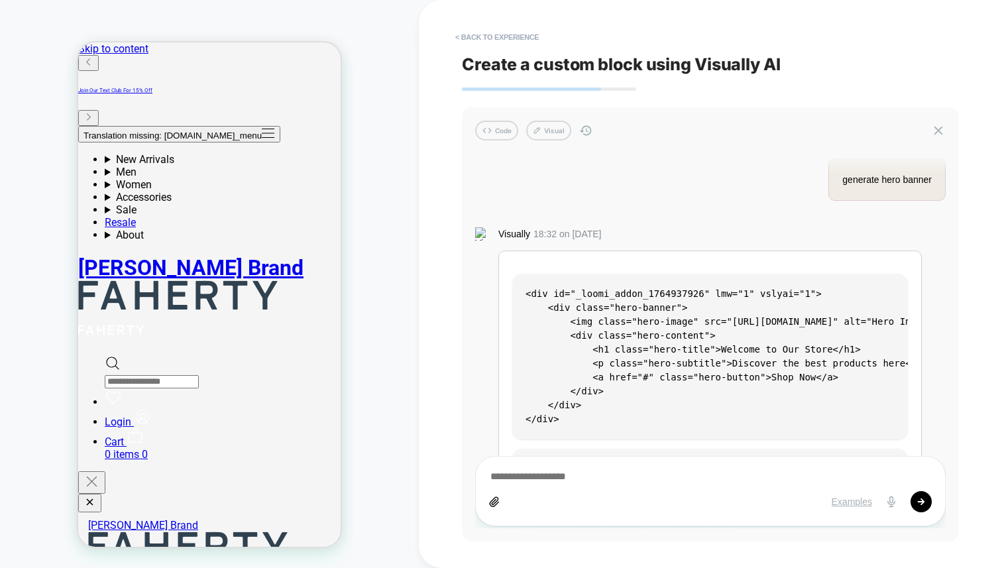
scroll to position [18, 0]
drag, startPoint x: 523, startPoint y: 272, endPoint x: 708, endPoint y: 434, distance: 246.0
click at [708, 434] on pre "<div id="_loomi_addon_1764937926" lmw="1" vslyai="1"> <div class="hero-banner">…" at bounding box center [710, 354] width 396 height 166
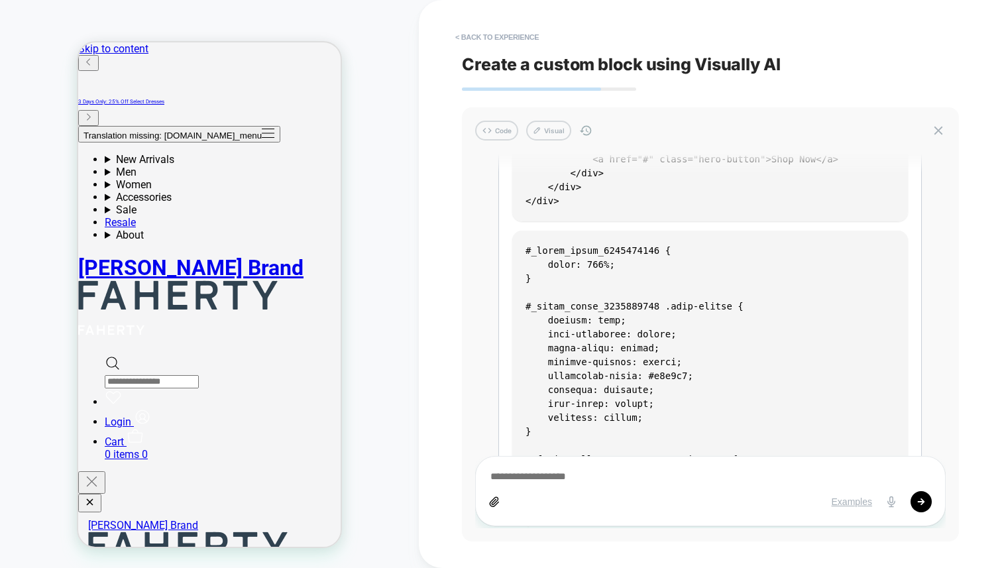
scroll to position [228, 0]
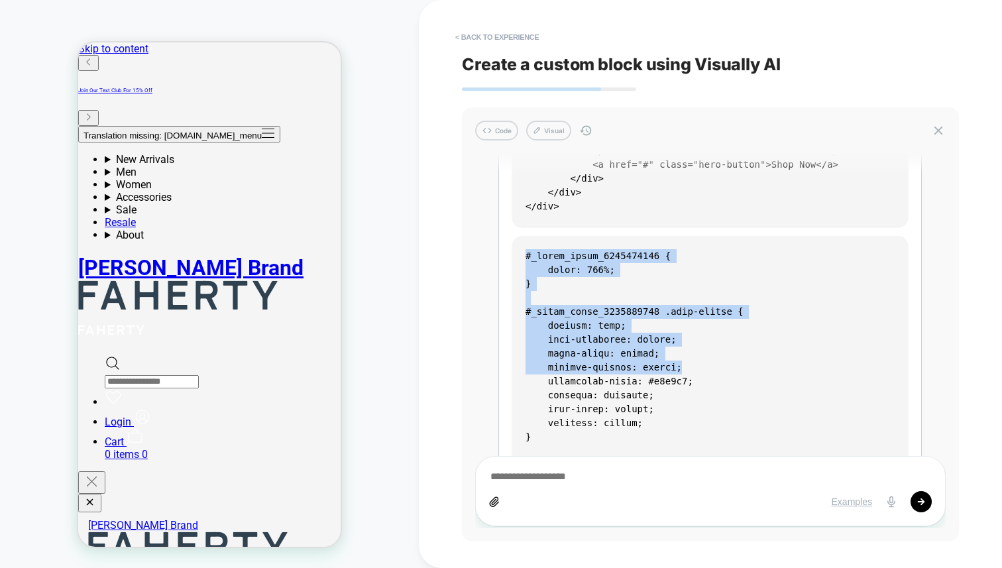
drag, startPoint x: 521, startPoint y: 249, endPoint x: 694, endPoint y: 370, distance: 210.3
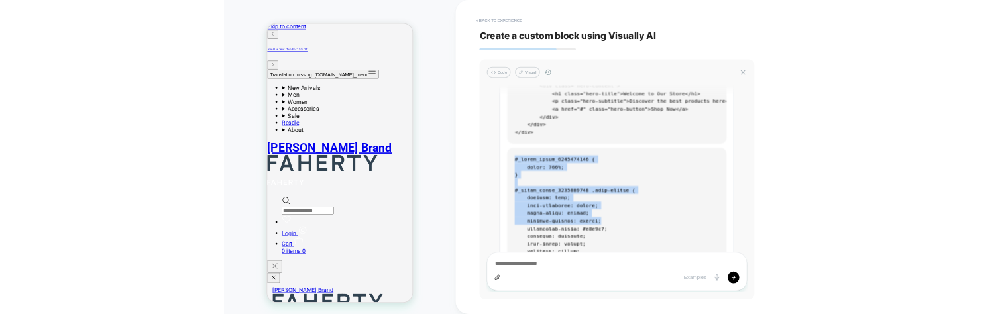
scroll to position [0, 0]
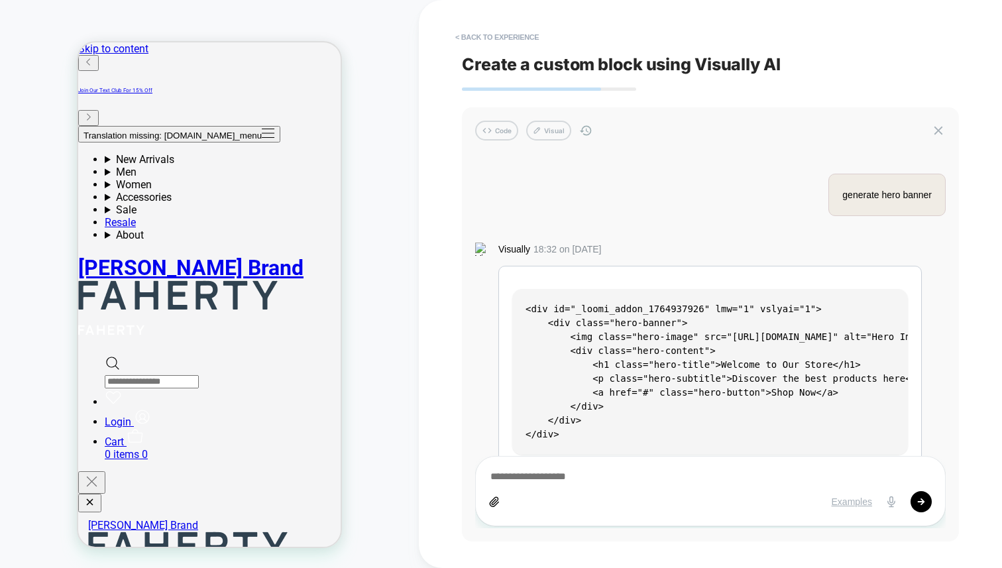
click at [570, 312] on code "<div id="_loomi_addon_1764937926" lmw="1" vslyai="1"> <div class="hero-banner">…" at bounding box center [731, 371] width 413 height 136
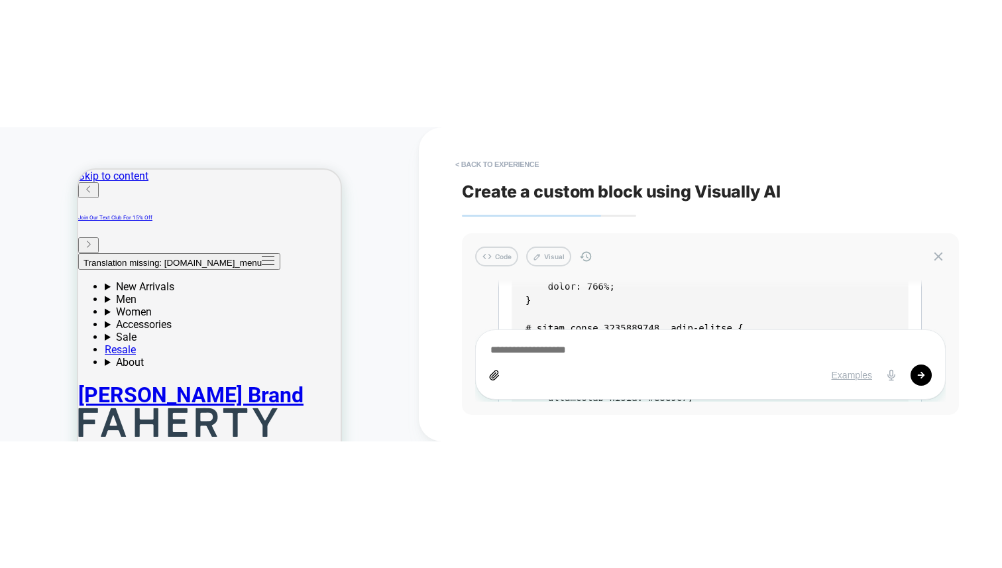
scroll to position [270, 0]
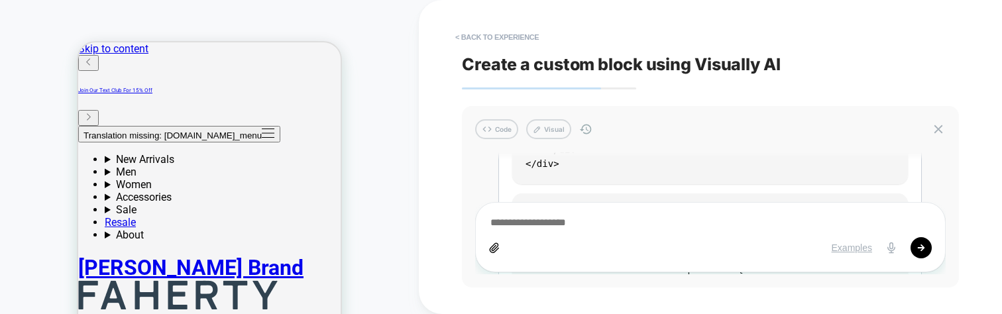
type textarea "*"
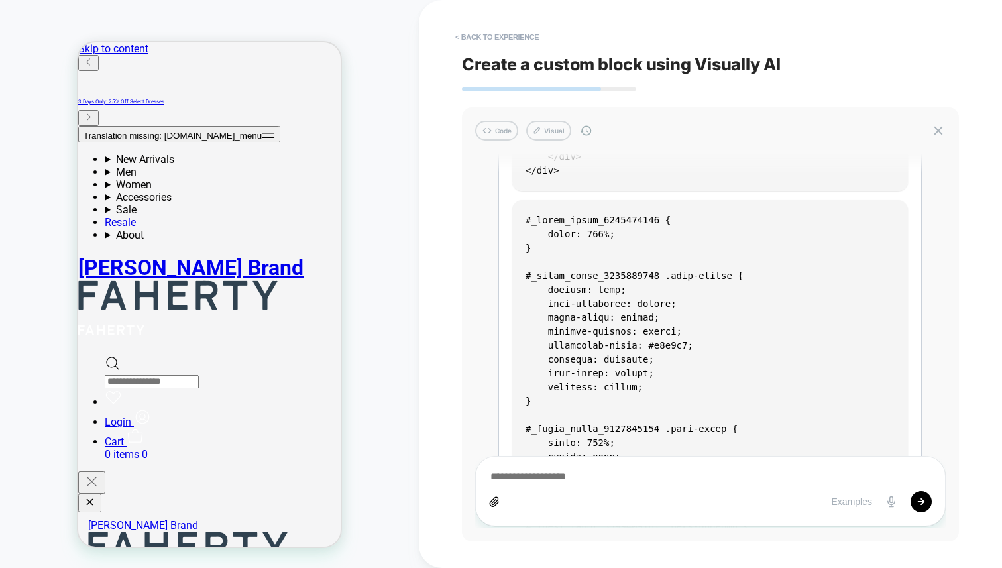
scroll to position [88, 0]
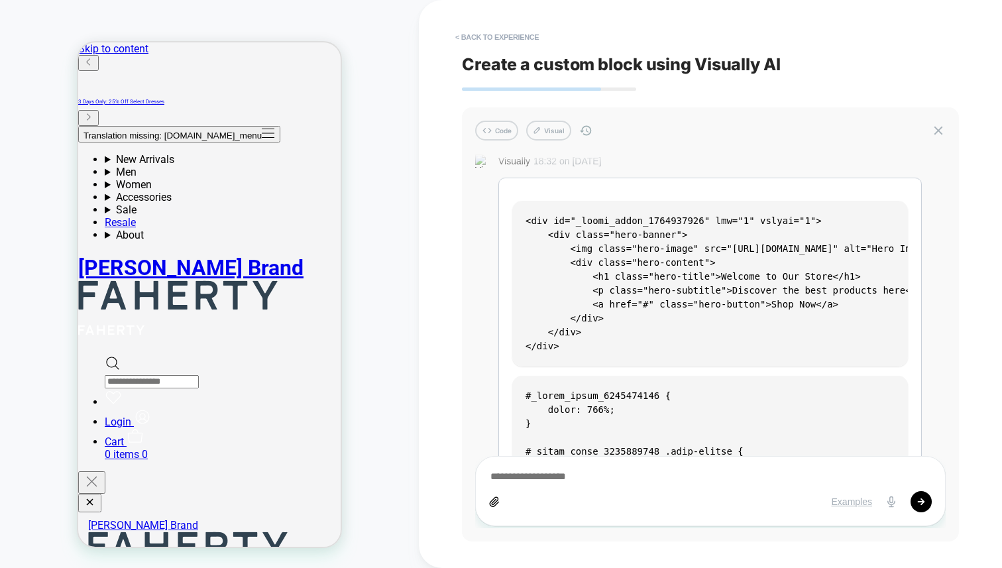
click at [515, 209] on pre "<div id="_loomi_addon_1764937926" lmw="1" vslyai="1"> <div class="hero-banner">…" at bounding box center [710, 284] width 396 height 166
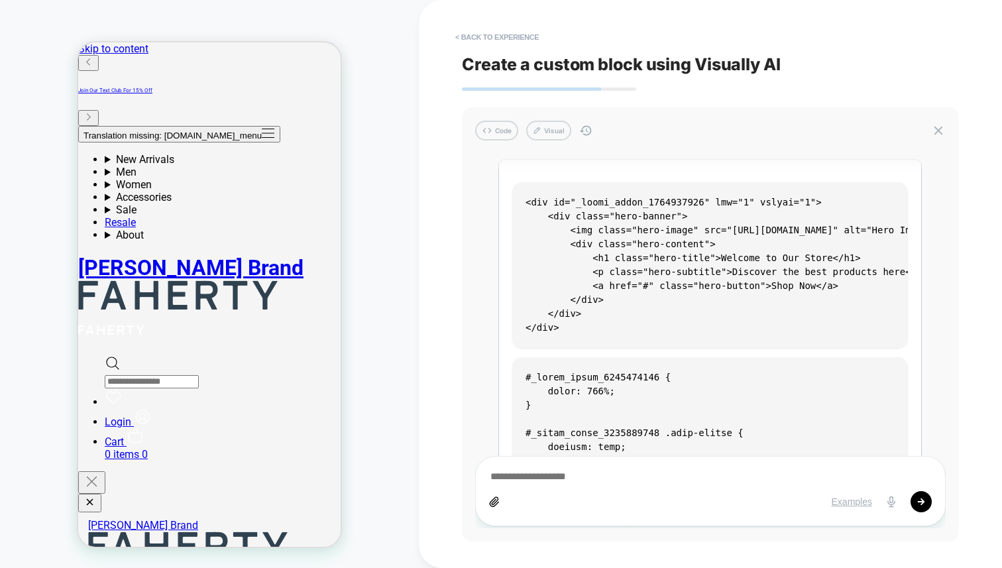
scroll to position [110, 0]
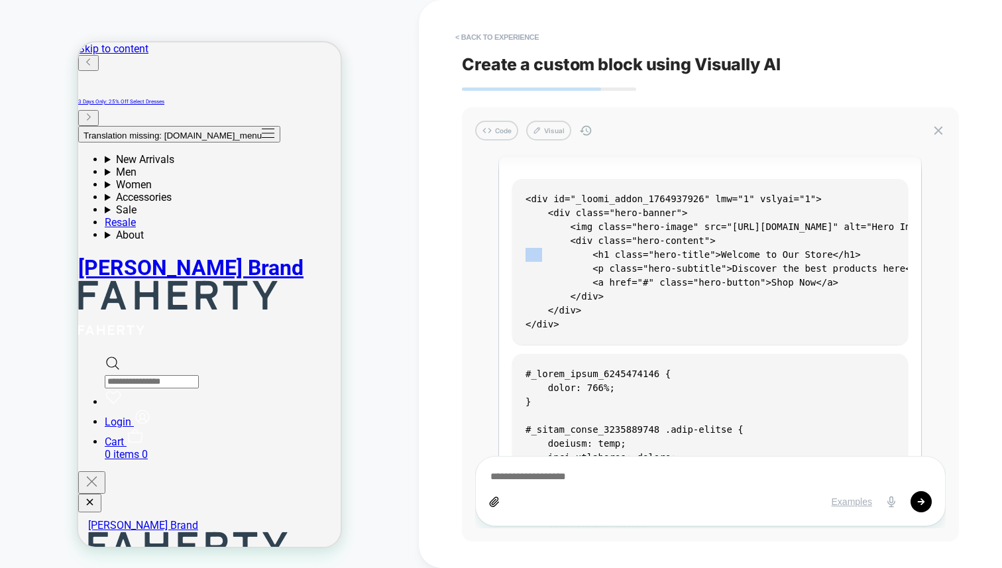
click at [530, 248] on pre "<div id="_loomi_addon_1764937926" lmw="1" vslyai="1"> <div class="hero-banner">…" at bounding box center [710, 262] width 396 height 166
click at [582, 256] on code "<div id="_loomi_addon_1764937926" lmw="1" vslyai="1"> <div class="hero-banner">…" at bounding box center [731, 261] width 413 height 136
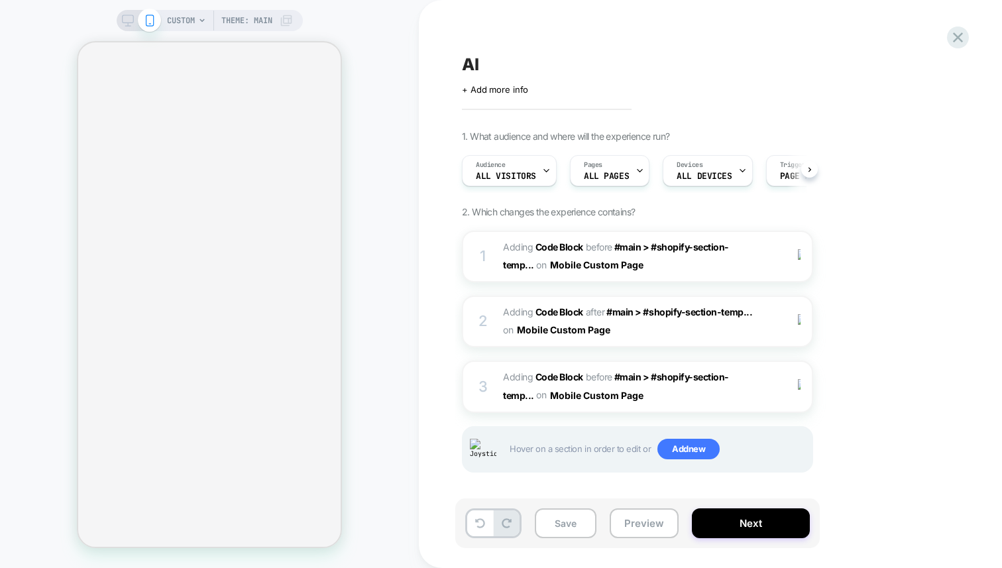
scroll to position [0, 1]
click at [372, 74] on div "CUSTOM Theme: MAIN" at bounding box center [209, 283] width 419 height 541
click at [474, 244] on div "1 Adding Code Block BEFORE #main > #shopify-section-temp... #main > #shopify-se…" at bounding box center [637, 257] width 351 height 52
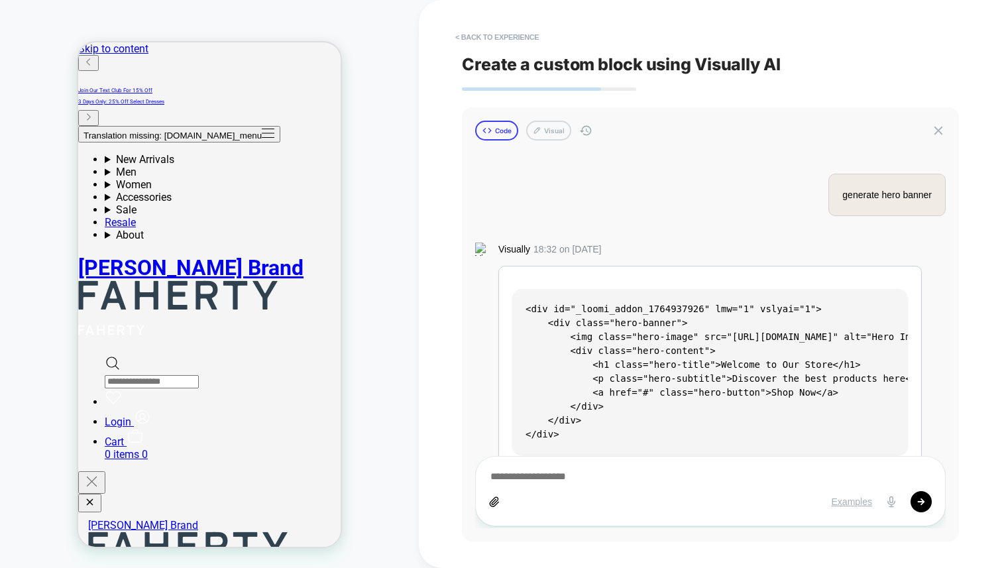
scroll to position [2388, 0]
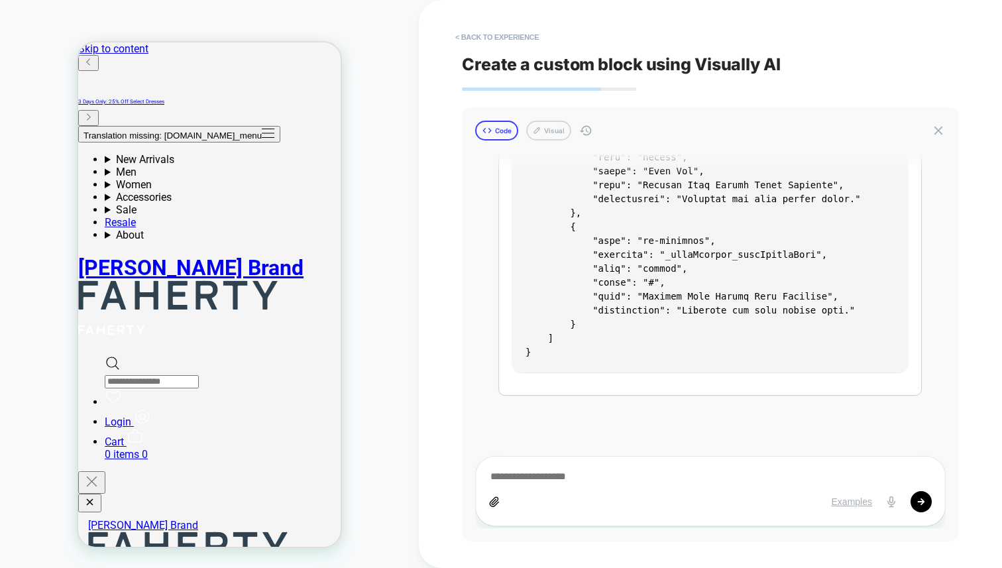
click at [511, 130] on button "Code" at bounding box center [496, 131] width 43 height 20
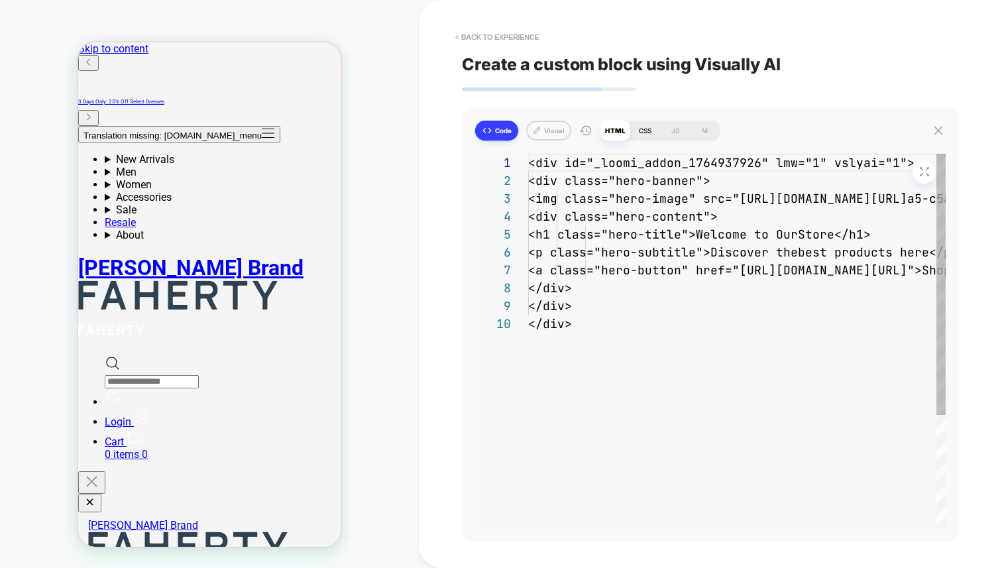
scroll to position [107, 0]
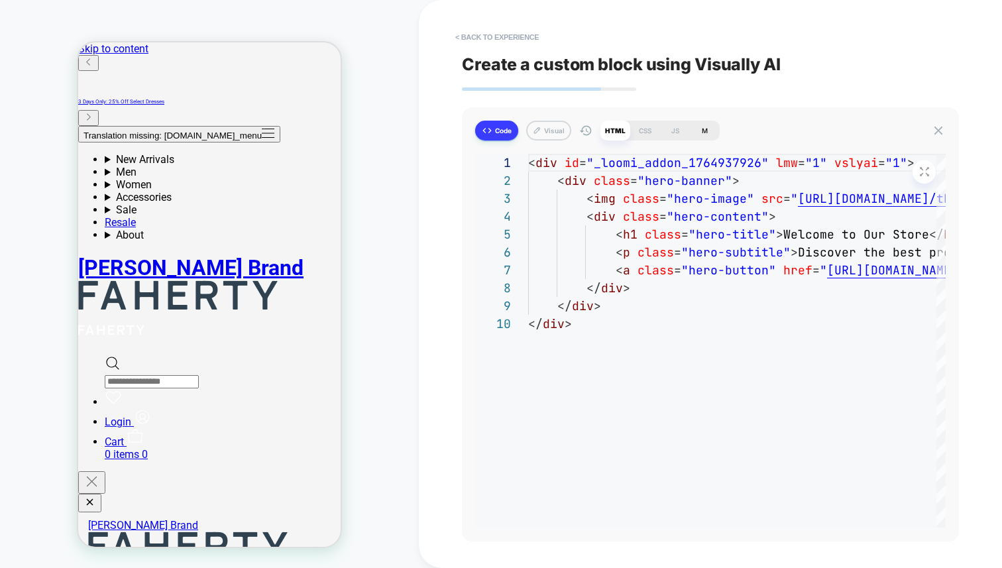
click at [705, 129] on div "M" at bounding box center [705, 131] width 30 height 20
type textarea "*"
type textarea "**********"
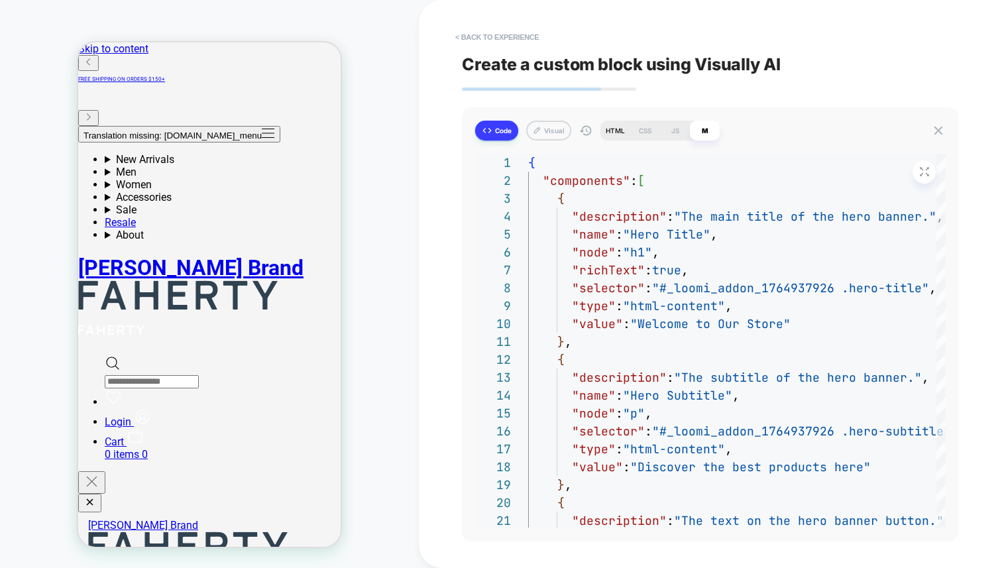
click at [617, 131] on div "HTML" at bounding box center [615, 131] width 30 height 20
type textarea "*"
type textarea "**********"
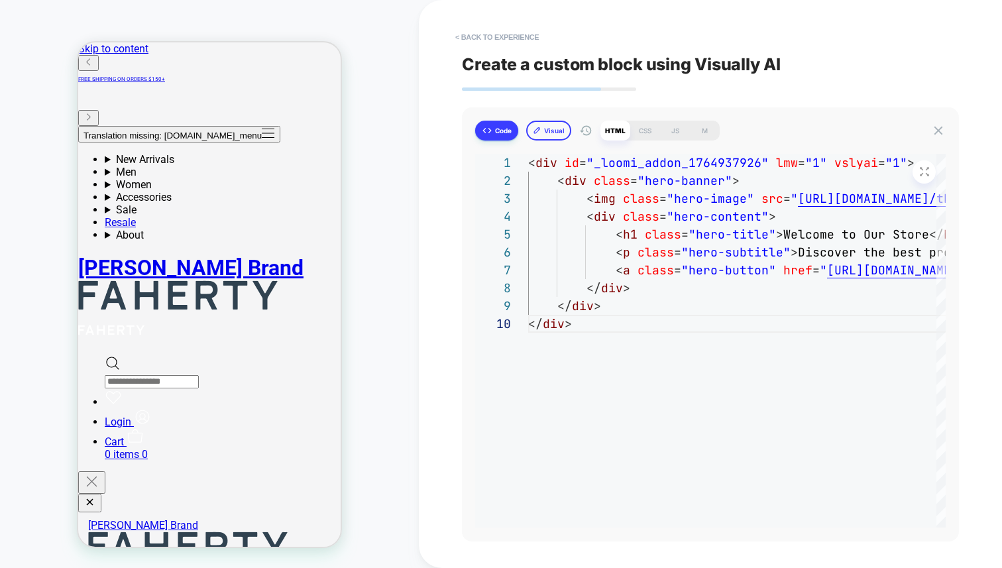
click at [557, 131] on button "Visual" at bounding box center [548, 131] width 45 height 20
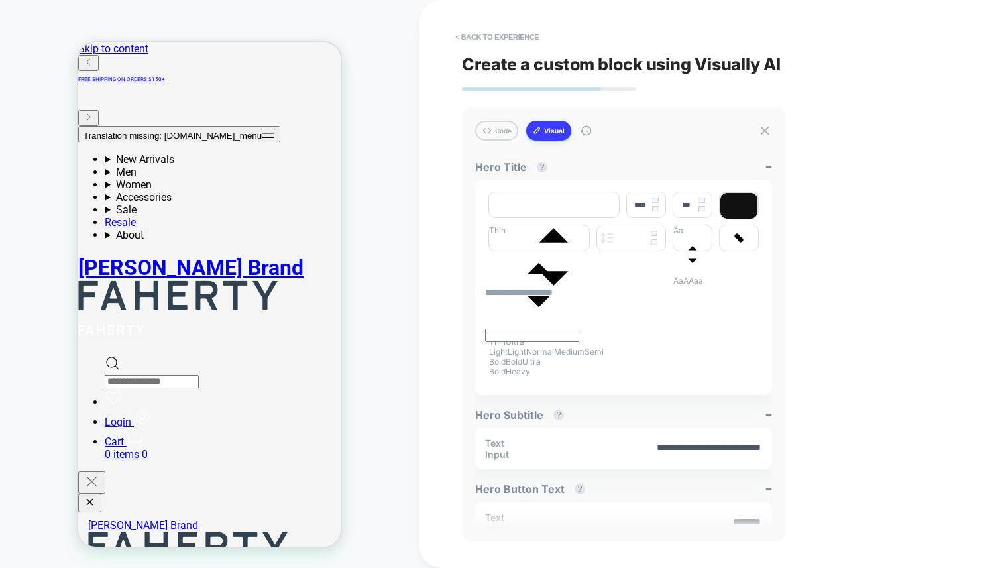
type textarea "*"
type input "****"
click at [491, 131] on icon at bounding box center [487, 130] width 11 height 11
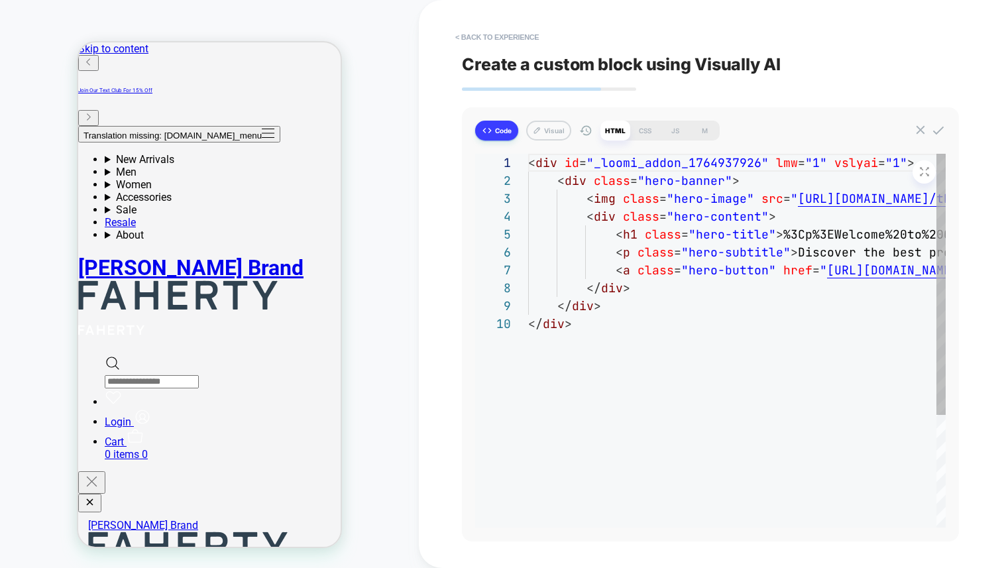
scroll to position [107, 0]
click at [708, 132] on div "M" at bounding box center [705, 131] width 30 height 20
type textarea "*"
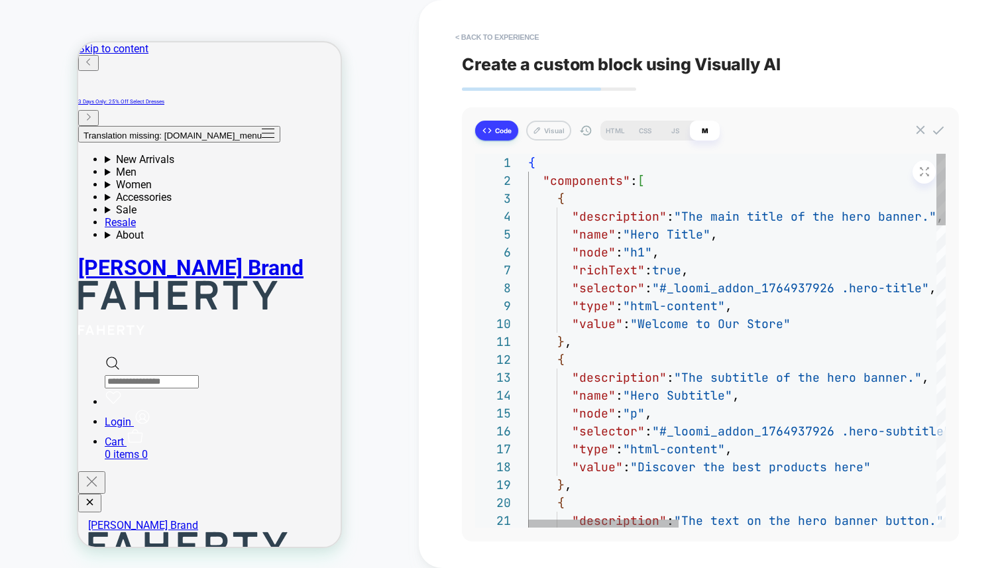
scroll to position [0, 7]
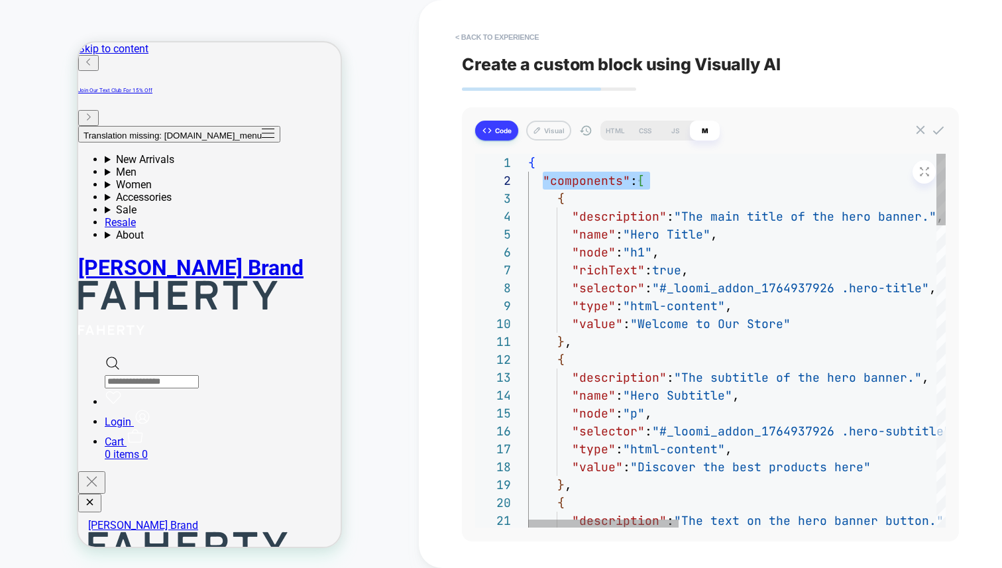
drag, startPoint x: 682, startPoint y: 184, endPoint x: 544, endPoint y: 181, distance: 137.8
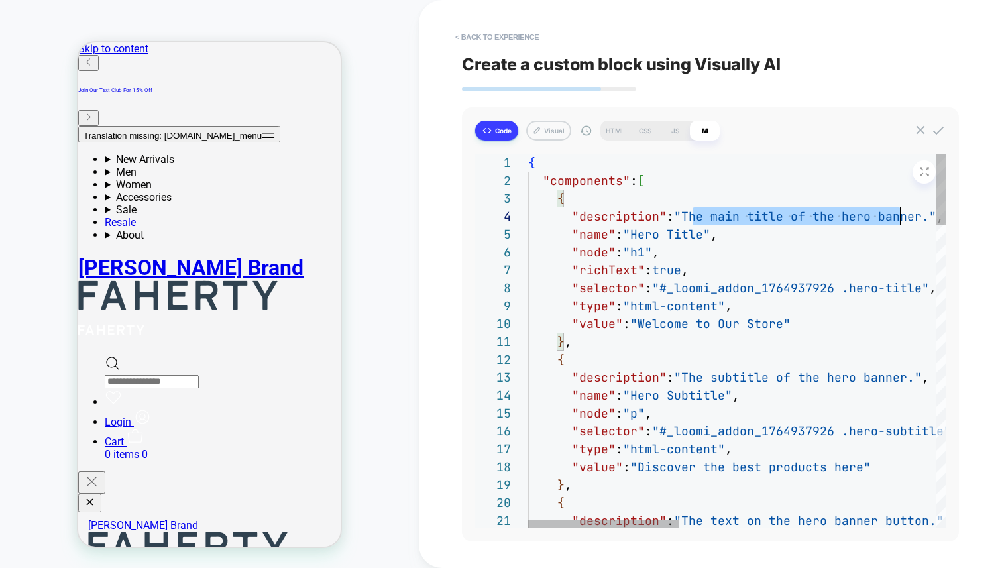
scroll to position [54, 386]
drag, startPoint x: 692, startPoint y: 215, endPoint x: 912, endPoint y: 218, distance: 220.0
drag, startPoint x: 668, startPoint y: 274, endPoint x: 714, endPoint y: 268, distance: 46.8
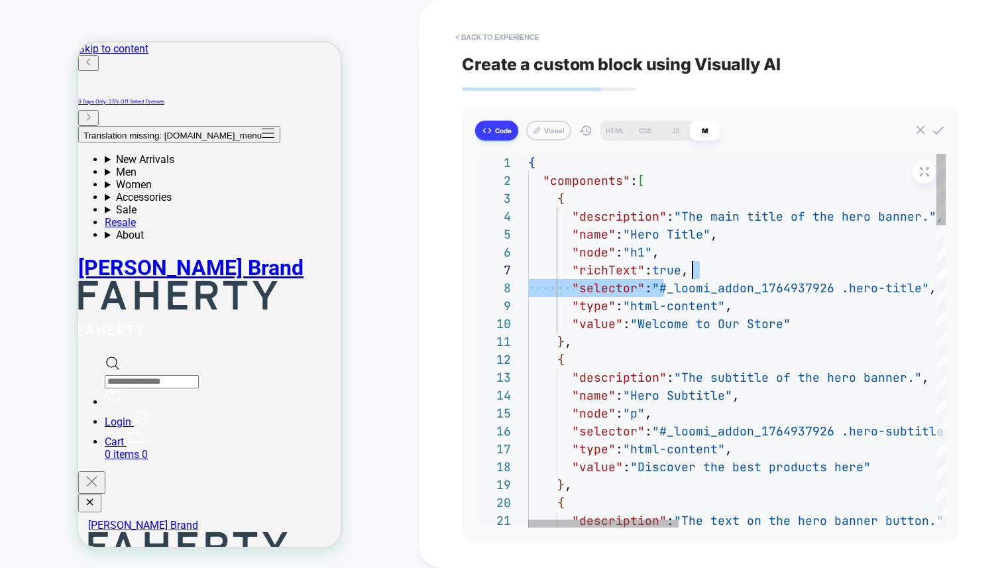
scroll to position [107, 164]
drag, startPoint x: 702, startPoint y: 286, endPoint x: 896, endPoint y: 276, distance: 193.7
drag, startPoint x: 641, startPoint y: 307, endPoint x: 708, endPoint y: 298, distance: 67.5
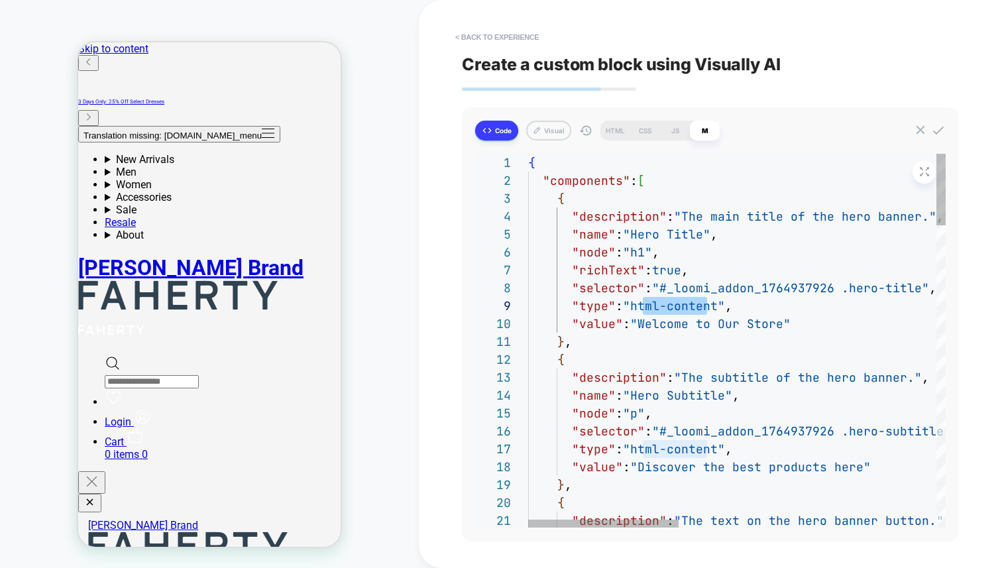
drag, startPoint x: 696, startPoint y: 319, endPoint x: 751, endPoint y: 318, distance: 55.0
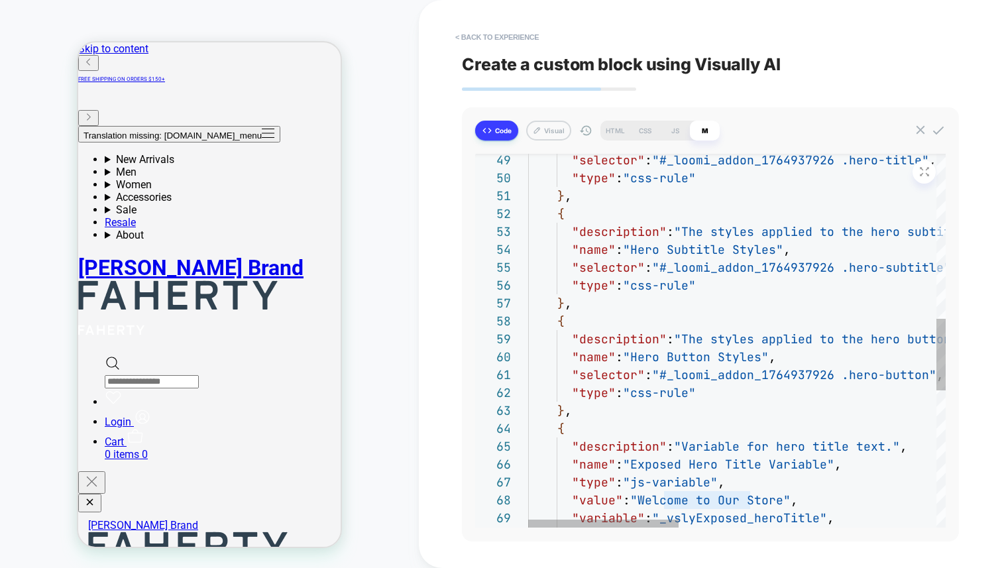
type textarea "**********"
drag, startPoint x: 635, startPoint y: 288, endPoint x: 700, endPoint y: 286, distance: 65.0
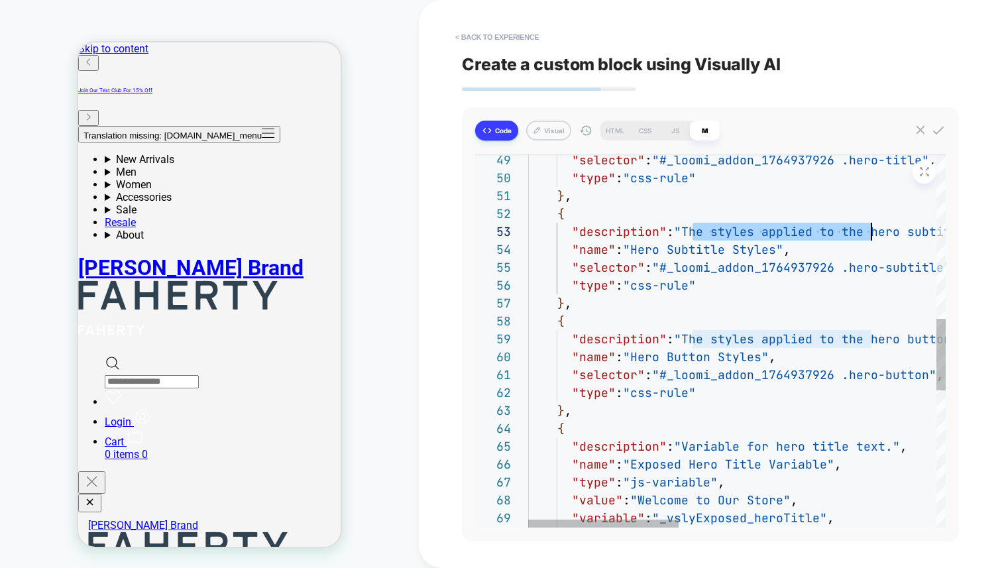
scroll to position [36, 343]
drag, startPoint x: 692, startPoint y: 233, endPoint x: 869, endPoint y: 231, distance: 176.9
click at [921, 172] on icon at bounding box center [924, 171] width 13 height 13
type textarea "*"
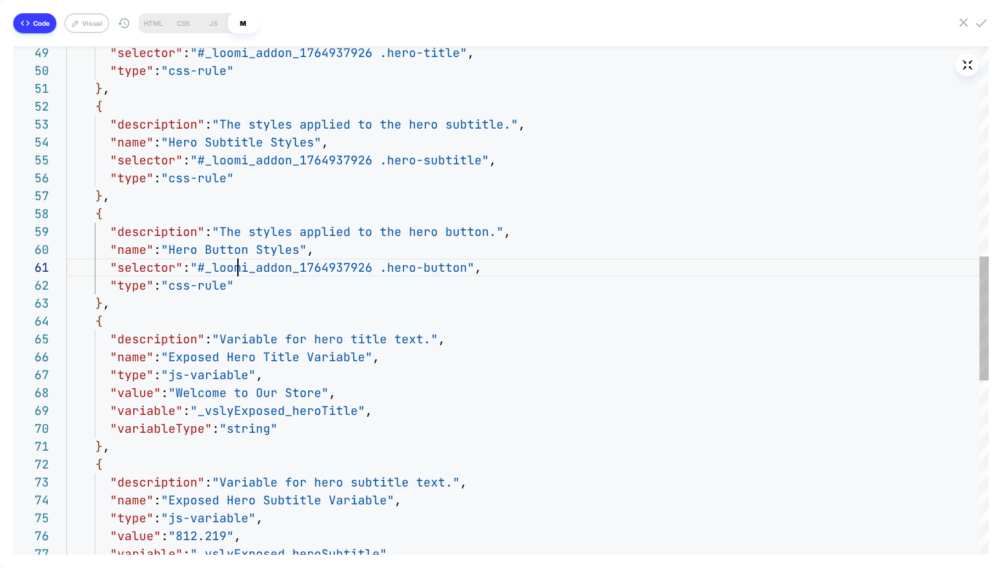
drag, startPoint x: 239, startPoint y: 262, endPoint x: 219, endPoint y: 184, distance: 80.7
click at [239, 261] on div ""selector" : "#_loomi_addon_1764937926 .hero-title" , "type" : "css-rule" } , {…" at bounding box center [527, 226] width 922 height 2082
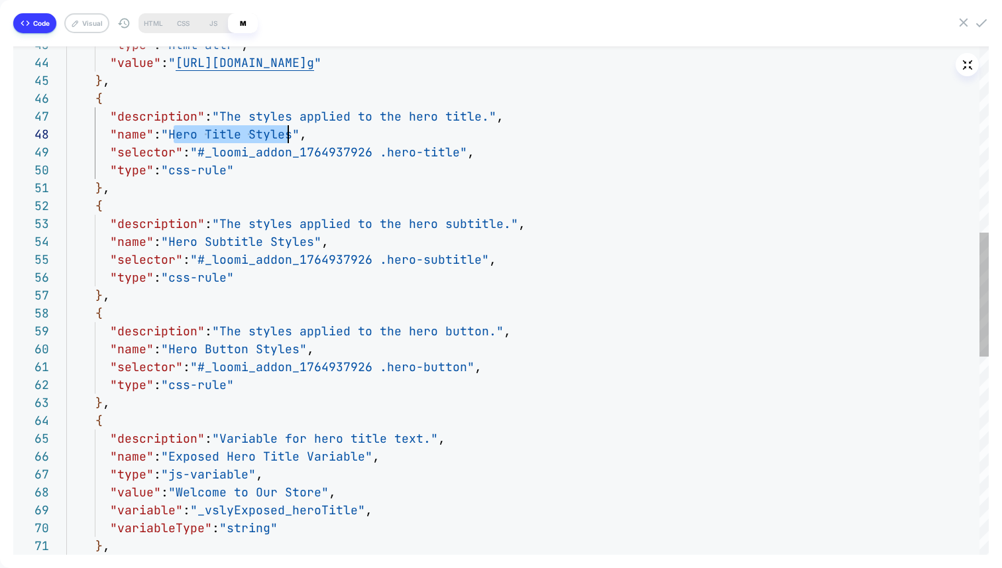
scroll to position [125, 229]
drag, startPoint x: 172, startPoint y: 134, endPoint x: 292, endPoint y: 131, distance: 120.0
click at [292, 131] on div ""selector" : "#_loomi_addon_1764937926 .hero-title" , "type" : "css-rule" } , {…" at bounding box center [527, 325] width 922 height 2082
type textarea "**********"
click at [317, 266] on div ""selector" : "#_loomi_addon_1764937926 .hero-title" , "type" : "css-rule" } , {…" at bounding box center [527, 325] width 922 height 2082
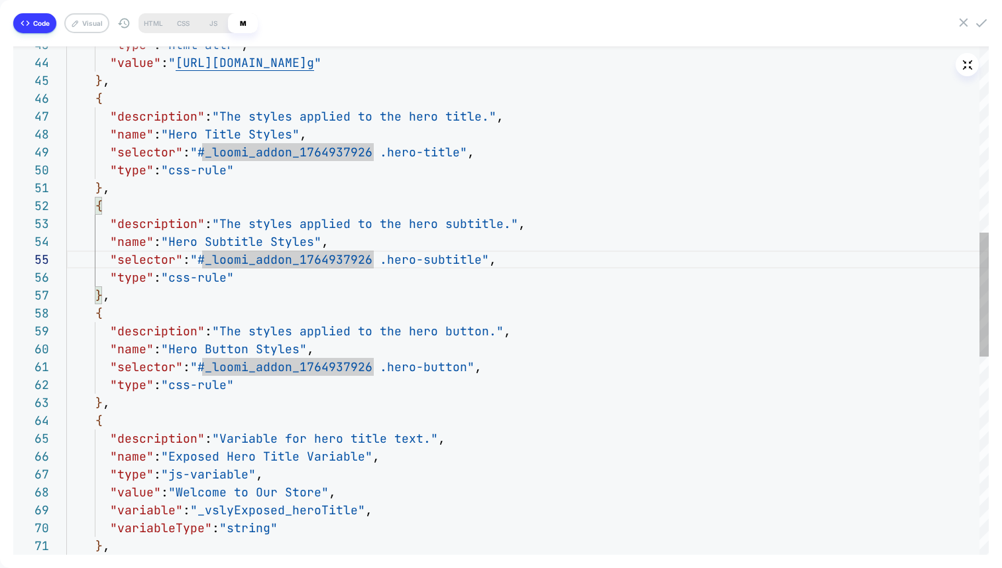
scroll to position [18, 36]
click at [290, 198] on div ""selector" : "#_loomi_addon_1764937926 .hero-title" , "type" : "css-rule" } , {…" at bounding box center [527, 325] width 922 height 2082
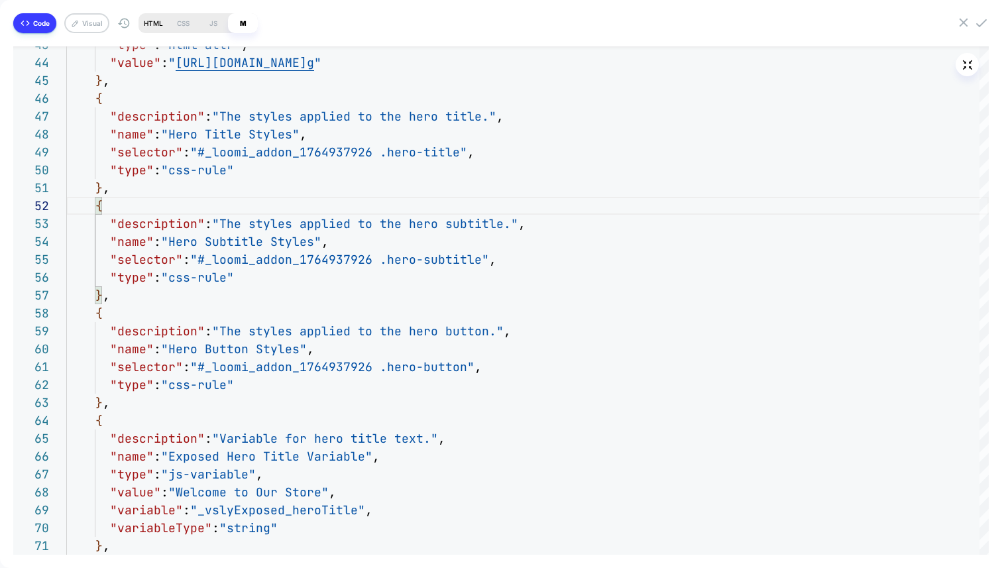
click at [151, 27] on div "HTML" at bounding box center [153, 23] width 30 height 20
type textarea "*"
type textarea "**********"
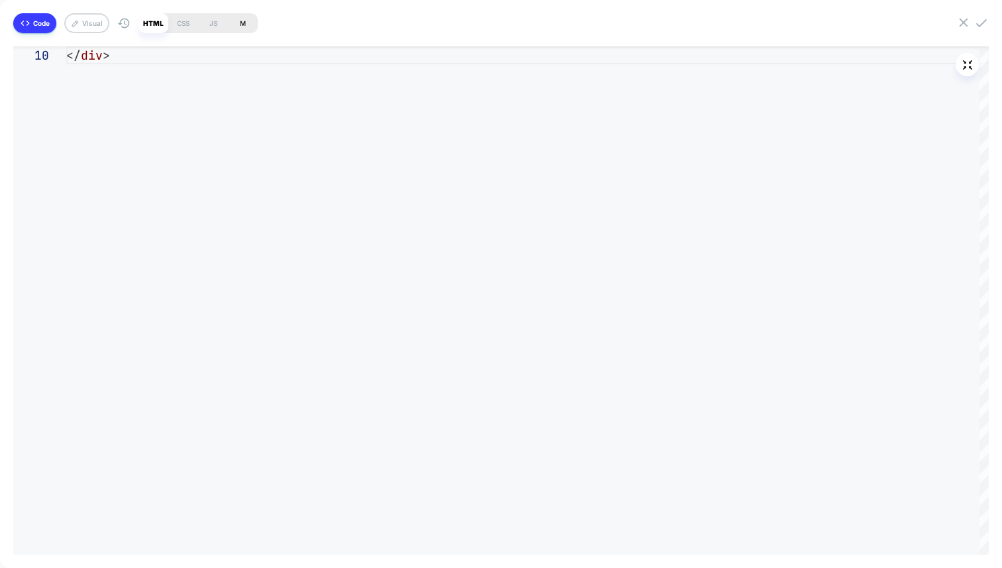
click at [246, 23] on div "M" at bounding box center [243, 23] width 30 height 20
type textarea "*"
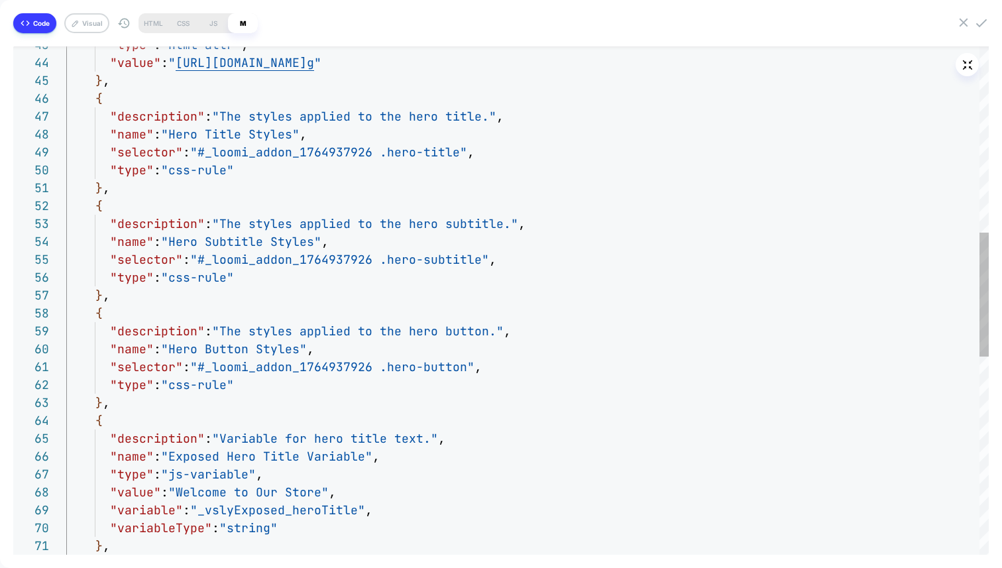
scroll to position [0, 43]
click at [284, 190] on div ""type" : "html-attr" , "value" : " [URL][DOMAIN_NAME] g " } , { "description" :…" at bounding box center [527, 325] width 922 height 2082
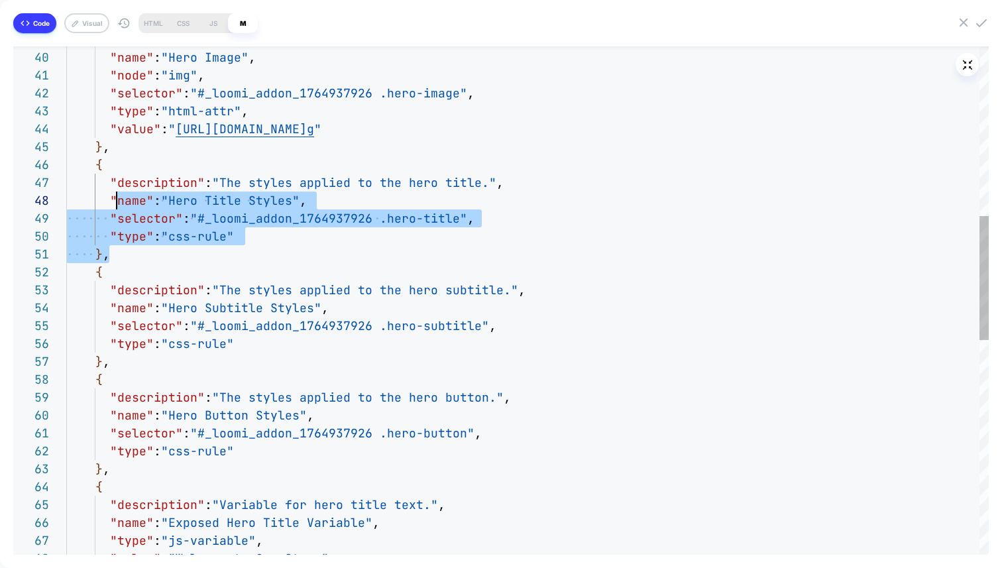
drag, startPoint x: 145, startPoint y: 252, endPoint x: 166, endPoint y: 218, distance: 40.5
click at [113, 209] on div ""node" : "img" , "selector" : "#_loomi_addon_1764937926 .hero-image" , "descrip…" at bounding box center [527, 392] width 922 height 2082
click at [234, 222] on div ""node" : "img" , "selector" : "#_loomi_addon_1764937926 .hero-image" , "descrip…" at bounding box center [527, 392] width 922 height 2082
type textarea "**********"
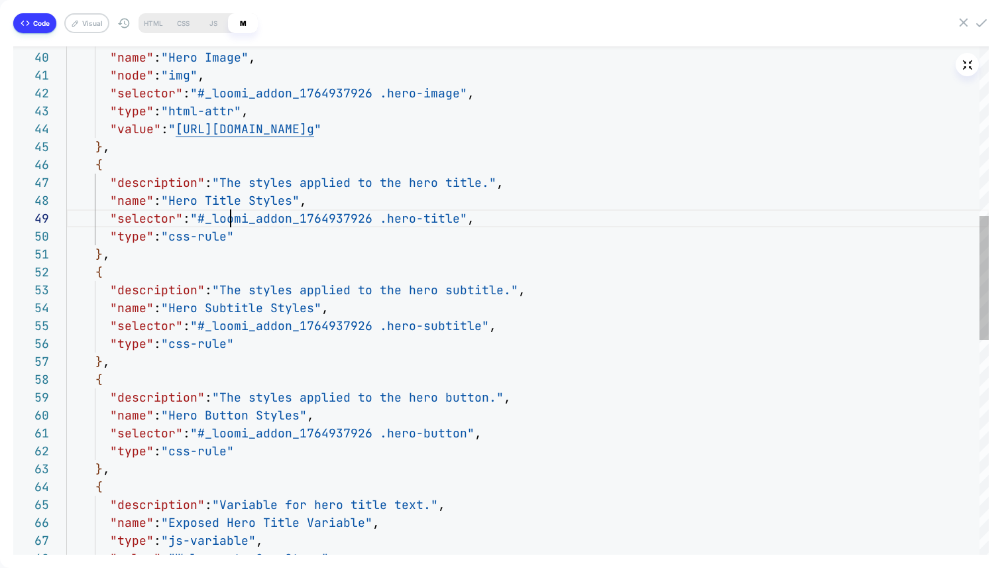
scroll to position [143, 164]
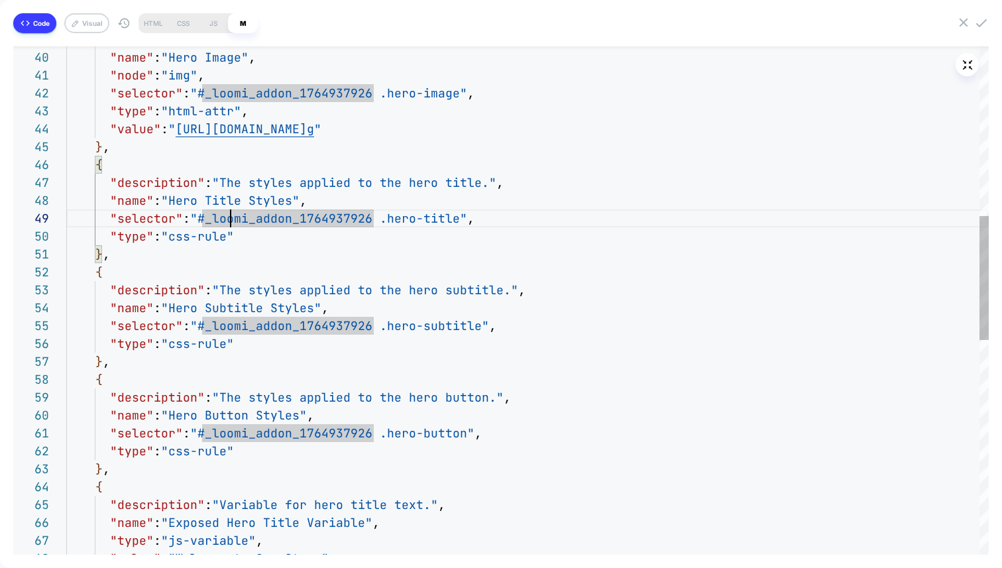
click at [211, 222] on div ""node" : "img" , "selector" : "#_loomi_addon_1764937926 .hero-image" , "descrip…" at bounding box center [527, 392] width 922 height 2082
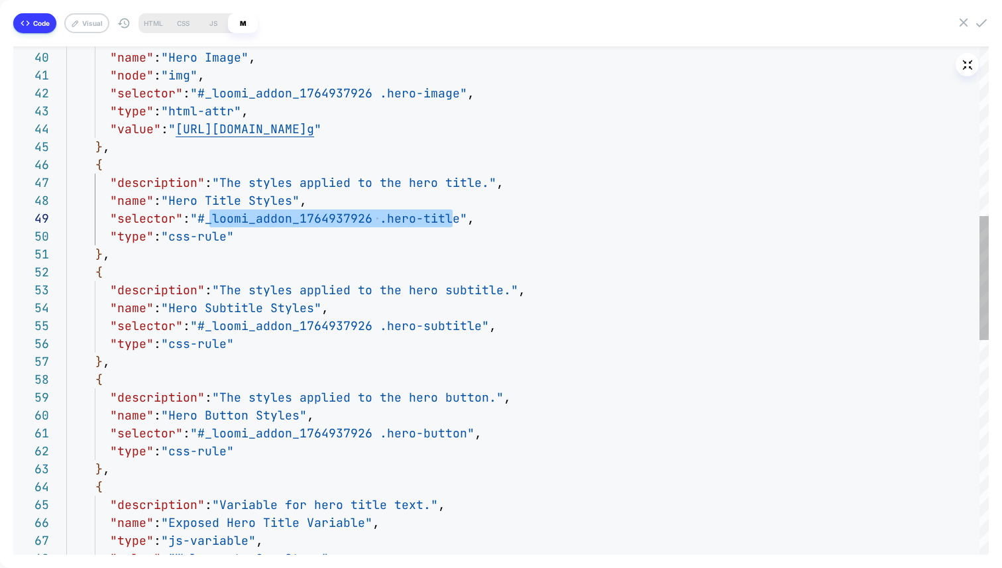
scroll to position [143, 394]
drag, startPoint x: 207, startPoint y: 223, endPoint x: 460, endPoint y: 218, distance: 253.8
click at [460, 218] on div ""node" : "img" , "selector" : "#_loomi_addon_1764937926 .hero-image" , "descrip…" at bounding box center [527, 392] width 922 height 2082
click at [207, 221] on div ""node" : "img" , "selector" : "#_loomi_addon_1764937926 .hero-image" , "descrip…" at bounding box center [527, 392] width 922 height 2082
drag, startPoint x: 206, startPoint y: 221, endPoint x: 450, endPoint y: 213, distance: 243.9
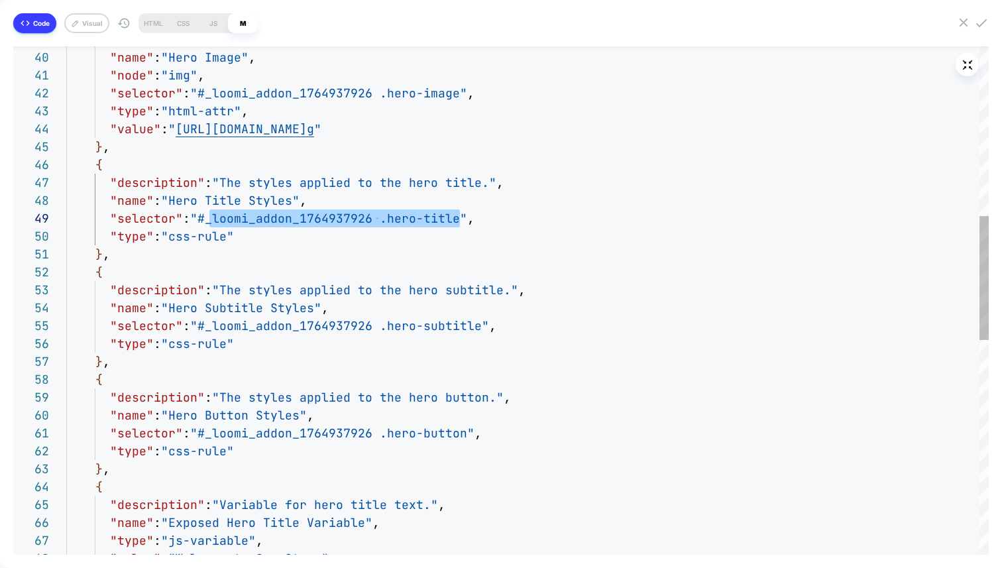
click at [461, 219] on div ""node" : "img" , "selector" : "#_loomi_addon_1764937926 .hero-image" , "descrip…" at bounding box center [527, 392] width 922 height 2082
click at [184, 22] on div "CSS" at bounding box center [183, 23] width 30 height 20
type textarea "*"
type textarea "**********"
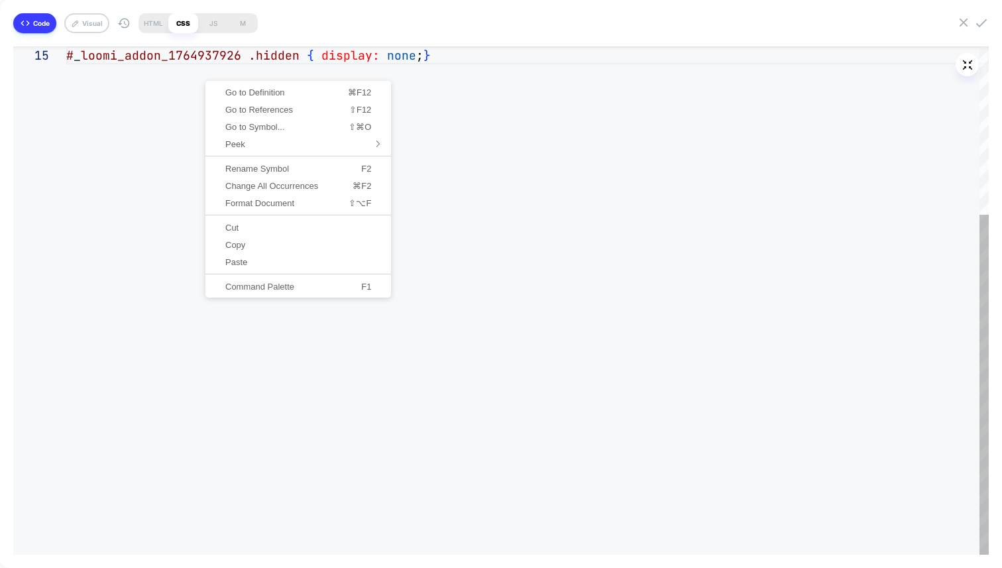
scroll to position [72, 365]
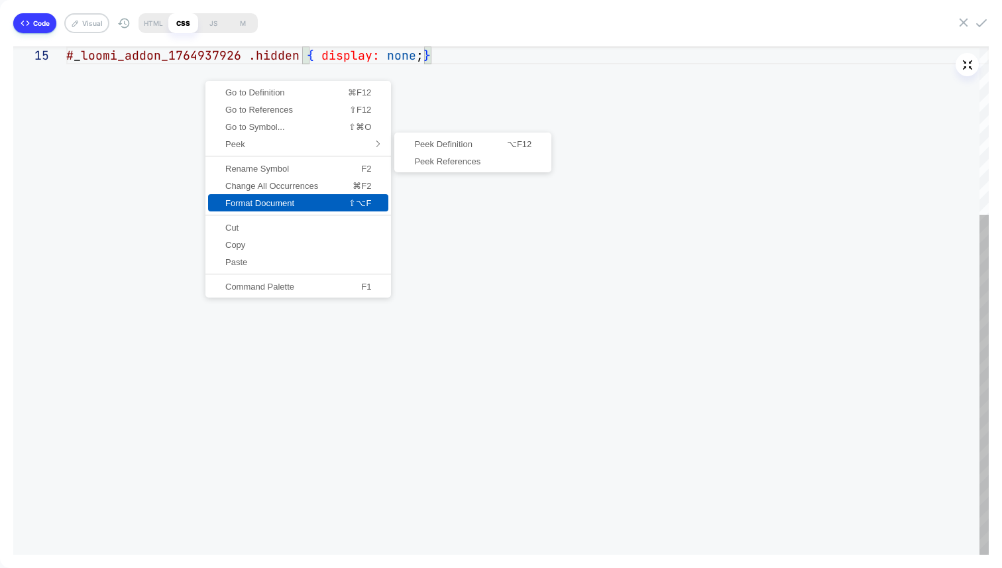
click at [273, 205] on span "Format Document" at bounding box center [263, 203] width 110 height 9
type textarea "*"
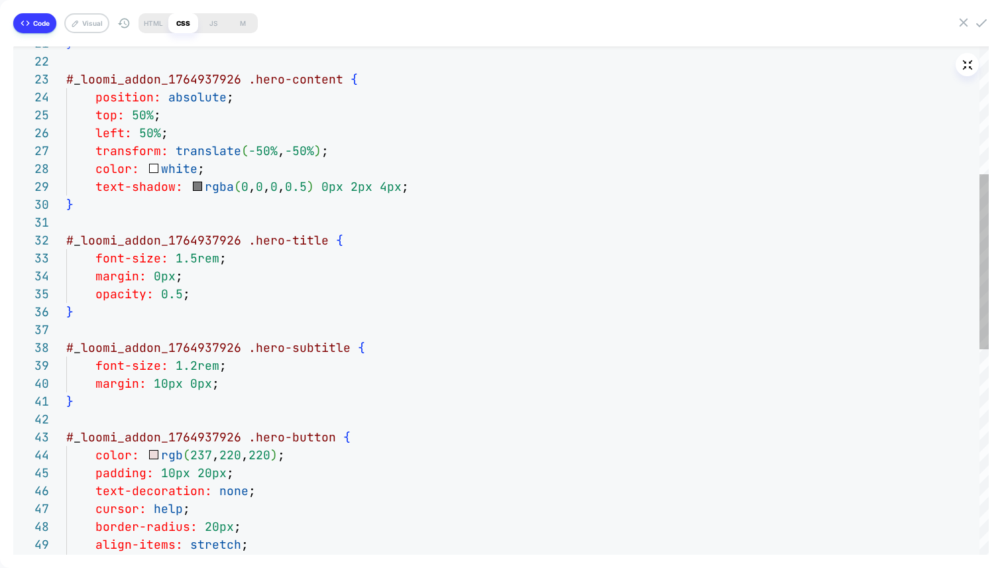
type textarea "**********"
drag, startPoint x: 82, startPoint y: 235, endPoint x: 309, endPoint y: 230, distance: 226.6
click at [309, 230] on div "padding: 10px 20px ; text-decoration: none ; cursor: help ; border-radius: 20px…" at bounding box center [527, 414] width 922 height 1474
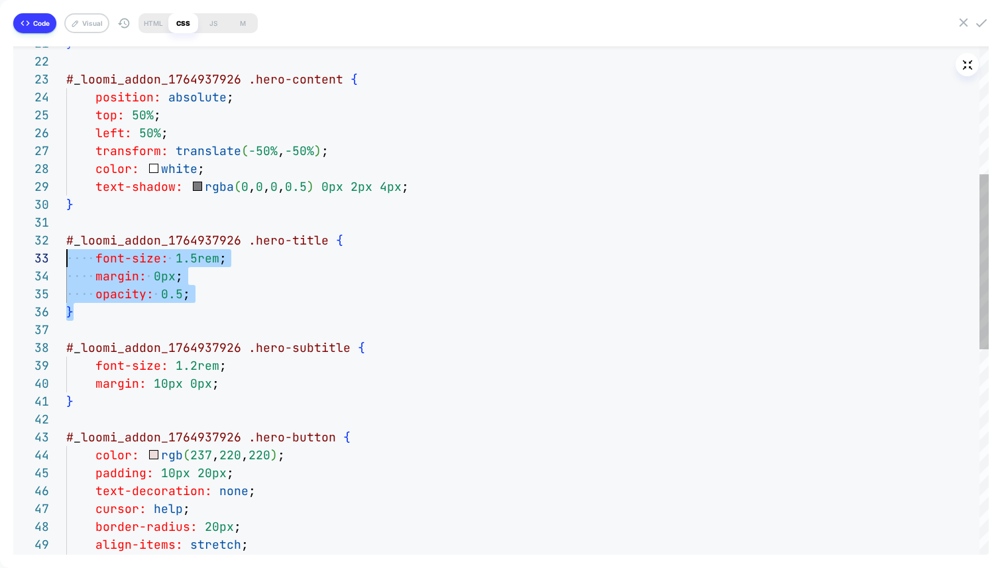
scroll to position [18, 0]
drag, startPoint x: 91, startPoint y: 315, endPoint x: 40, endPoint y: 232, distance: 97.5
click at [66, 232] on div "padding: 10px 20px ; text-decoration: none ; cursor: help ; border-radius: 20px…" at bounding box center [527, 414] width 922 height 1474
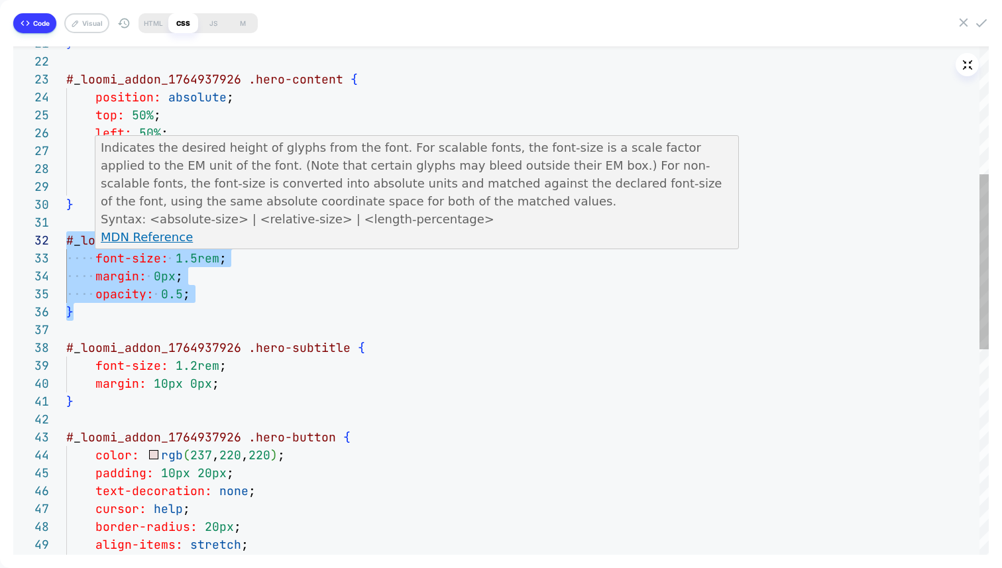
click at [97, 258] on div "padding: 10px 20px ; text-decoration: none ; cursor: help ; border-radius: 20px…" at bounding box center [527, 414] width 922 height 1474
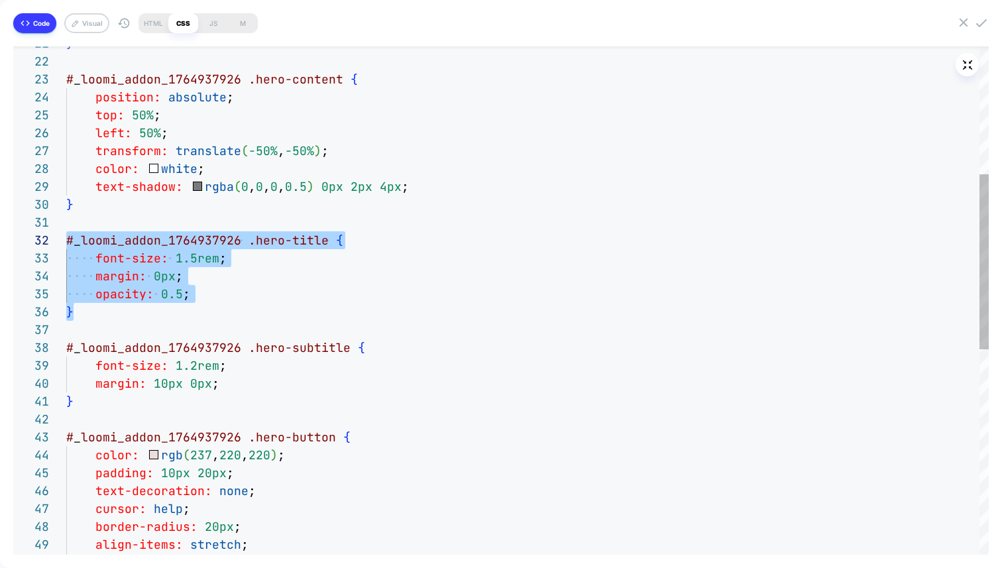
click at [94, 257] on div "padding: 10px 20px ; text-decoration: none ; cursor: help ; border-radius: 20px…" at bounding box center [527, 414] width 922 height 1474
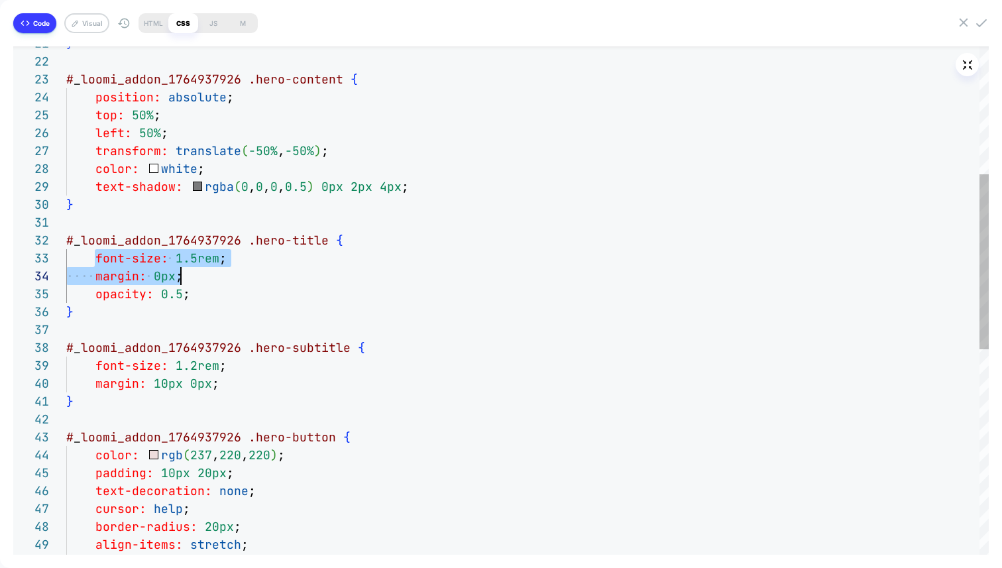
scroll to position [36, 122]
drag, startPoint x: 95, startPoint y: 258, endPoint x: 215, endPoint y: 289, distance: 123.7
click at [215, 289] on div "padding: 10px 20px ; text-decoration: none ; cursor: help ; border-radius: 20px…" at bounding box center [527, 414] width 922 height 1474
click at [209, 286] on div "padding: 10px 20px ; text-decoration: none ; cursor: help ; border-radius: 20px…" at bounding box center [527, 414] width 922 height 1474
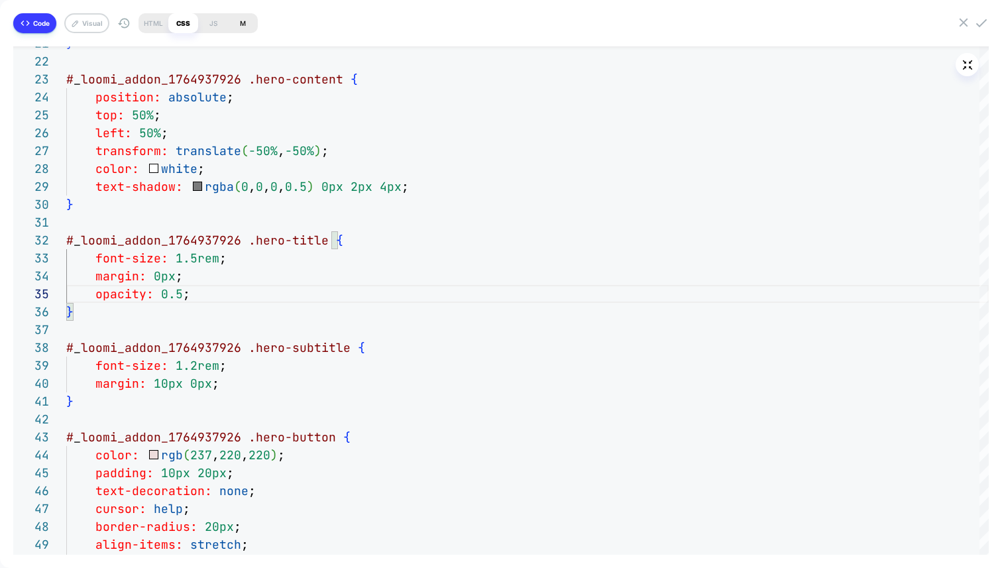
click at [244, 23] on div "M" at bounding box center [243, 23] width 30 height 20
type textarea "*"
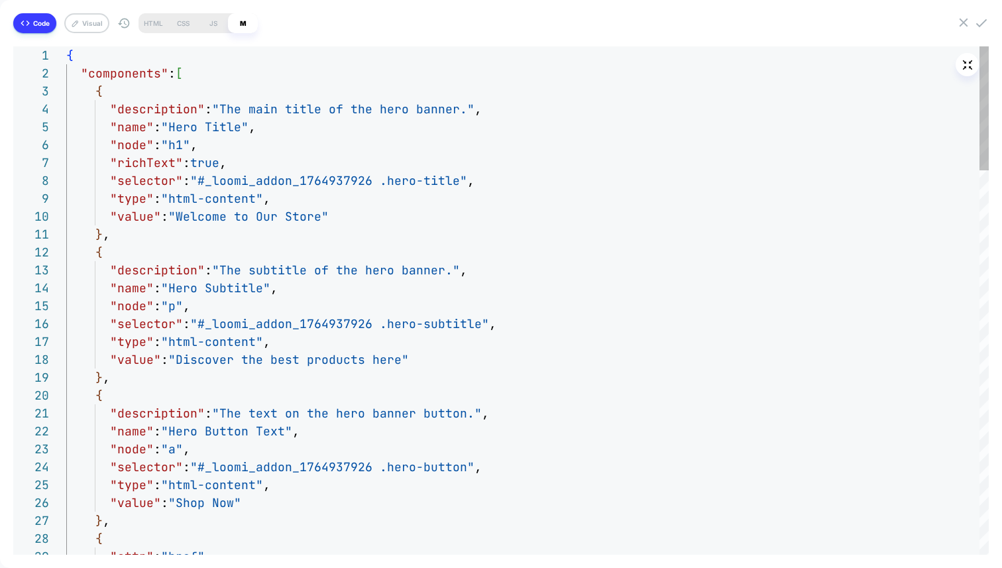
type textarea "**********"
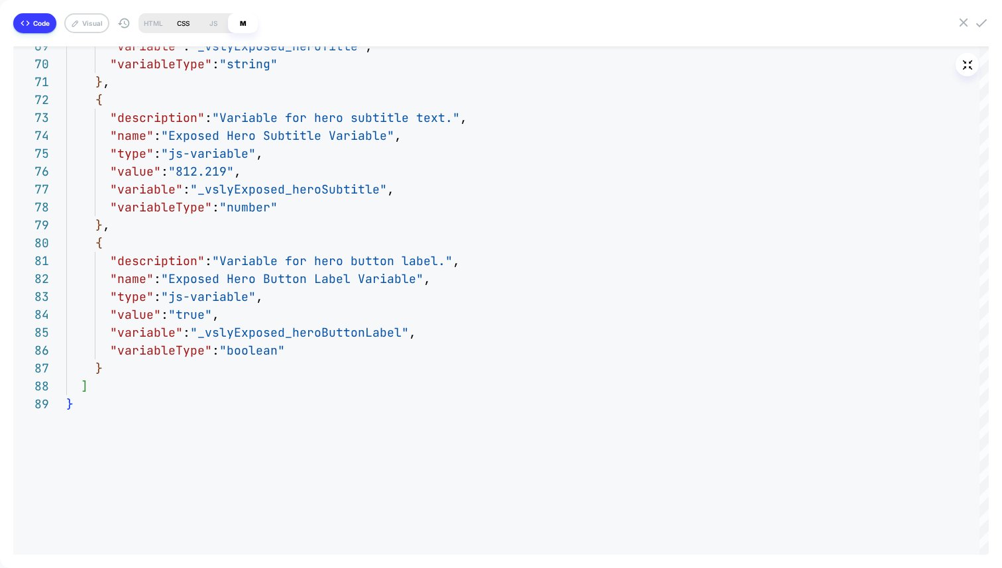
click at [176, 22] on div "CSS" at bounding box center [183, 23] width 30 height 20
type textarea "*"
type textarea "**********"
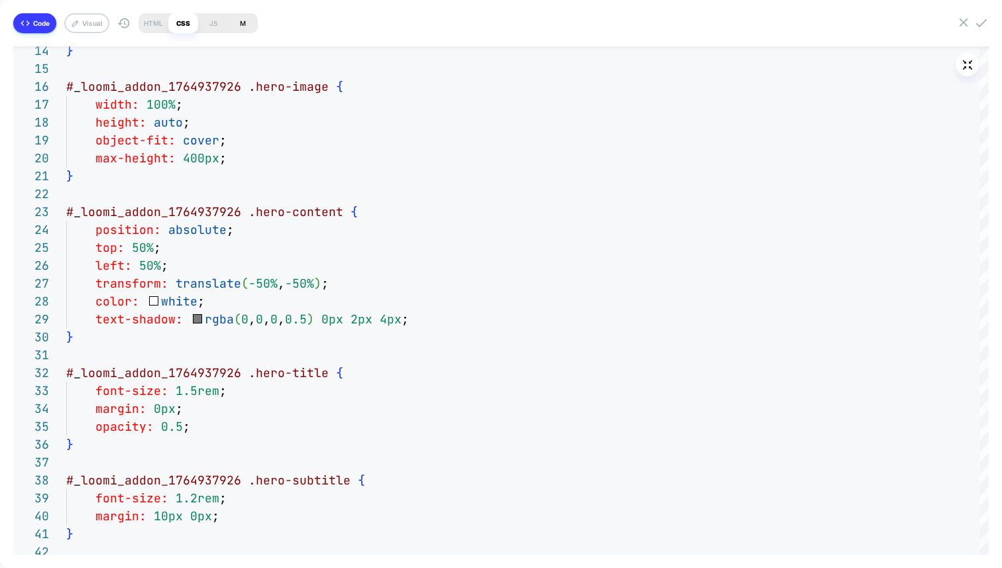
click at [244, 23] on div "M" at bounding box center [243, 23] width 30 height 20
type textarea "*"
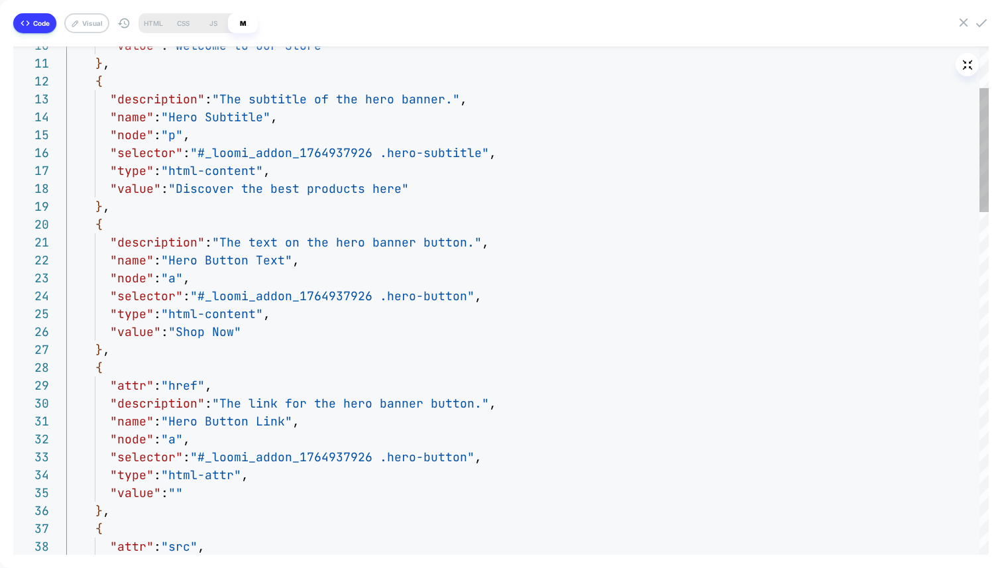
type textarea "**********"
drag, startPoint x: 185, startPoint y: 183, endPoint x: 402, endPoint y: 184, distance: 217.3
click at [173, 21] on div "CSS" at bounding box center [183, 23] width 30 height 20
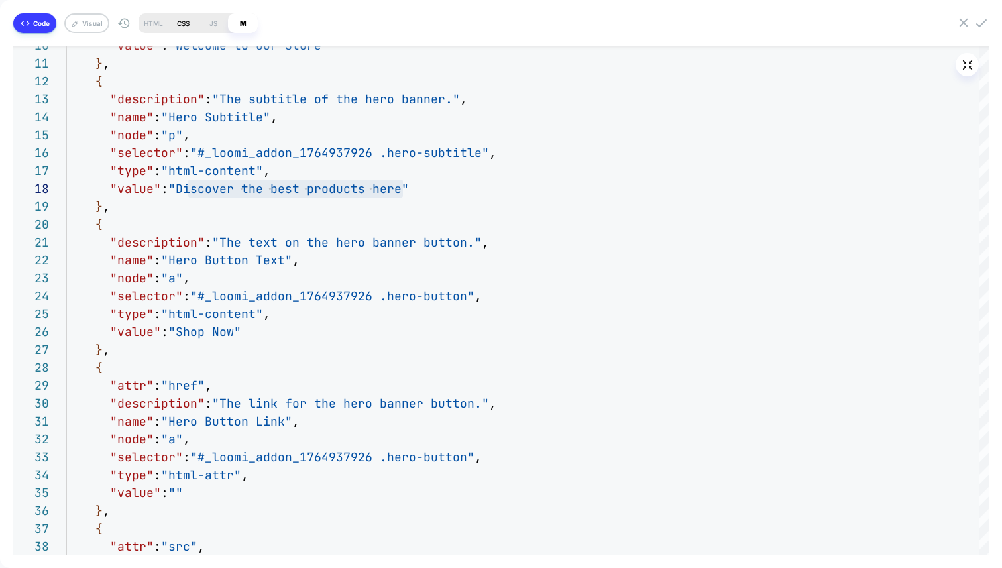
type textarea "*"
type textarea "**********"
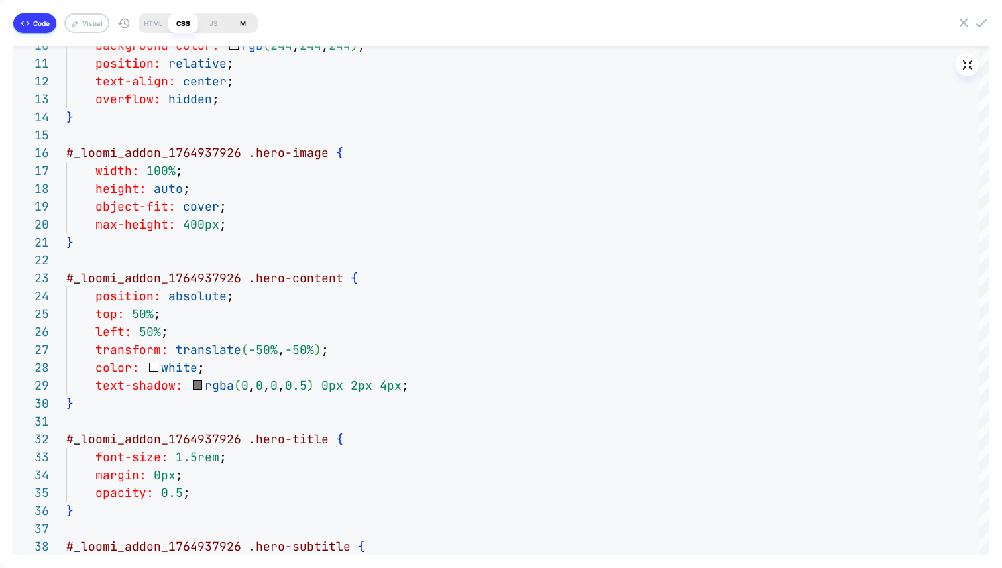
click at [249, 18] on div "M" at bounding box center [243, 23] width 30 height 20
type textarea "*"
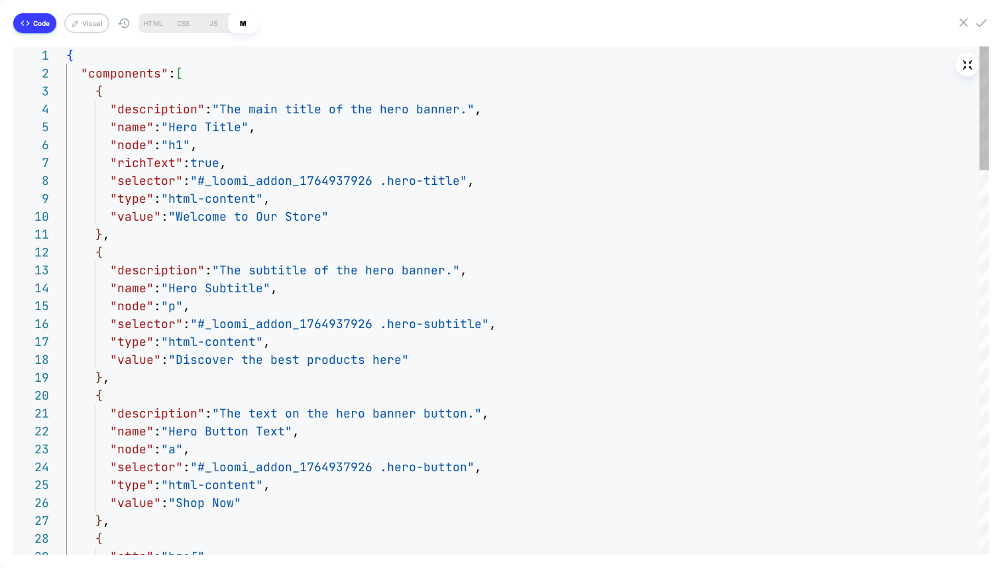
type textarea "**********"
click at [36, 22] on button "Code" at bounding box center [34, 23] width 43 height 20
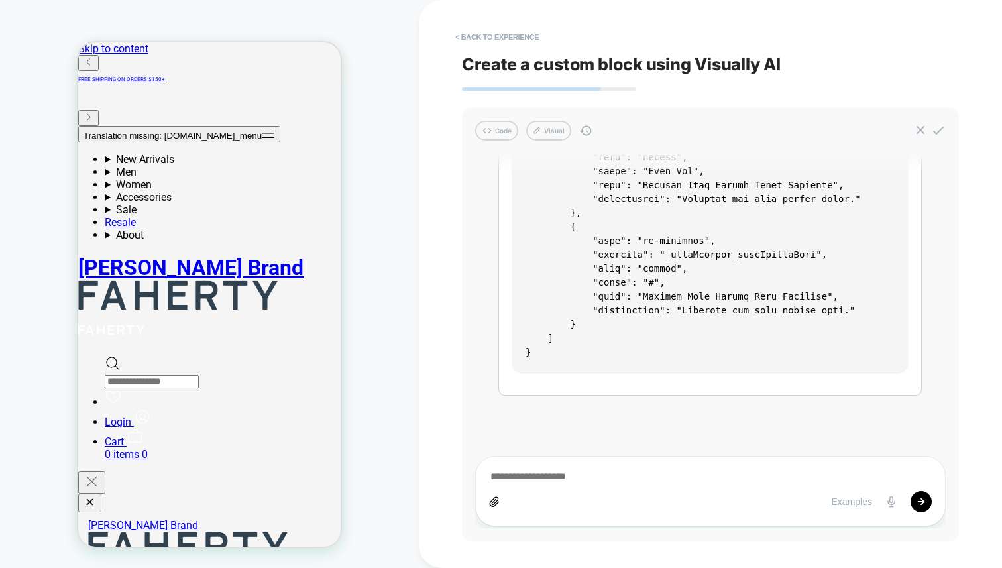
drag, startPoint x: 657, startPoint y: 193, endPoint x: 435, endPoint y: 194, distance: 221.3
drag, startPoint x: 651, startPoint y: 249, endPoint x: 614, endPoint y: 215, distance: 49.7
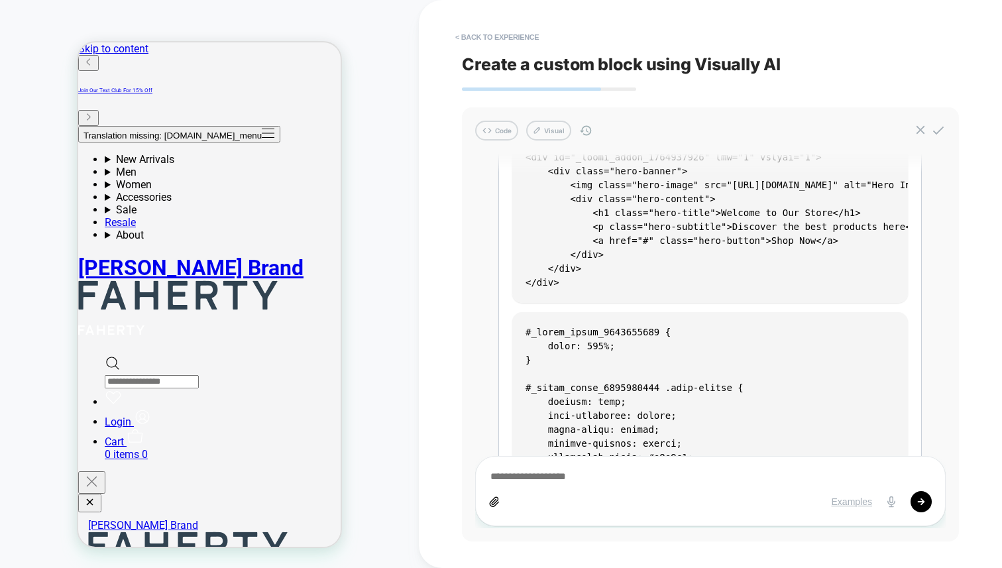
scroll to position [0, 0]
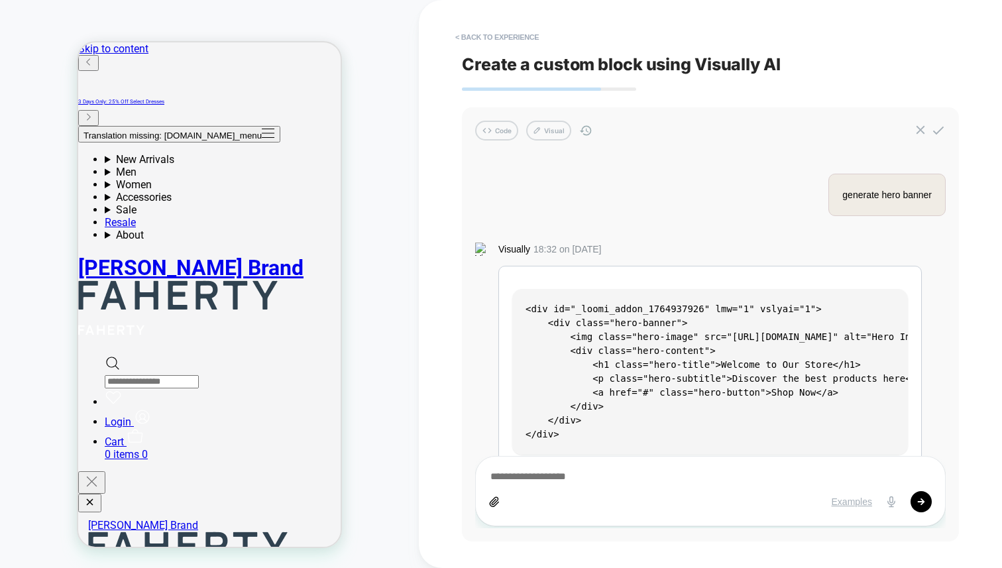
click at [574, 187] on div "generate hero banner Visually 18:32 on [DATE] <div id="_loomi_addon_1764937926"…" at bounding box center [710, 341] width 470 height 374
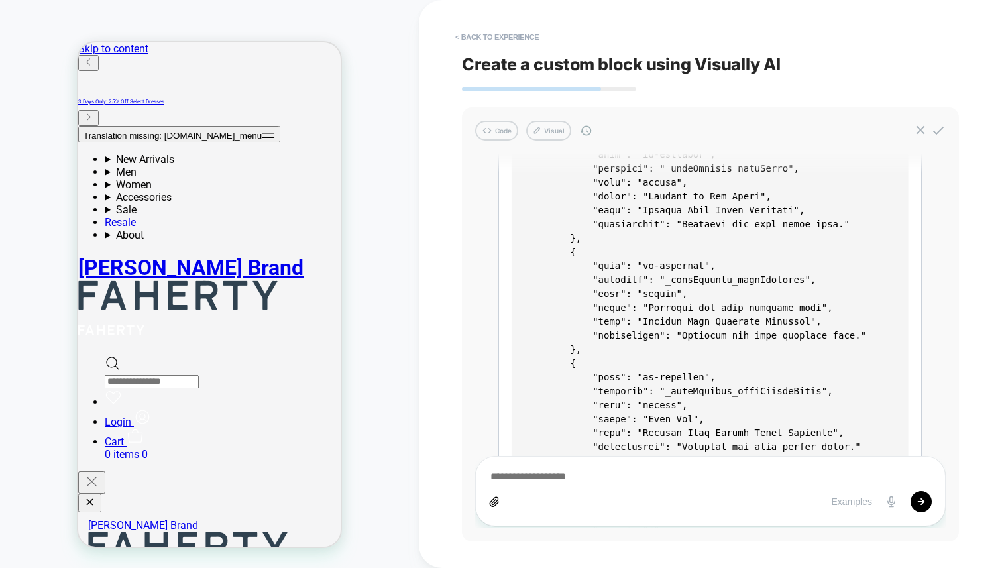
scroll to position [2388, 0]
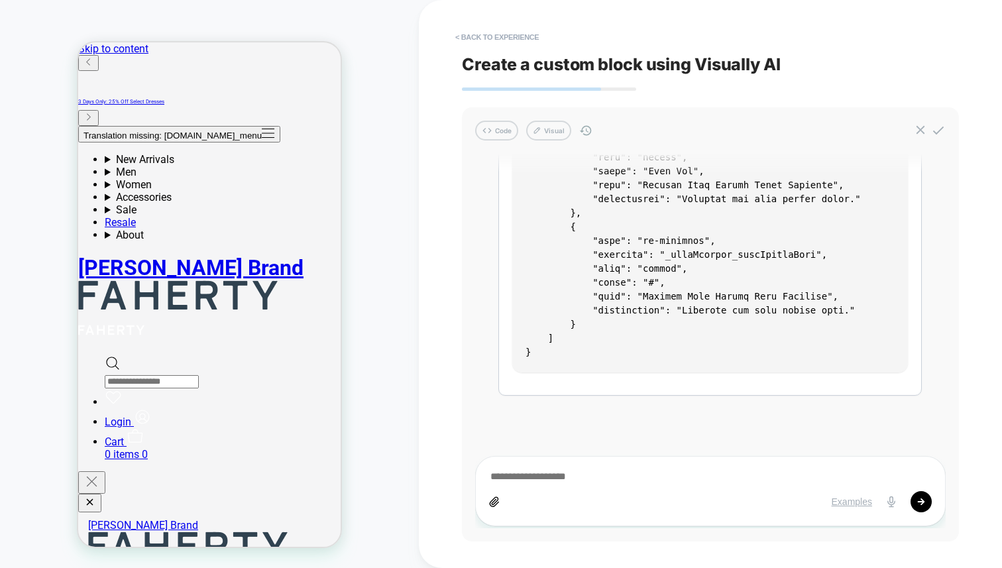
click at [670, 412] on div "generate hero banner Visually 18:32 on [DATE] <div id="_loomi_addon_1764937926"…" at bounding box center [710, 341] width 470 height 374
click at [492, 502] on icon at bounding box center [494, 501] width 9 height 9
click at [523, 480] on textarea at bounding box center [710, 477] width 443 height 15
click at [459, 392] on div "< Back to experience Create a custom block using Visually AI Code Visual genera…" at bounding box center [710, 284] width 583 height 568
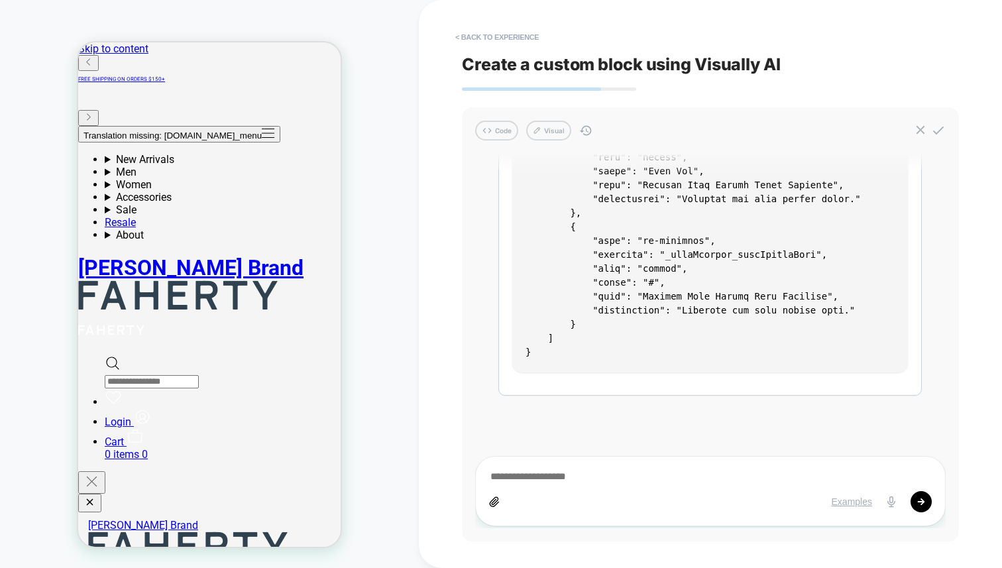
click at [443, 450] on div "< Back to experience Create a custom block using Visually AI Code Visual genera…" at bounding box center [710, 284] width 583 height 568
click at [499, 502] on icon at bounding box center [494, 501] width 11 height 11
click at [554, 131] on button "Visual" at bounding box center [548, 131] width 45 height 20
type textarea "*"
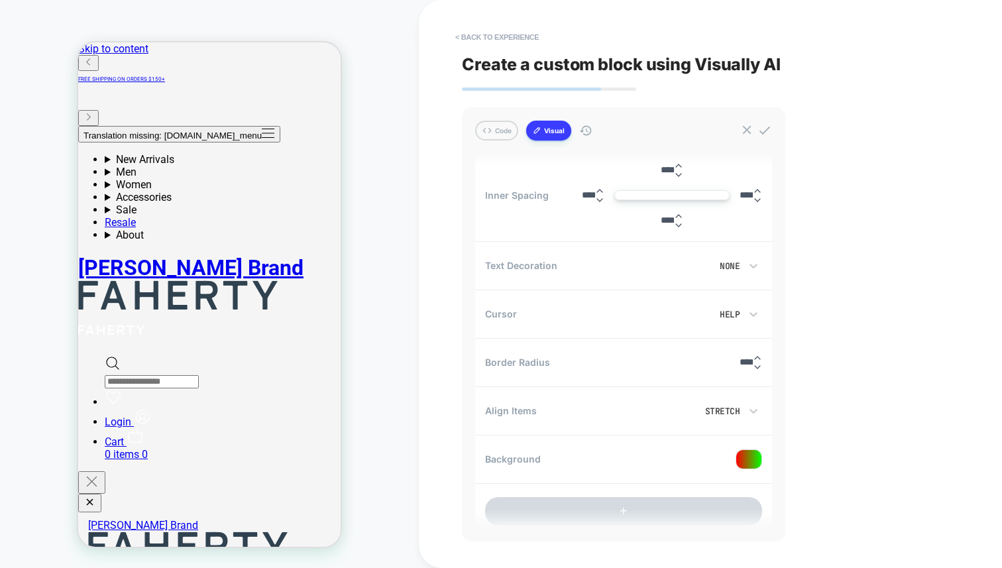
scroll to position [1082, 0]
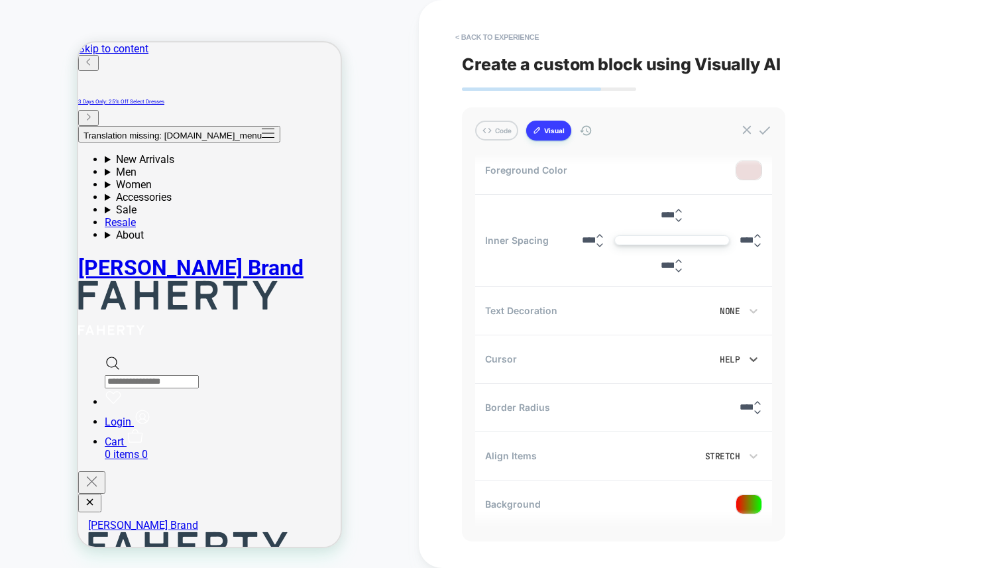
click at [724, 360] on div "Help" at bounding box center [707, 359] width 65 height 11
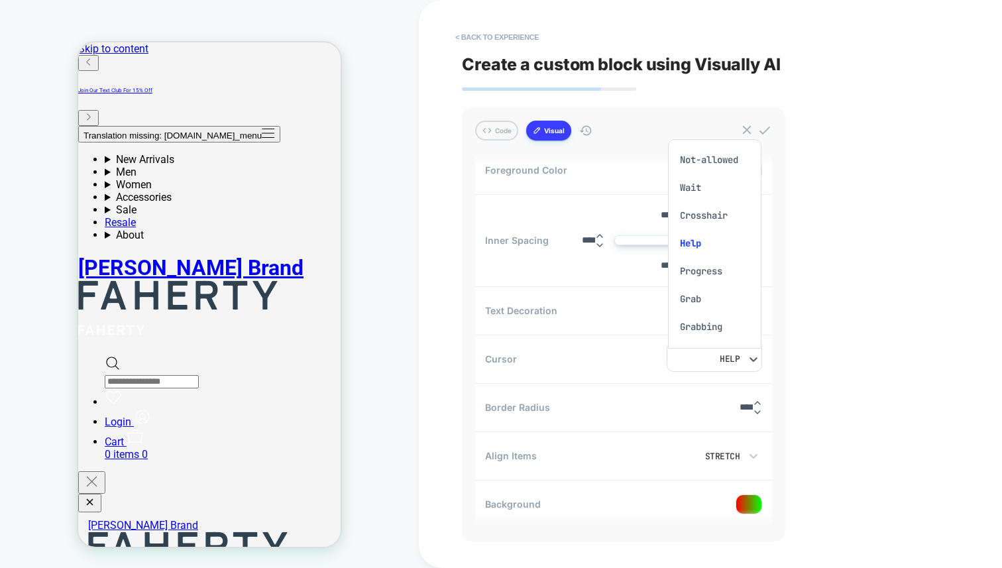
scroll to position [0, 0]
click at [884, 193] on div at bounding box center [501, 284] width 1002 height 568
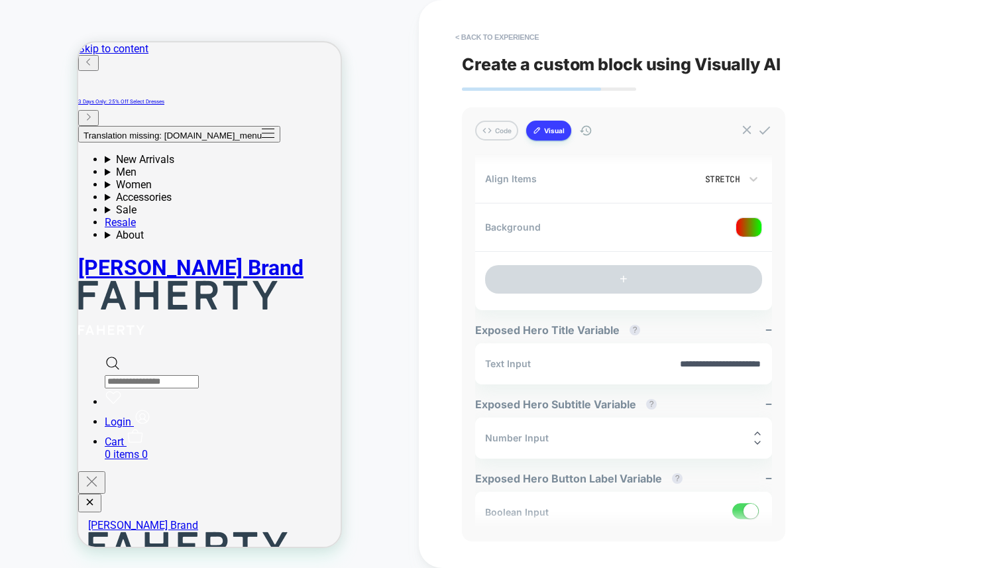
scroll to position [1272, 0]
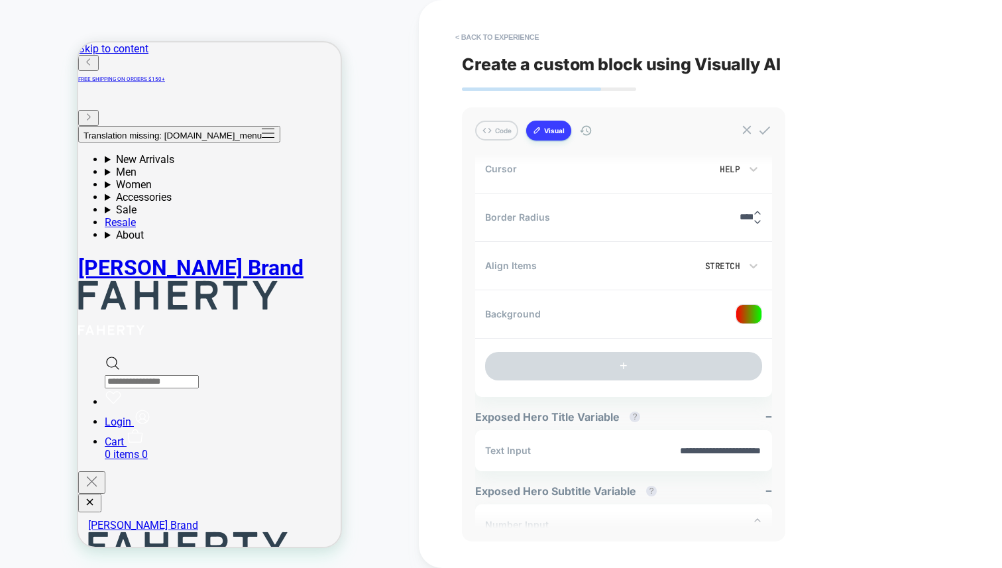
click at [399, 405] on div "CUSTOM Theme: MAIN" at bounding box center [209, 283] width 419 height 541
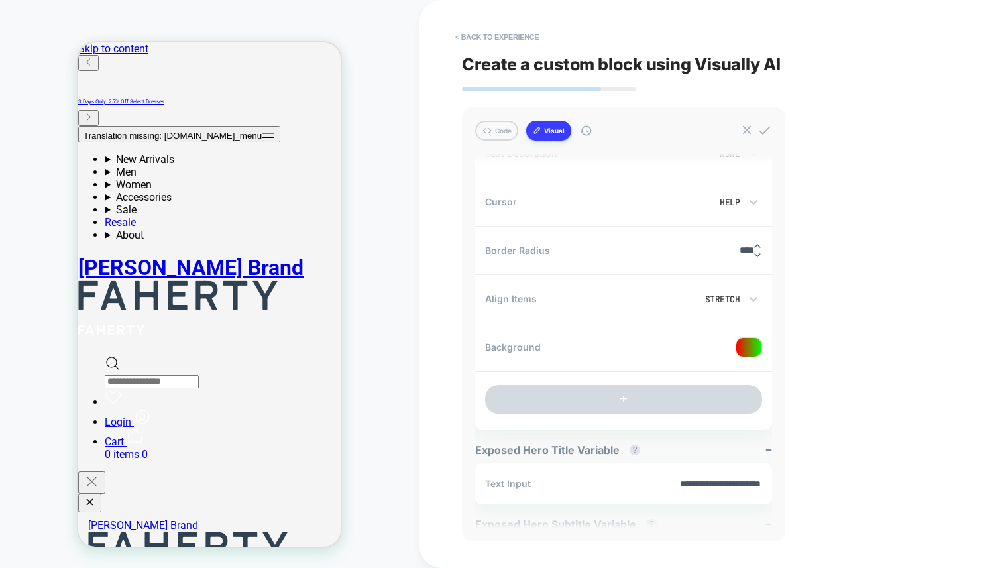
scroll to position [1230, 0]
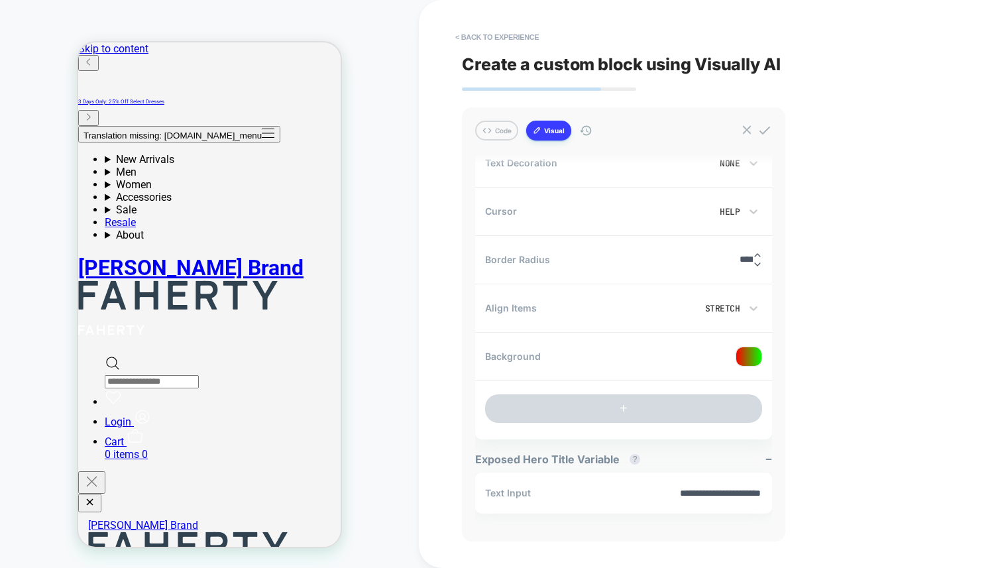
click at [386, 76] on div "CUSTOM Theme: MAIN" at bounding box center [209, 283] width 419 height 541
click at [389, 40] on div "CUSTOM Theme: MAIN" at bounding box center [209, 283] width 419 height 541
drag, startPoint x: 386, startPoint y: 49, endPoint x: 382, endPoint y: 31, distance: 18.2
click at [382, 30] on div "CUSTOM Theme: MAIN" at bounding box center [209, 283] width 419 height 541
click at [401, 229] on div "CUSTOM Theme: MAIN" at bounding box center [209, 283] width 419 height 541
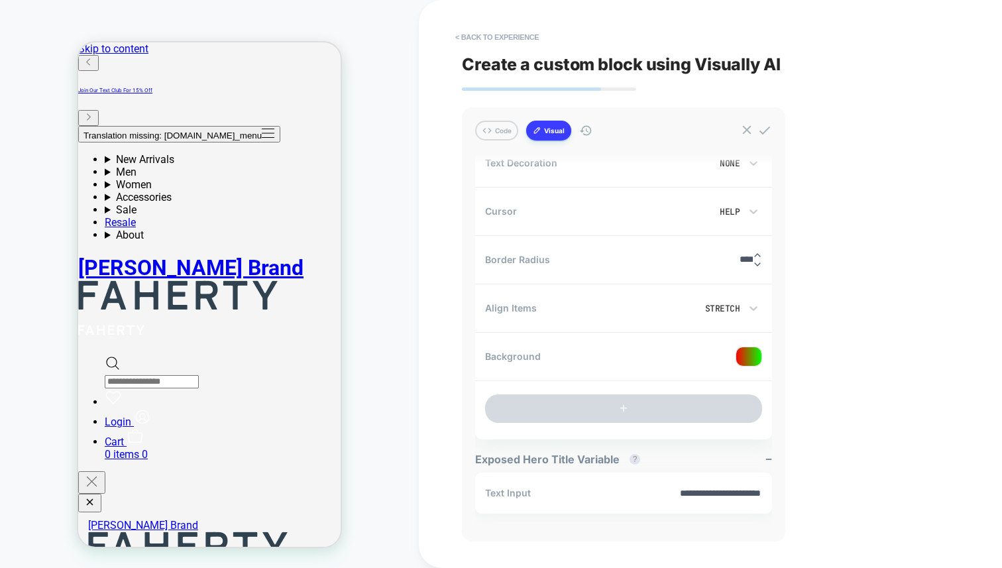
click at [402, 83] on div "CUSTOM Theme: MAIN" at bounding box center [209, 283] width 419 height 541
